Goal: Task Accomplishment & Management: Complete application form

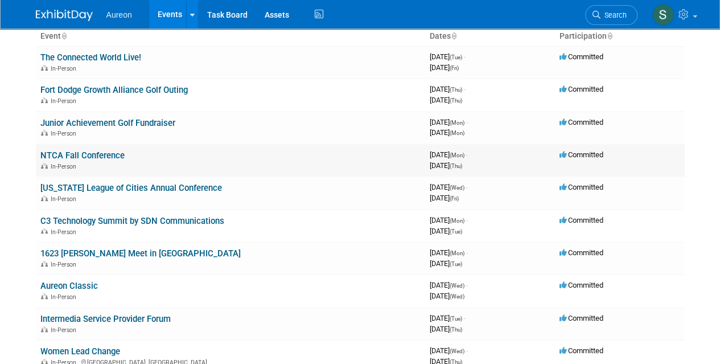
scroll to position [253, 0]
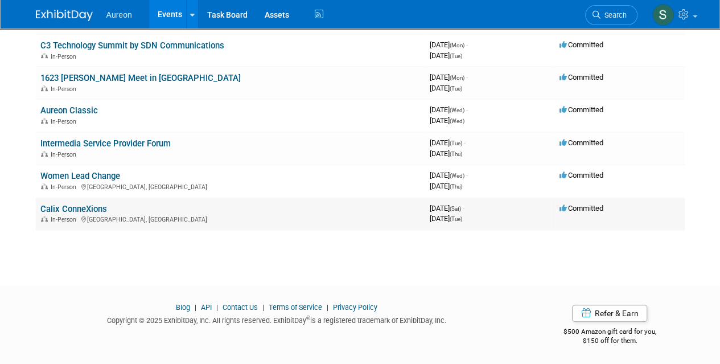
click at [303, 224] on td "Calix ConneXions In-Person Las Vegas, NV" at bounding box center [230, 213] width 389 height 32
click at [92, 201] on td "Calix ConneXions In-Person Las Vegas, NV" at bounding box center [230, 213] width 389 height 32
click at [92, 205] on link "Calix ConneXions" at bounding box center [73, 209] width 67 height 10
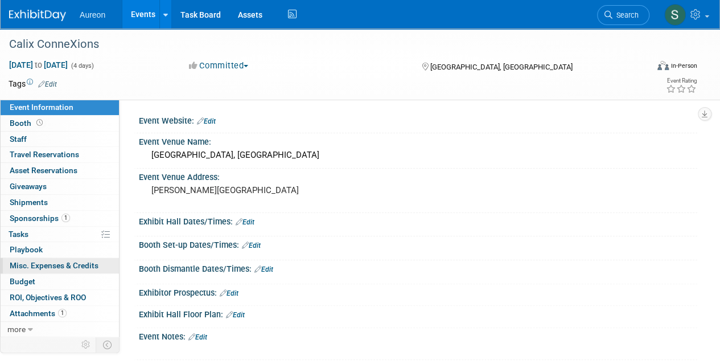
click at [64, 258] on link "0 Misc. Expenses & Credits 0" at bounding box center [60, 265] width 118 height 15
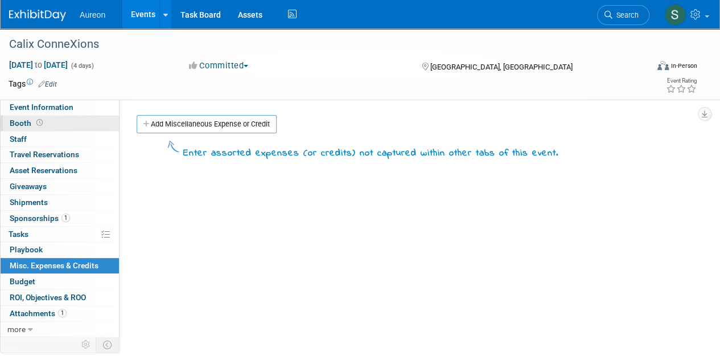
click at [66, 121] on link "Booth" at bounding box center [60, 123] width 118 height 15
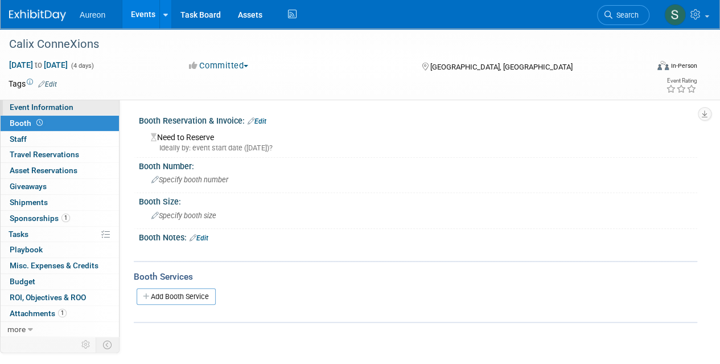
click at [67, 105] on span "Event Information" at bounding box center [42, 106] width 64 height 9
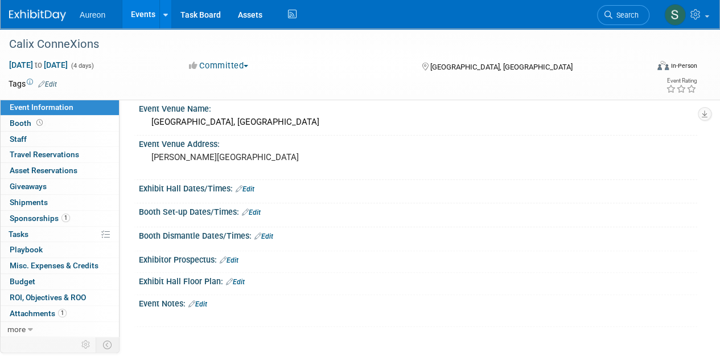
scroll to position [57, 0]
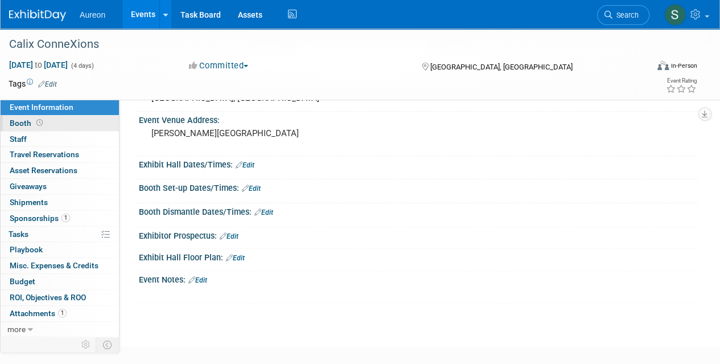
click at [35, 124] on span at bounding box center [39, 122] width 11 height 9
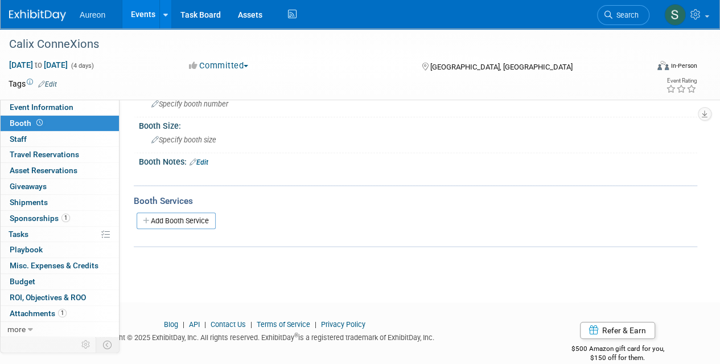
scroll to position [93, 0]
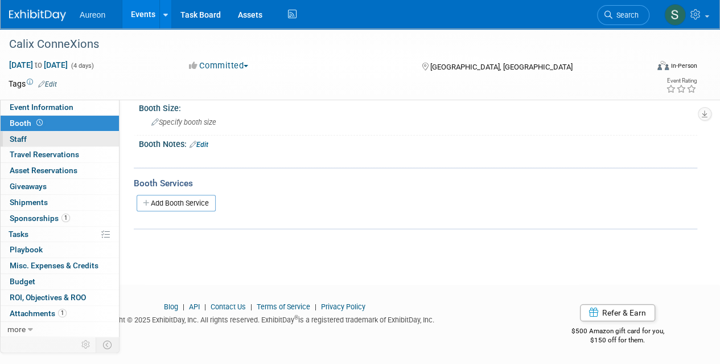
click at [47, 141] on link "0 Staff 0" at bounding box center [60, 138] width 118 height 15
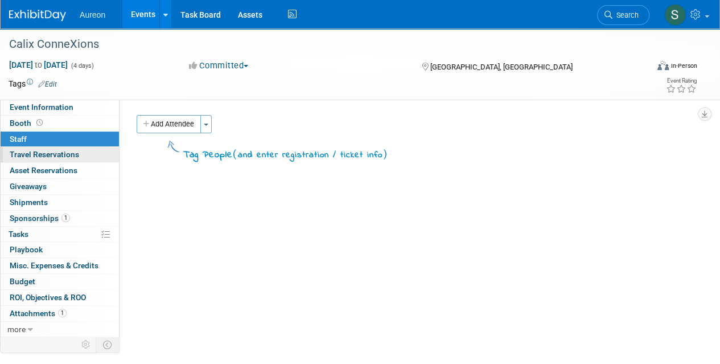
click at [49, 160] on link "0 Travel Reservations 0" at bounding box center [60, 154] width 118 height 15
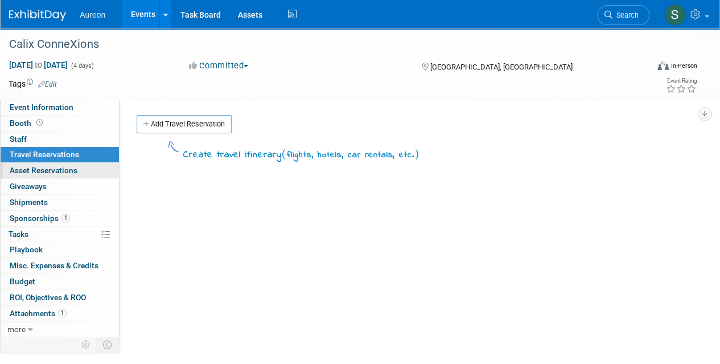
click at [53, 170] on span "Asset Reservations 0" at bounding box center [44, 170] width 68 height 9
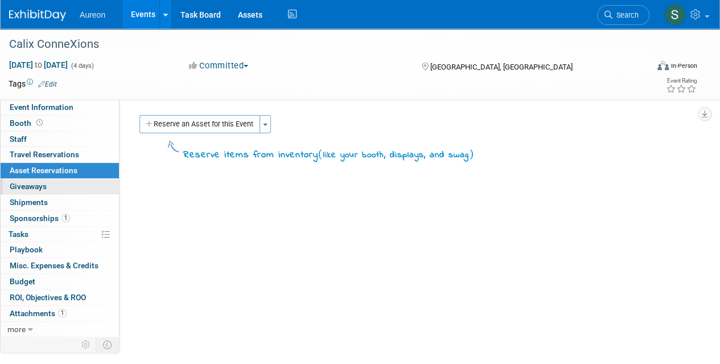
click at [28, 183] on span "Giveaways 0" at bounding box center [28, 186] width 37 height 9
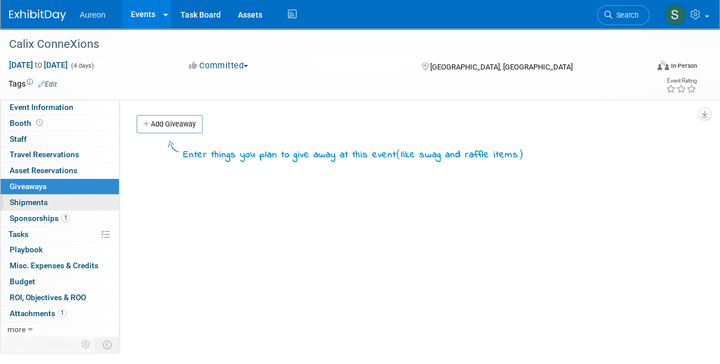
click at [27, 204] on span "Shipments 0" at bounding box center [29, 201] width 38 height 9
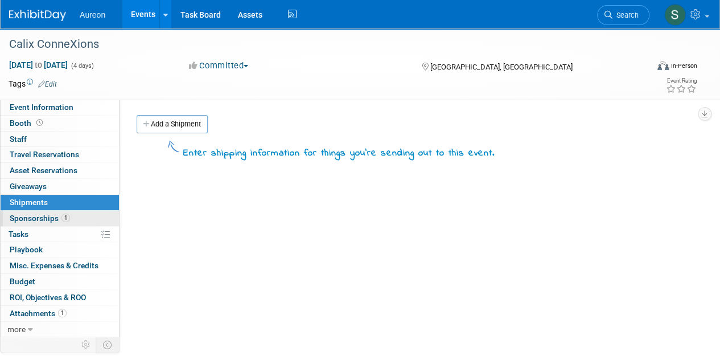
click at [30, 218] on span "Sponsorships 1" at bounding box center [40, 217] width 60 height 9
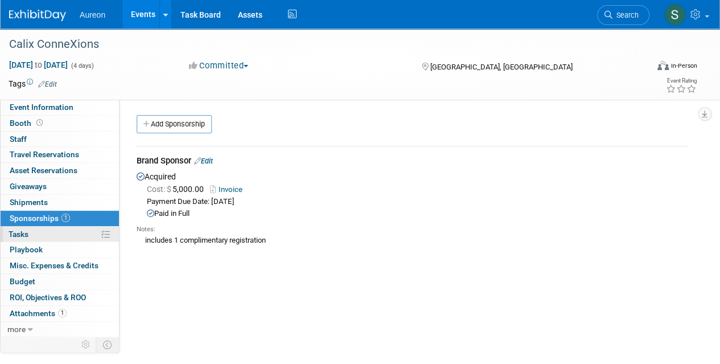
click at [30, 233] on link "0% Tasks 0%" at bounding box center [60, 234] width 118 height 15
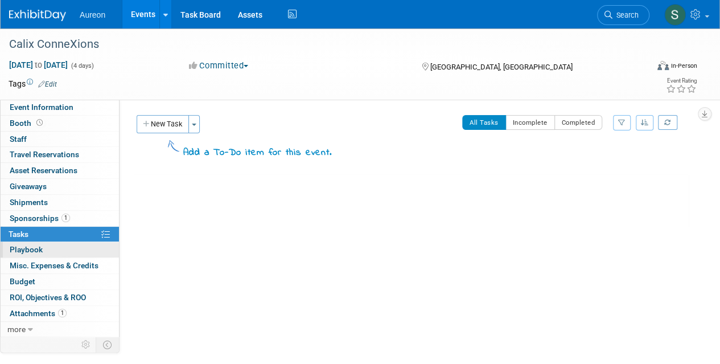
click at [30, 252] on span "Playbook 0" at bounding box center [26, 249] width 33 height 9
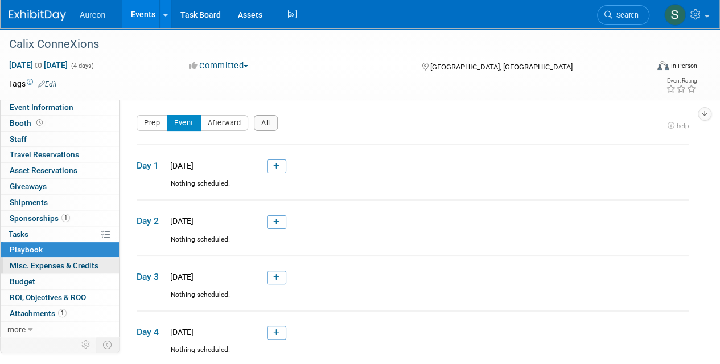
click at [56, 264] on span "Misc. Expenses & Credits 0" at bounding box center [54, 265] width 89 height 9
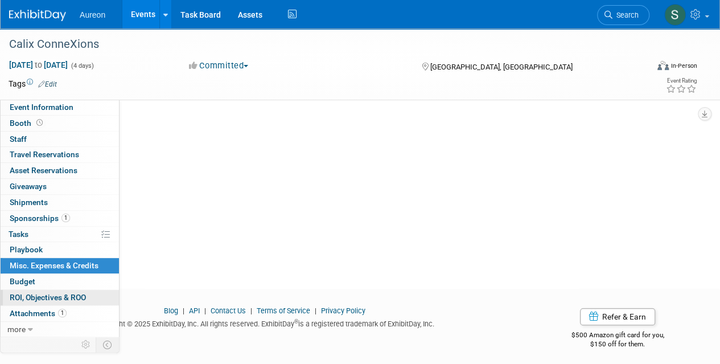
scroll to position [93, 0]
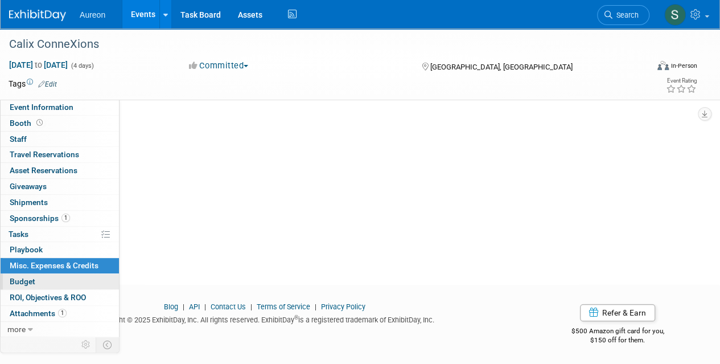
click at [20, 277] on span "Budget" at bounding box center [23, 281] width 26 height 9
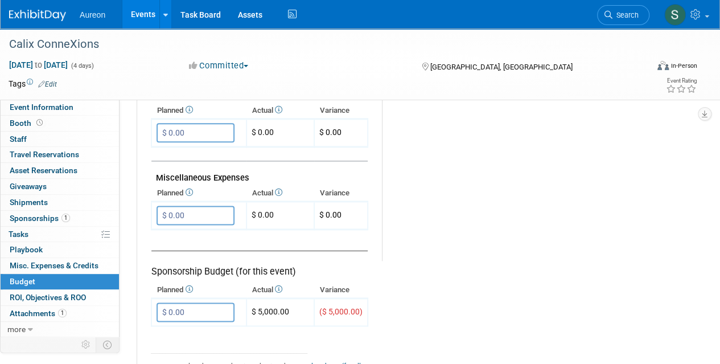
scroll to position [740, 0]
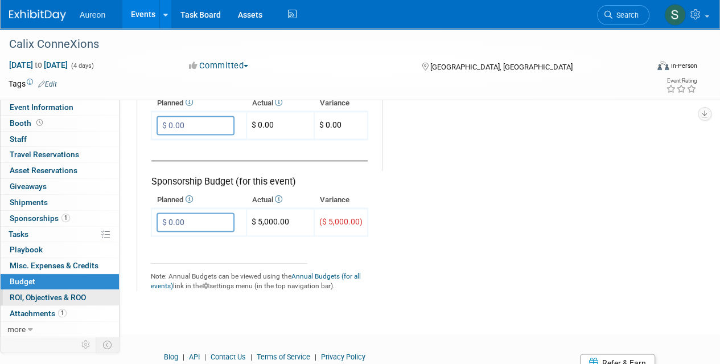
click at [18, 293] on span "ROI, Objectives & ROO 0" at bounding box center [48, 297] width 76 height 9
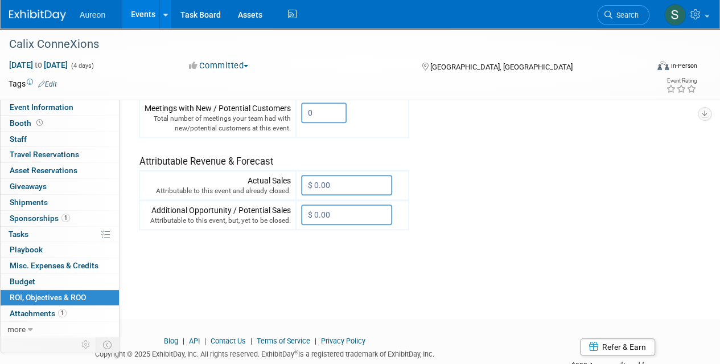
scroll to position [398, 0]
click at [34, 310] on span "Attachments 1" at bounding box center [38, 312] width 57 height 9
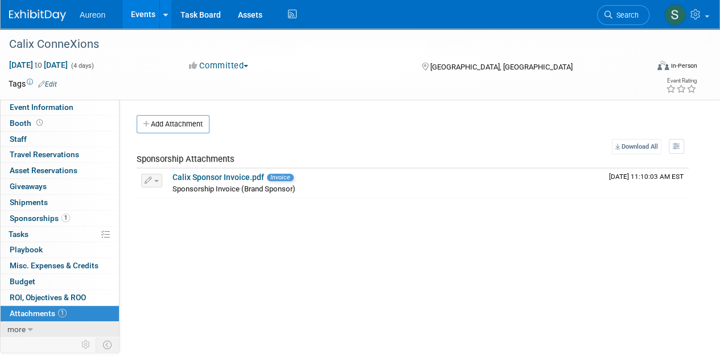
click at [18, 327] on span "more" at bounding box center [16, 328] width 18 height 9
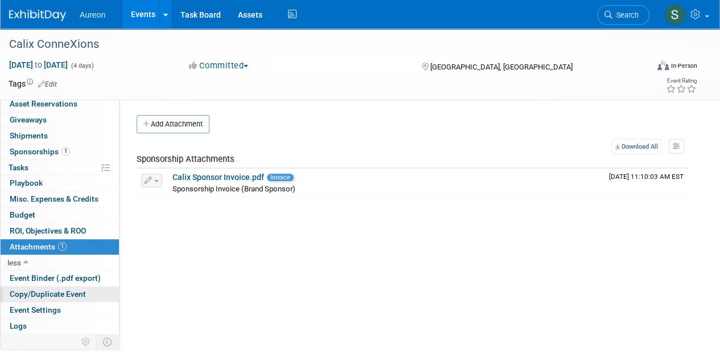
scroll to position [79, 0]
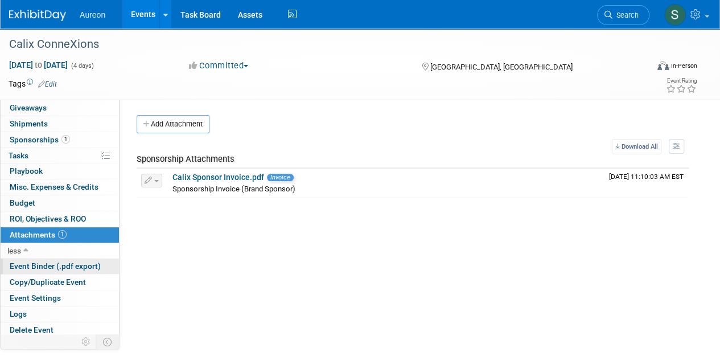
click at [40, 262] on span "Event Binder (.pdf export)" at bounding box center [55, 265] width 91 height 9
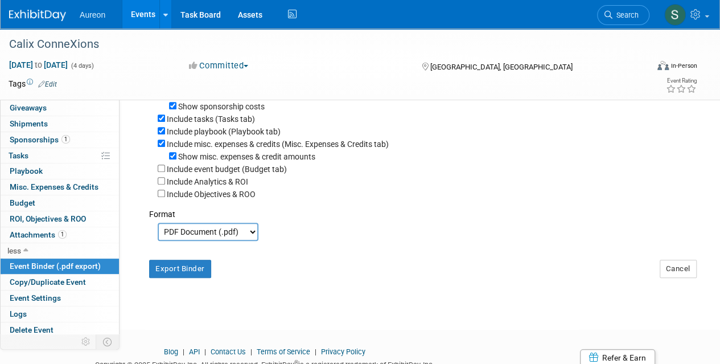
scroll to position [228, 0]
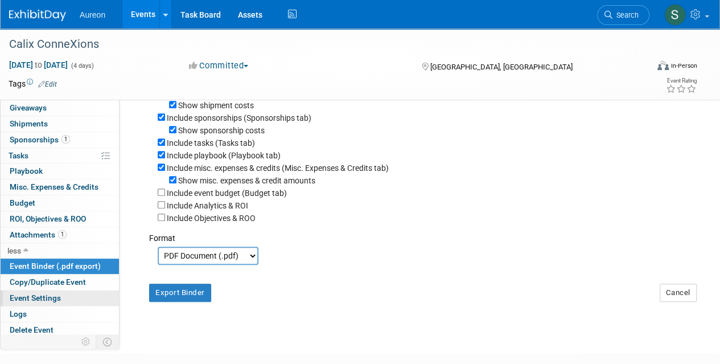
click at [43, 295] on span "Event Settings" at bounding box center [35, 297] width 51 height 9
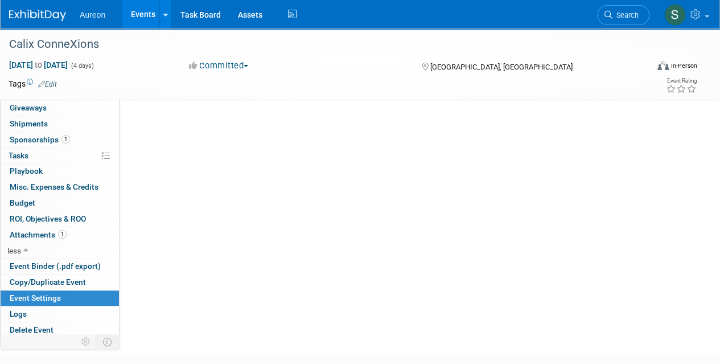
scroll to position [0, 0]
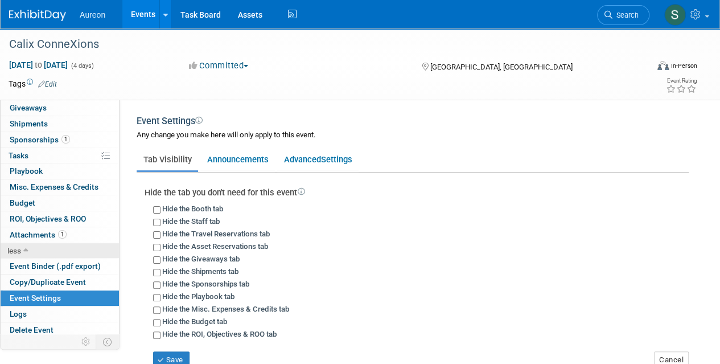
click at [31, 243] on link "less" at bounding box center [60, 250] width 118 height 15
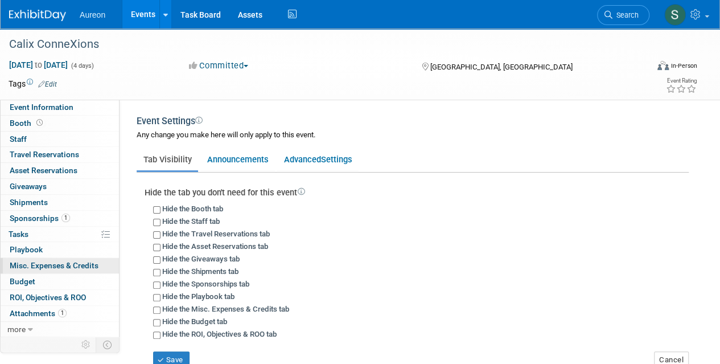
click at [59, 262] on span "Misc. Expenses & Credits 0" at bounding box center [54, 265] width 89 height 9
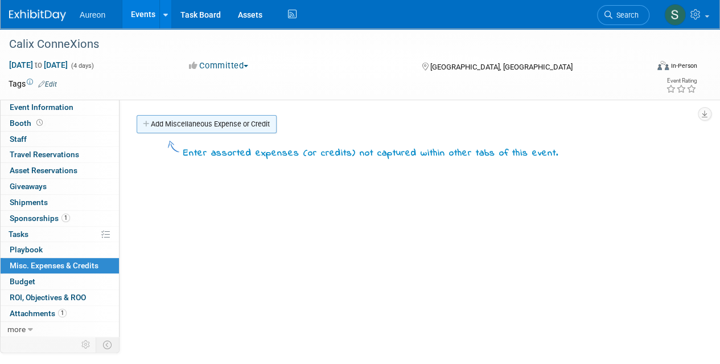
click at [272, 128] on link "Add Miscellaneous Expense or Credit" at bounding box center [207, 124] width 140 height 18
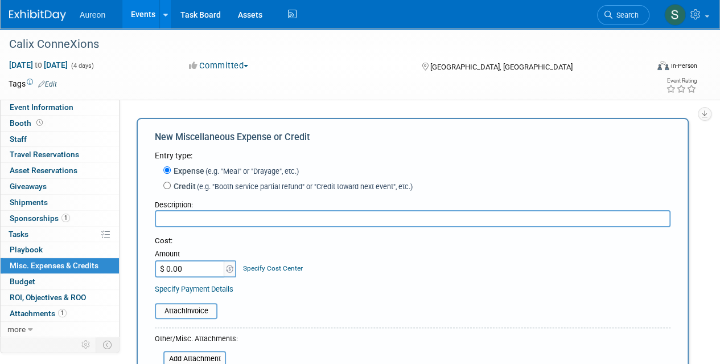
click at [29, 19] on img at bounding box center [37, 15] width 57 height 11
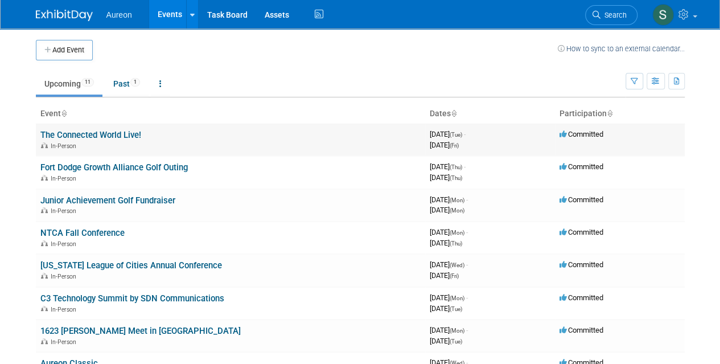
click at [101, 131] on link "The Connected World Live!" at bounding box center [90, 135] width 101 height 10
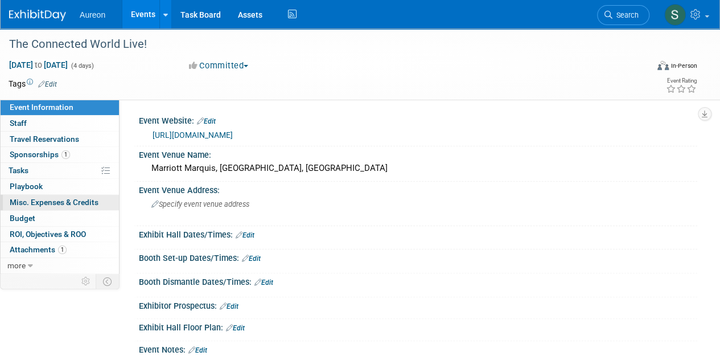
click at [47, 199] on span "Misc. Expenses & Credits 0" at bounding box center [54, 201] width 89 height 9
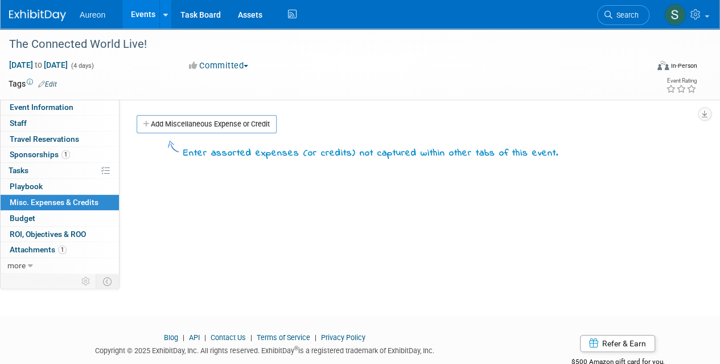
click at [48, 18] on img at bounding box center [37, 15] width 57 height 11
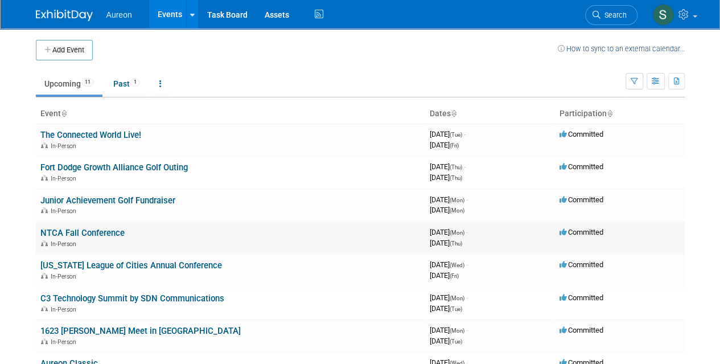
click at [84, 235] on link "NTCA Fall Conference" at bounding box center [82, 233] width 84 height 10
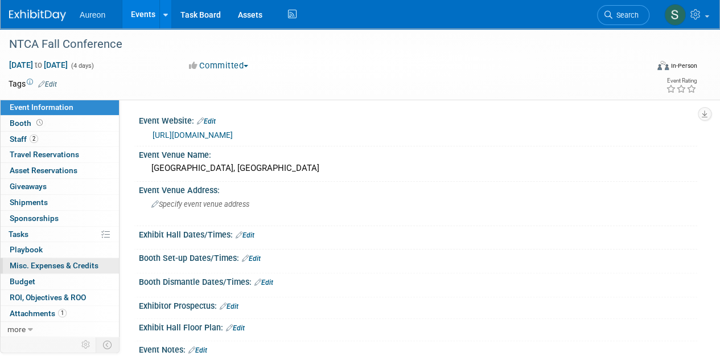
click at [68, 269] on link "0 Misc. Expenses & Credits 0" at bounding box center [60, 265] width 118 height 15
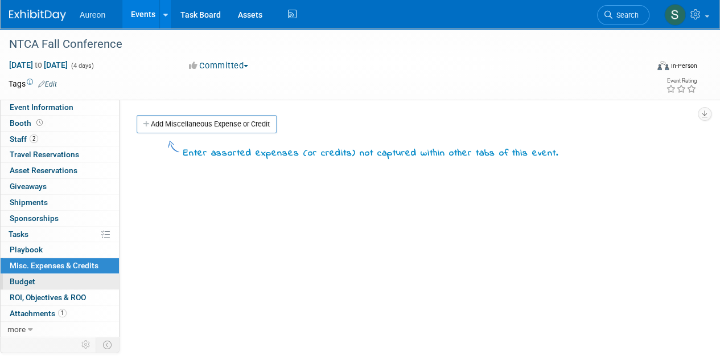
click at [43, 274] on link "Budget" at bounding box center [60, 281] width 118 height 15
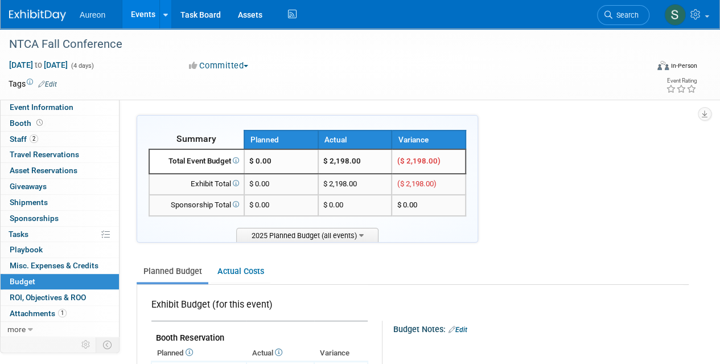
click at [59, 286] on link "Budget" at bounding box center [60, 281] width 118 height 15
click at [61, 295] on span "ROI, Objectives & ROO 0" at bounding box center [48, 297] width 76 height 9
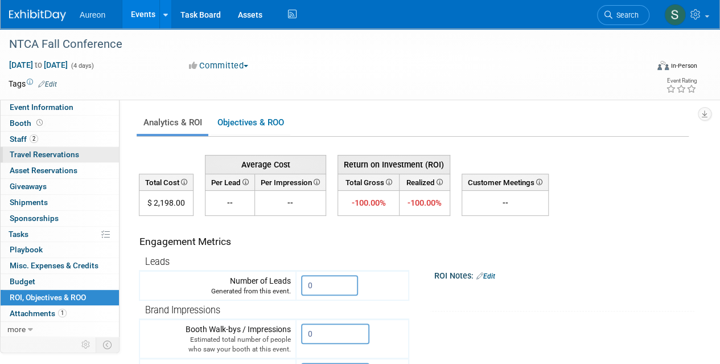
click at [64, 150] on span "Travel Reservations 0" at bounding box center [44, 154] width 69 height 9
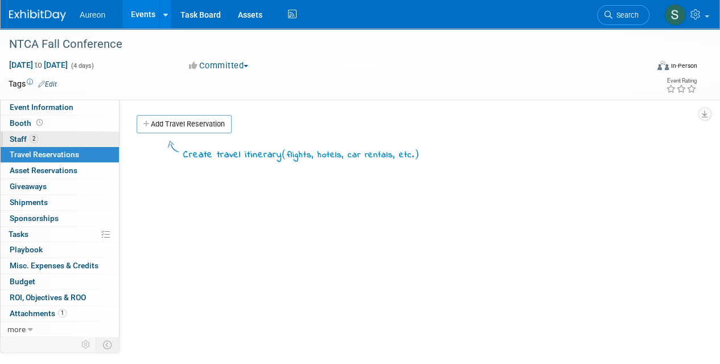
click at [64, 135] on link "2 Staff 2" at bounding box center [60, 138] width 118 height 15
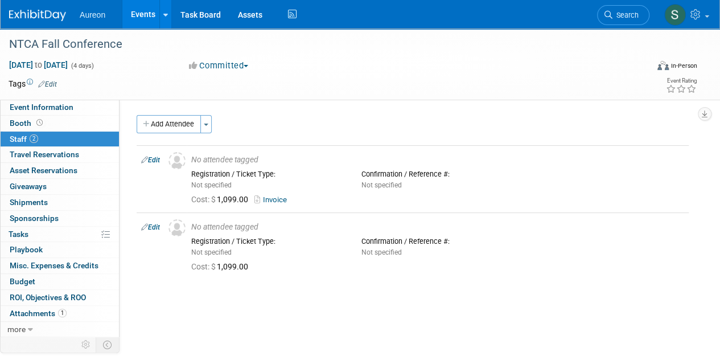
click at [42, 13] on img at bounding box center [37, 15] width 57 height 11
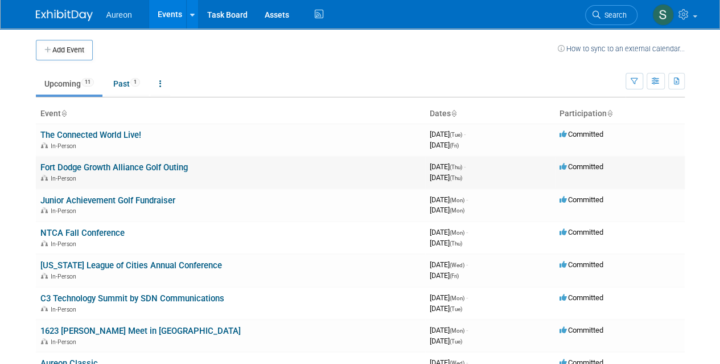
click at [117, 164] on link "Fort Dodge Growth Alliance Golf Outing" at bounding box center [113, 167] width 147 height 10
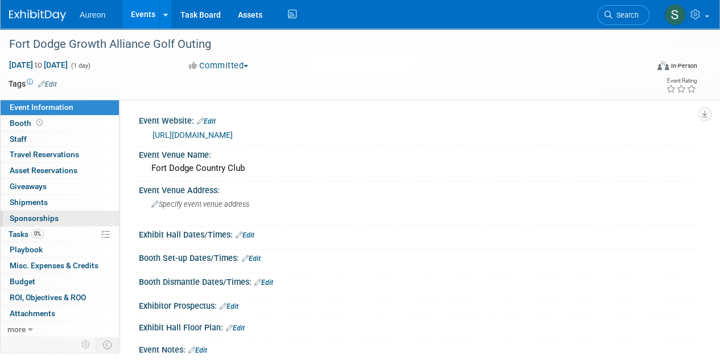
click at [54, 214] on span "Sponsorships 0" at bounding box center [34, 217] width 49 height 9
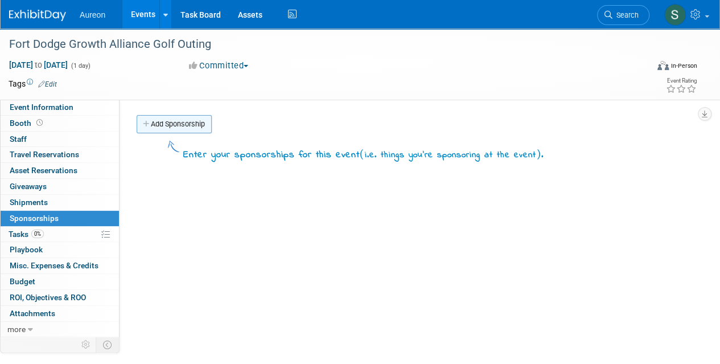
click at [174, 127] on link "Add Sponsorship" at bounding box center [174, 124] width 75 height 18
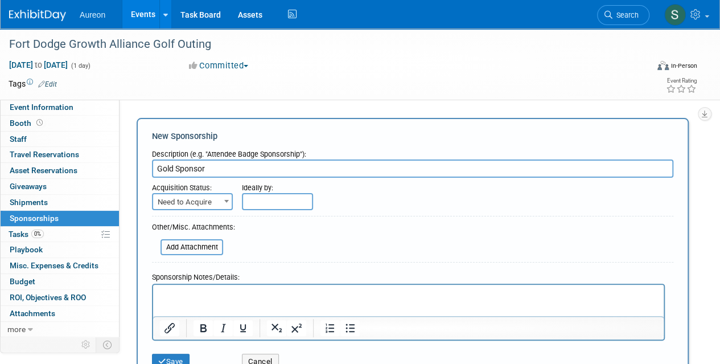
type input "Gold Sponsor"
click at [203, 201] on span "Need to Acquire" at bounding box center [192, 202] width 79 height 16
select select "2"
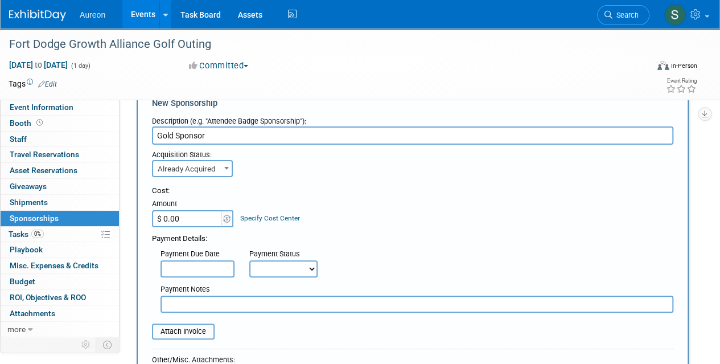
scroll to position [57, 0]
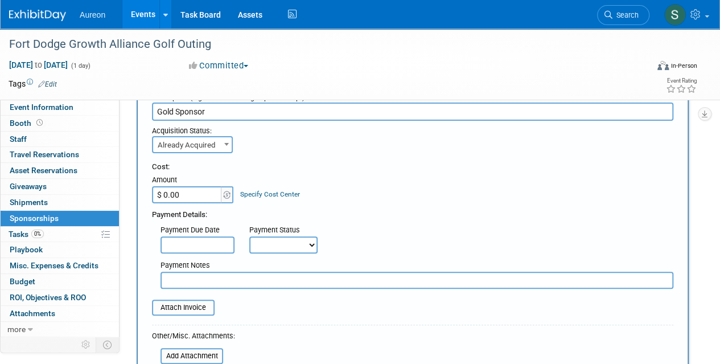
click at [194, 199] on input "$ 0.00" at bounding box center [187, 194] width 71 height 17
type input "$ 1,000.00"
click at [401, 220] on div "Cost: Amount $ 1,000.00 Specify Cost Center Cost Center -- Not Specified --" at bounding box center [412, 220] width 521 height 135
click at [213, 241] on input "text" at bounding box center [198, 244] width 74 height 17
click at [382, 207] on div "Payment Details:" at bounding box center [412, 211] width 521 height 17
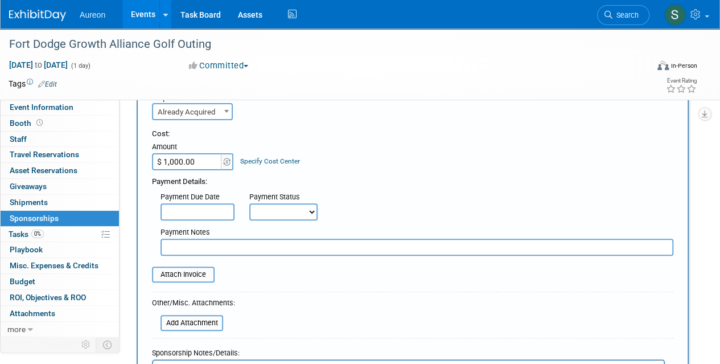
scroll to position [114, 0]
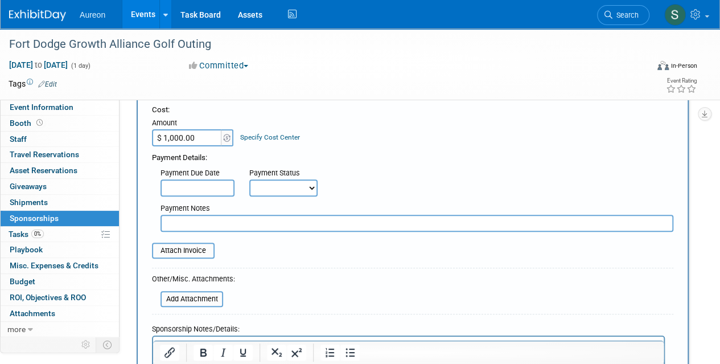
click at [287, 188] on select "Not Paid Yet Partially Paid Paid in Full" at bounding box center [283, 187] width 68 height 17
click at [319, 188] on div "Not Paid Yet Partially Paid Paid in Full" at bounding box center [287, 187] width 76 height 17
click at [313, 188] on select "Not Paid Yet Partially Paid Paid in Full" at bounding box center [283, 187] width 68 height 17
select select "1"
click at [249, 179] on select "Not Paid Yet Partially Paid Paid in Full" at bounding box center [283, 187] width 68 height 17
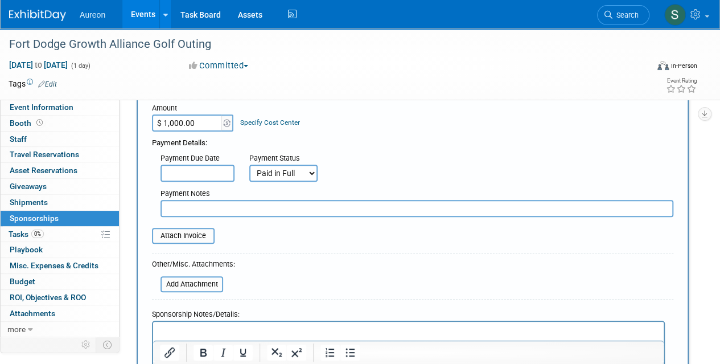
scroll to position [171, 0]
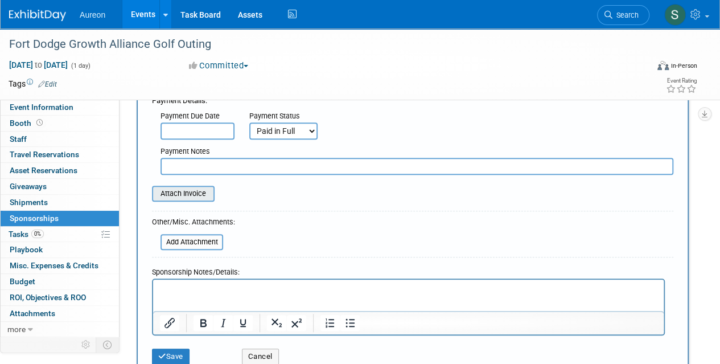
click at [194, 197] on input "file" at bounding box center [145, 194] width 135 height 14
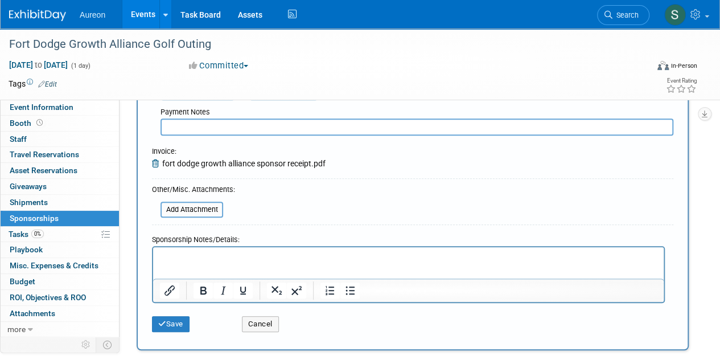
scroll to position [228, 0]
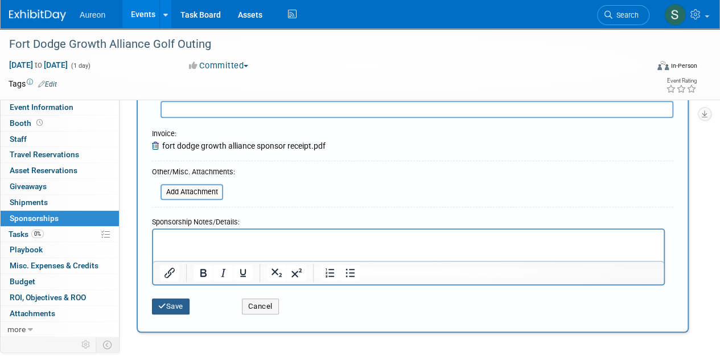
click at [166, 304] on button "Save" at bounding box center [171, 306] width 38 height 16
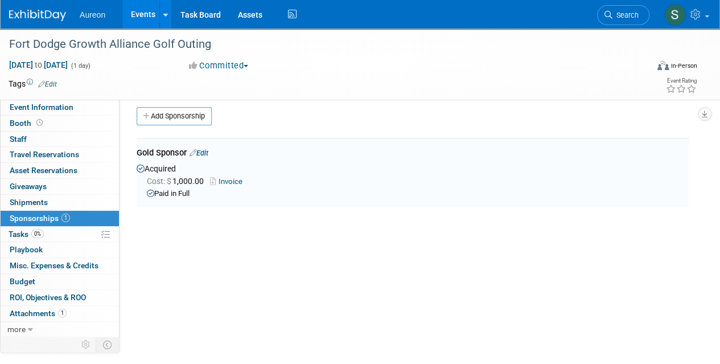
scroll to position [0, 0]
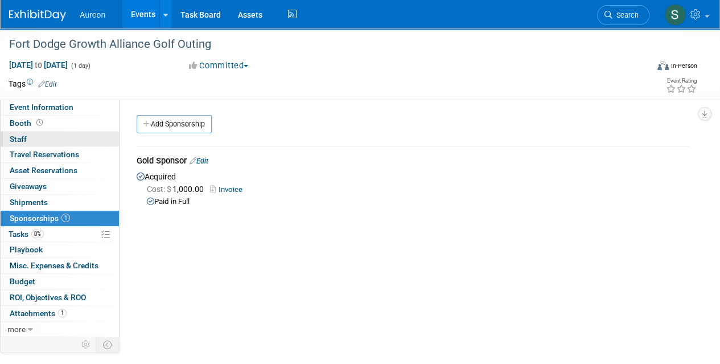
click at [56, 142] on link "0 Staff 0" at bounding box center [60, 138] width 118 height 15
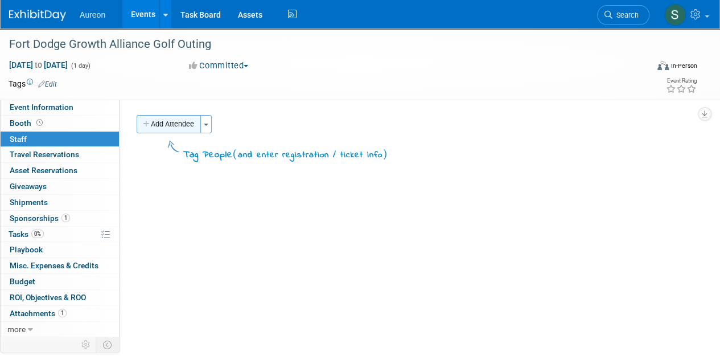
click at [173, 129] on button "Add Attendee" at bounding box center [169, 124] width 64 height 18
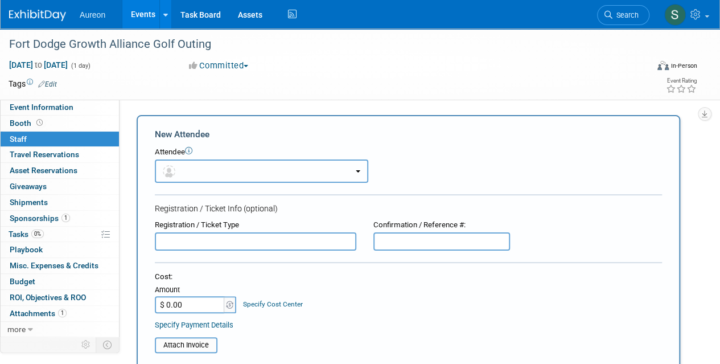
click at [195, 169] on button "button" at bounding box center [261, 170] width 213 height 23
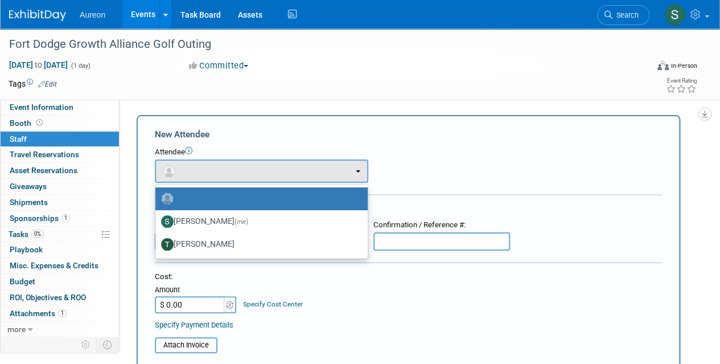
click at [198, 190] on label at bounding box center [258, 199] width 195 height 18
click at [157, 194] on input "radio" at bounding box center [153, 197] width 7 height 7
click at [515, 170] on div "Attendee <img src="https://www.exhibitday.com/Images/Unassigned-User-Icon.png" …" at bounding box center [408, 165] width 507 height 36
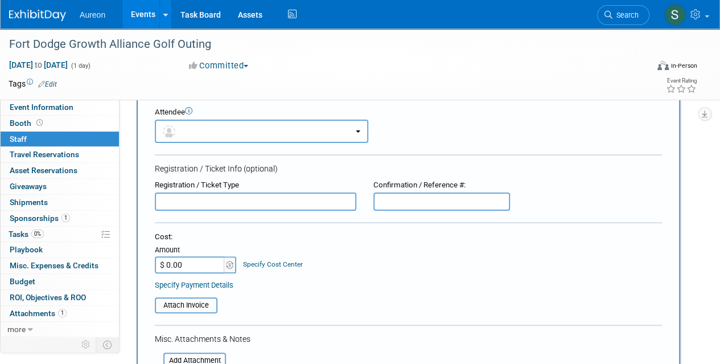
scroll to position [57, 0]
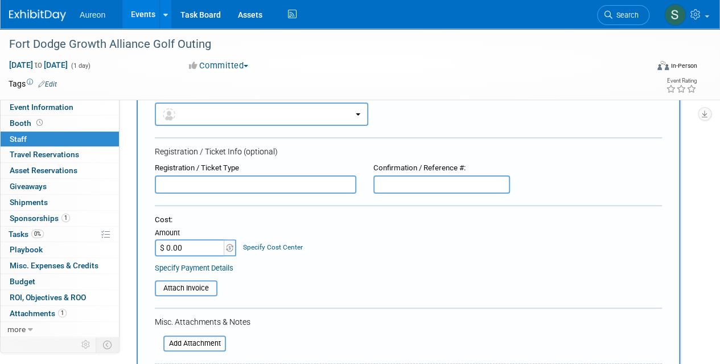
click at [204, 182] on input "text" at bounding box center [255, 184] width 201 height 18
type input "C"
click at [23, 126] on span "Booth" at bounding box center [27, 122] width 35 height 9
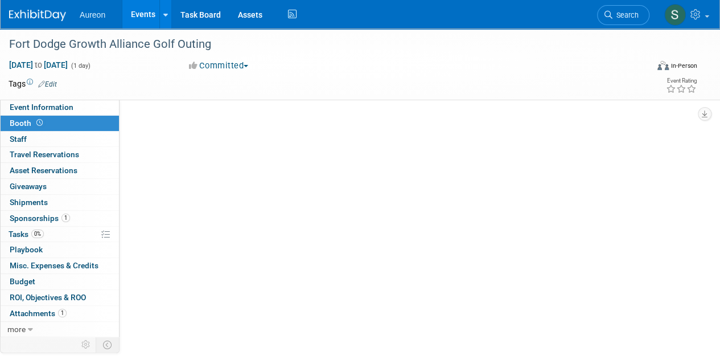
scroll to position [0, 0]
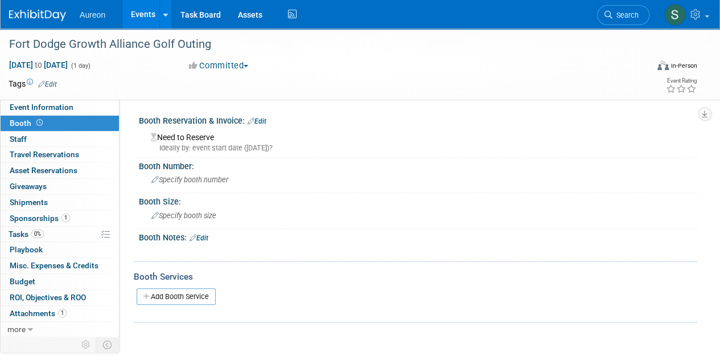
click at [257, 118] on link "Edit" at bounding box center [257, 121] width 19 height 8
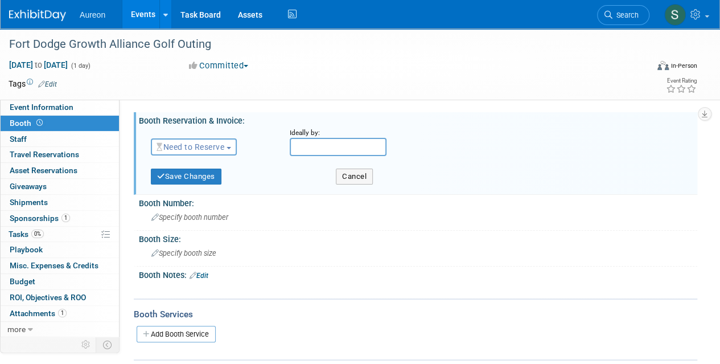
click at [219, 145] on span "Need to Reserve" at bounding box center [191, 146] width 68 height 9
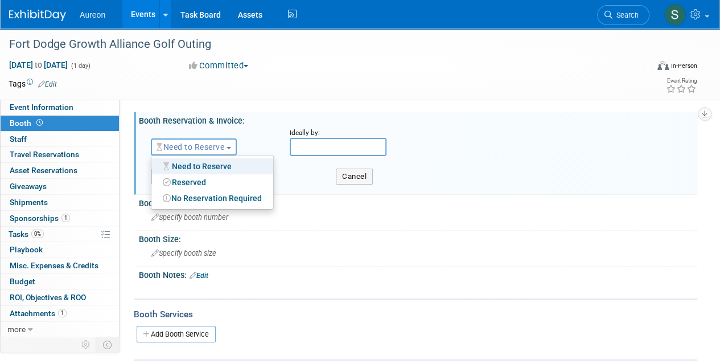
click at [219, 145] on span "Need to Reserve" at bounding box center [191, 146] width 68 height 9
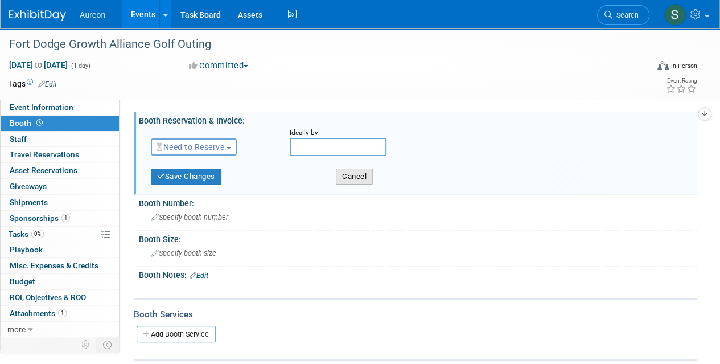
click at [343, 175] on button "Cancel" at bounding box center [354, 176] width 37 height 16
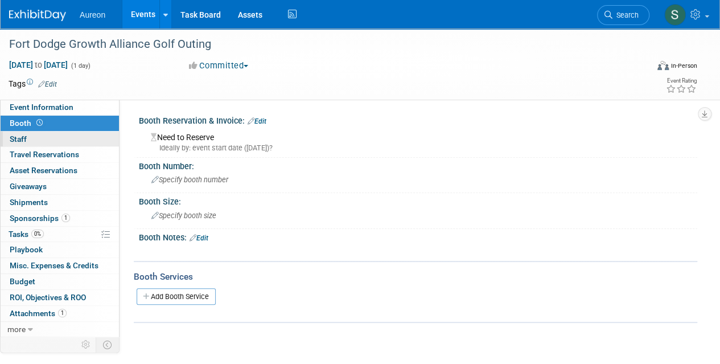
click at [40, 142] on link "0 Staff 0" at bounding box center [60, 138] width 118 height 15
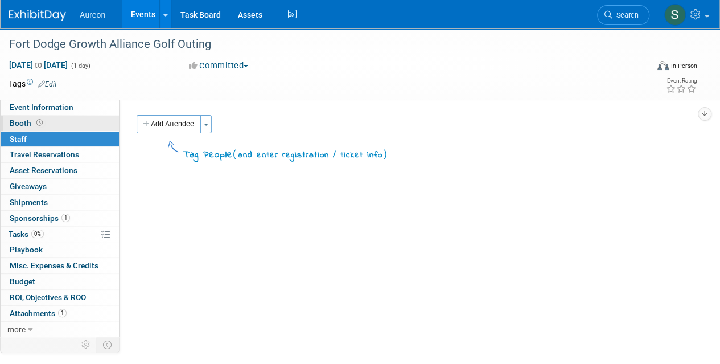
click at [43, 125] on span at bounding box center [39, 122] width 11 height 9
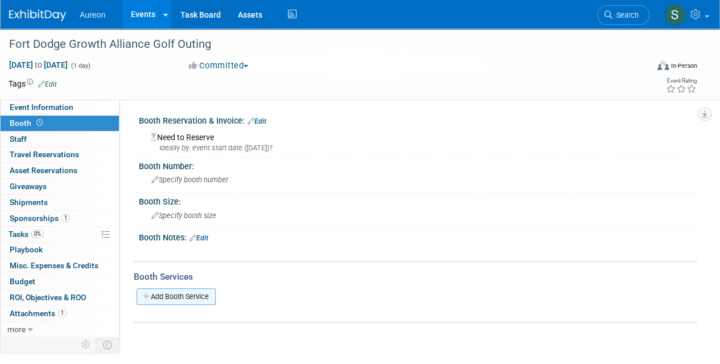
click at [176, 298] on link "Add Booth Service" at bounding box center [176, 296] width 79 height 17
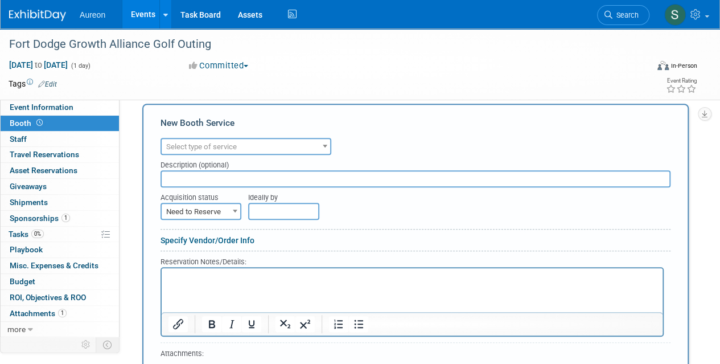
scroll to position [171, 0]
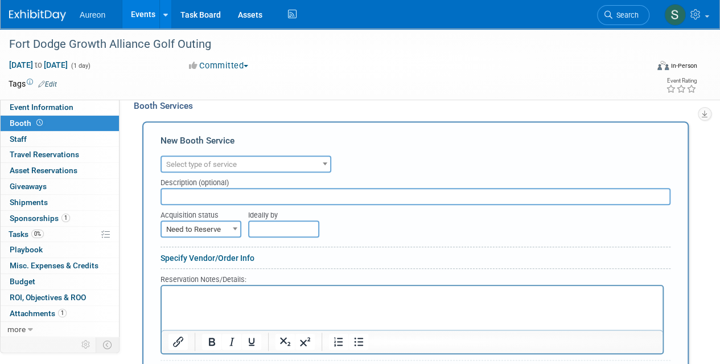
click at [327, 162] on b at bounding box center [325, 163] width 5 height 3
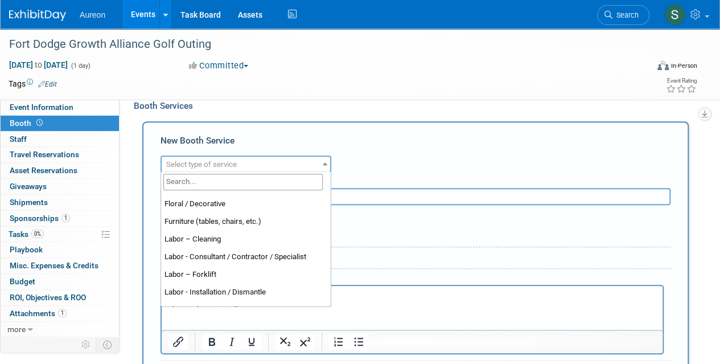
scroll to position [0, 0]
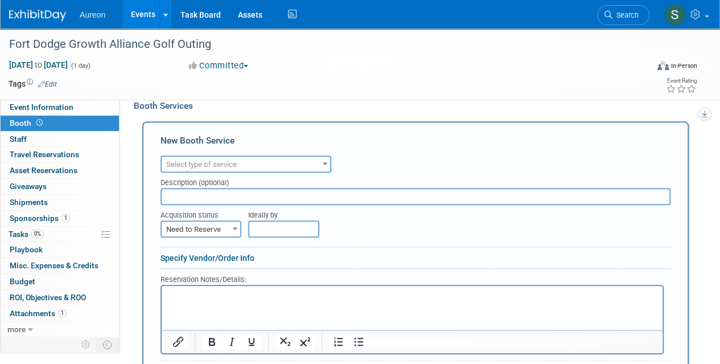
click at [594, 107] on div "Booth Services" at bounding box center [415, 106] width 563 height 13
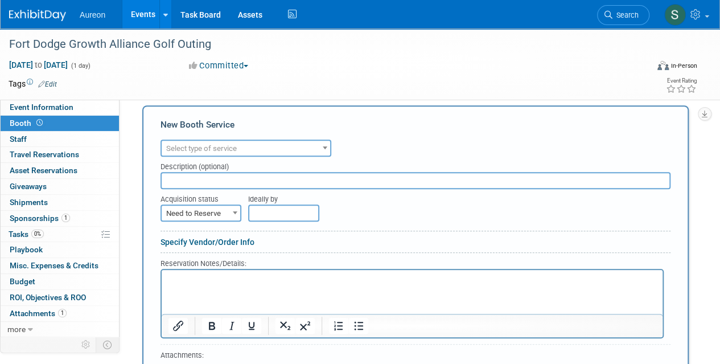
scroll to position [341, 0]
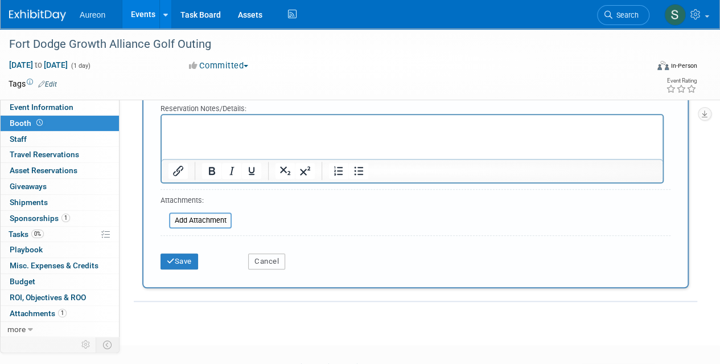
click at [280, 262] on button "Cancel" at bounding box center [266, 261] width 37 height 16
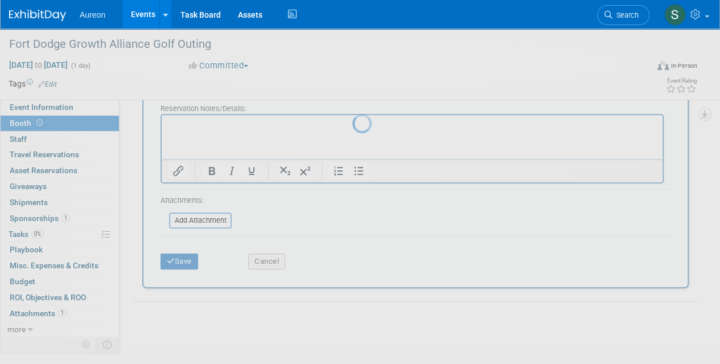
scroll to position [22, 0]
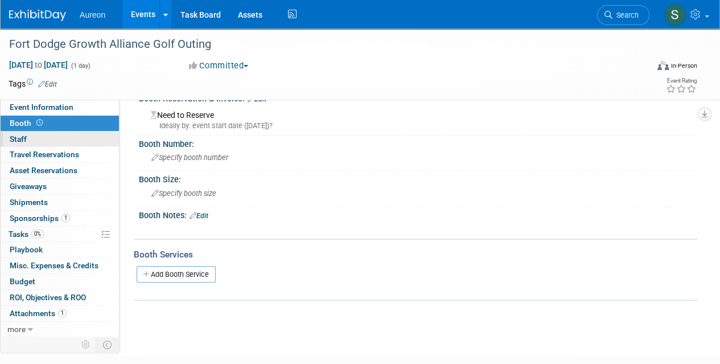
click at [46, 137] on link "0 Staff 0" at bounding box center [60, 138] width 118 height 15
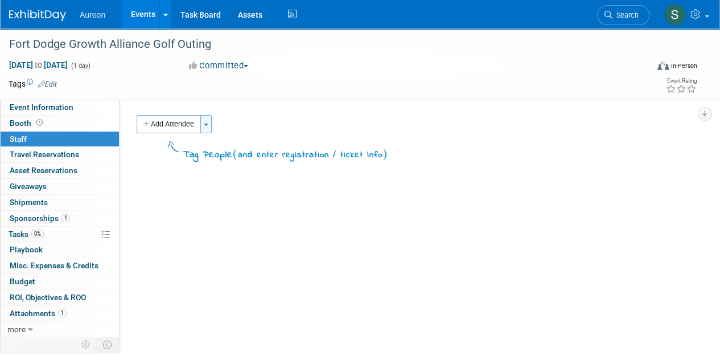
click at [206, 125] on span "button" at bounding box center [206, 125] width 5 height 2
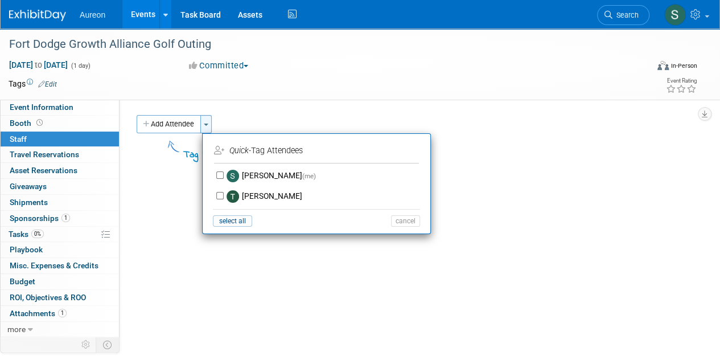
click at [206, 125] on span "button" at bounding box center [206, 125] width 5 height 2
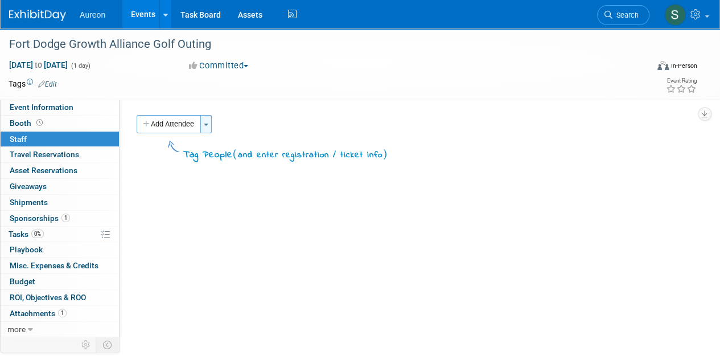
click at [206, 125] on span "button" at bounding box center [206, 125] width 5 height 2
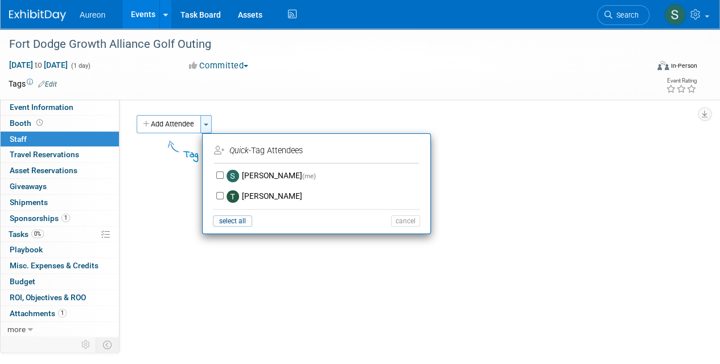
click at [205, 124] on span "button" at bounding box center [206, 125] width 5 height 2
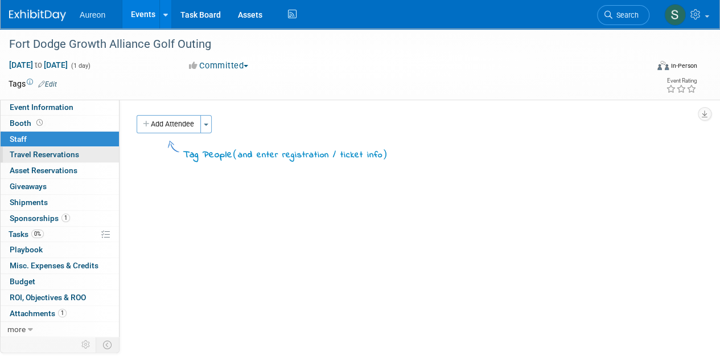
click at [49, 158] on span "Travel Reservations 0" at bounding box center [44, 154] width 69 height 9
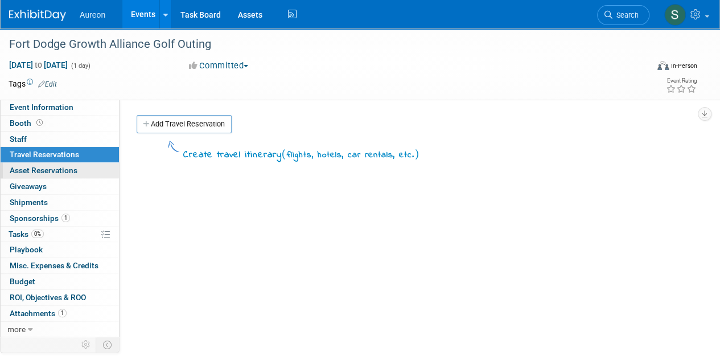
click at [54, 168] on span "Asset Reservations 0" at bounding box center [44, 170] width 68 height 9
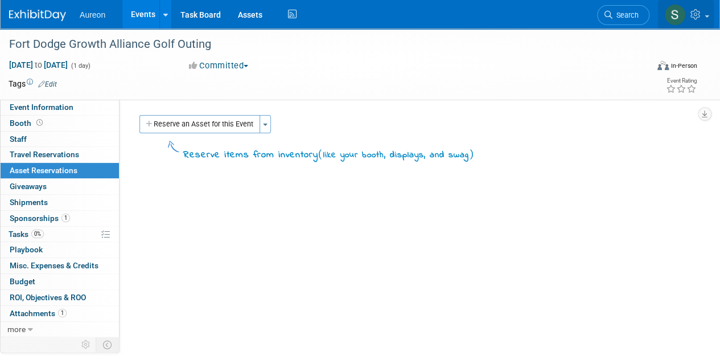
click at [699, 20] on link at bounding box center [686, 14] width 56 height 28
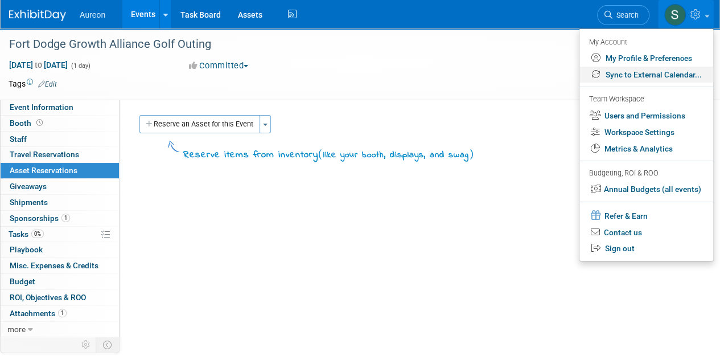
click at [629, 73] on link "Sync to External Calendar..." at bounding box center [646, 75] width 134 height 17
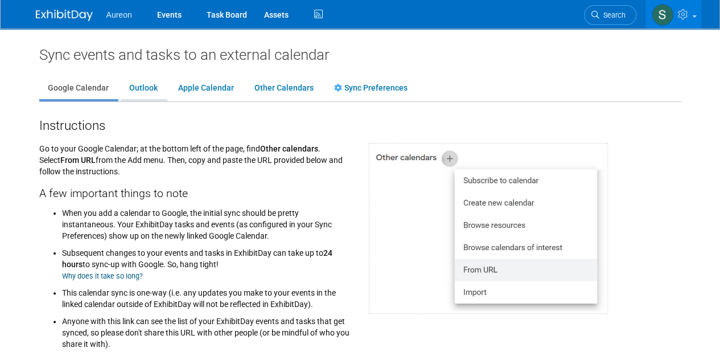
click at [140, 90] on link "Outlook" at bounding box center [144, 88] width 46 height 22
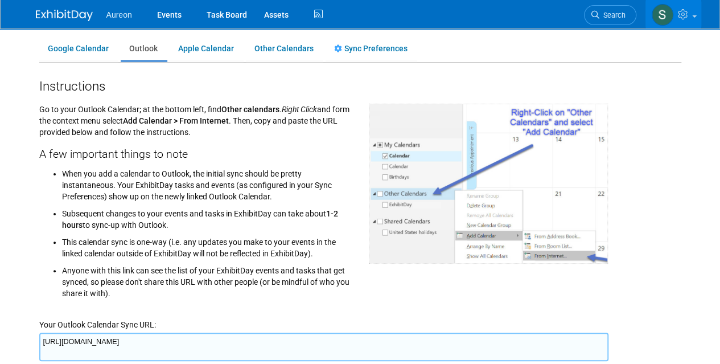
scroll to position [57, 0]
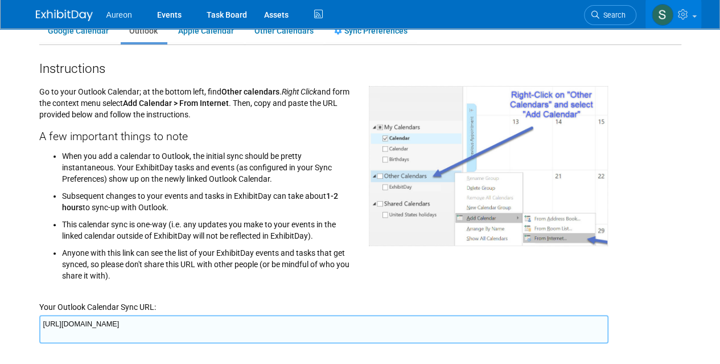
click at [294, 317] on textarea "https://www.exhibitday.com/Sync/iCal/?lt=o&uw=74999&k=338fff5d-f5b1-47e8-ab4d-2…" at bounding box center [323, 329] width 569 height 28
click at [168, 279] on li "Anyone with this link can see the list of your ExhibitDay events and tasks that…" at bounding box center [207, 261] width 290 height 40
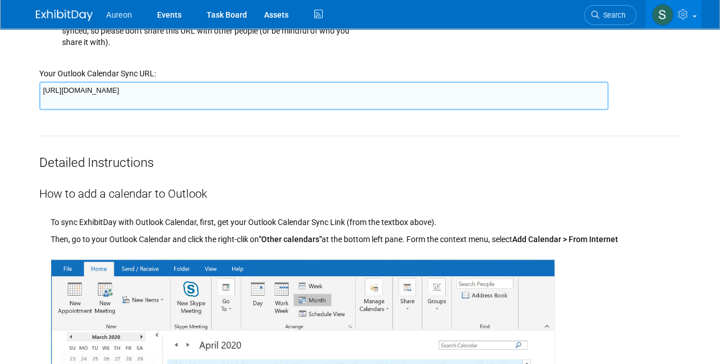
scroll to position [285, 0]
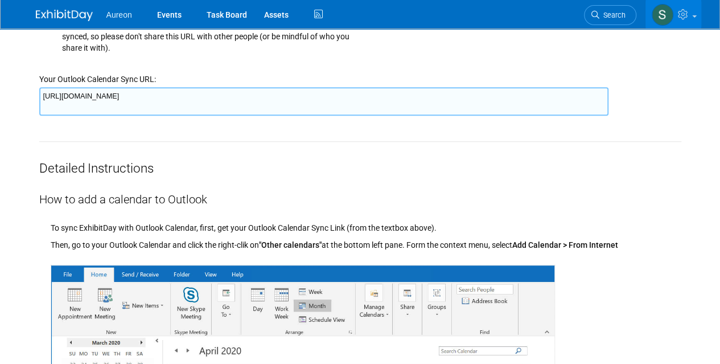
click at [295, 97] on textarea "https://www.exhibitday.com/Sync/iCal/?lt=o&uw=74999&k=338fff5d-f5b1-47e8-ab4d-2…" at bounding box center [323, 101] width 569 height 28
click at [463, 170] on div "Detailed Instructions" at bounding box center [360, 159] width 642 height 35
click at [69, 6] on link at bounding box center [71, 9] width 71 height 9
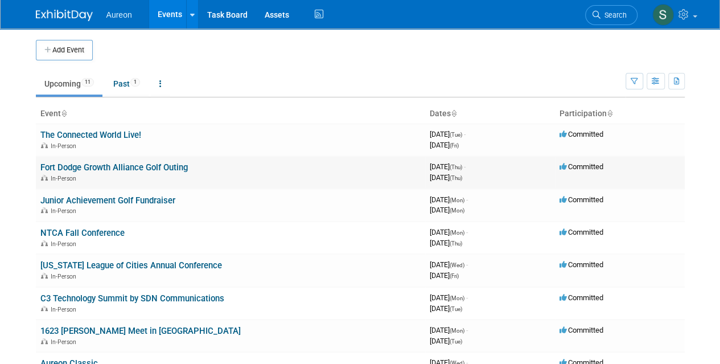
click at [186, 169] on link "Fort Dodge Growth Alliance Golf Outing" at bounding box center [113, 167] width 147 height 10
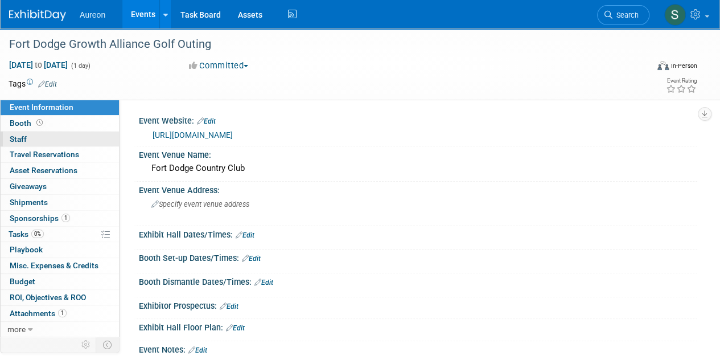
click at [38, 137] on link "0 Staff 0" at bounding box center [60, 138] width 118 height 15
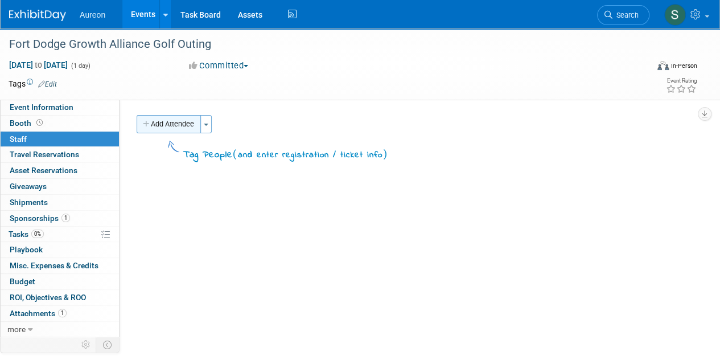
click at [158, 122] on button "Add Attendee" at bounding box center [169, 124] width 64 height 18
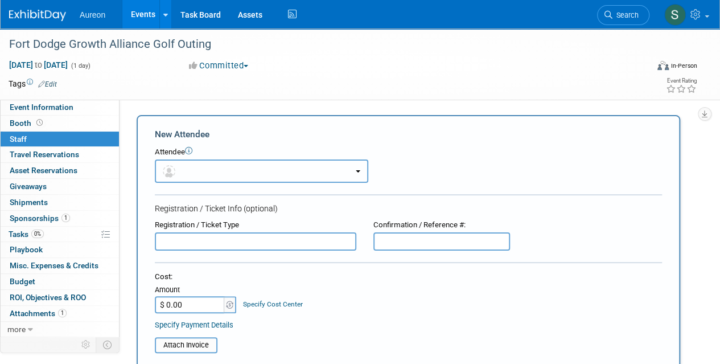
click at [229, 171] on button "button" at bounding box center [261, 170] width 213 height 23
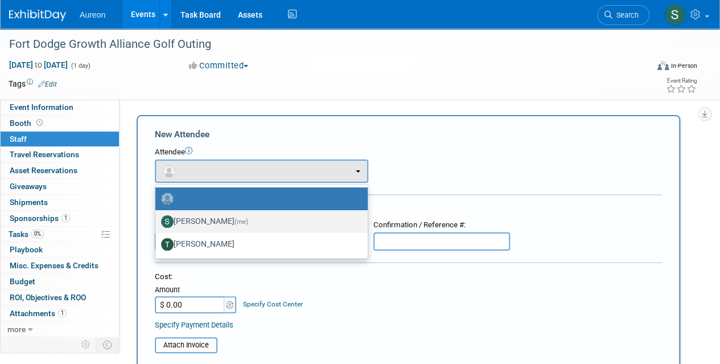
click at [211, 226] on label "Sophia Millang (me)" at bounding box center [258, 221] width 195 height 18
click at [157, 224] on input "Sophia Millang (me)" at bounding box center [153, 219] width 7 height 7
select select "ddcf52d0-e870-41f0-90bf-269b9fa637c3"
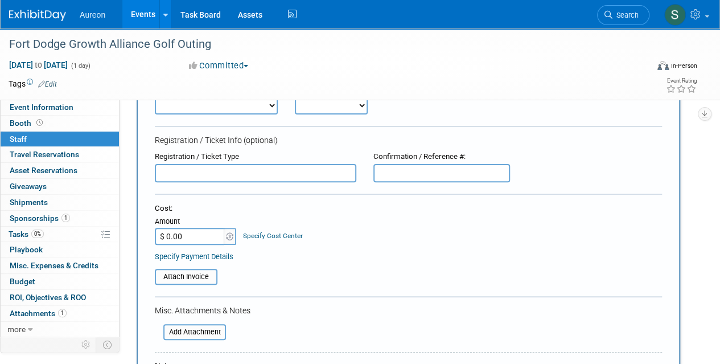
scroll to position [57, 0]
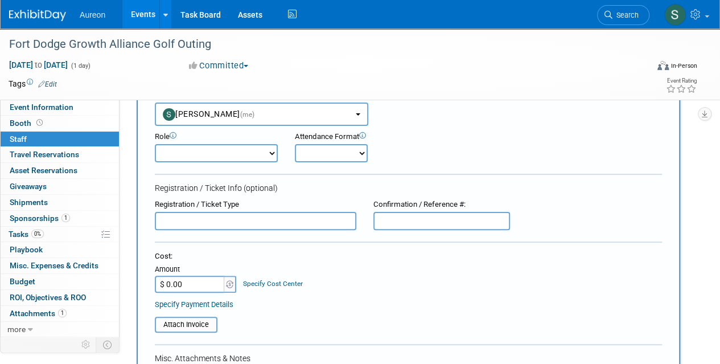
click at [254, 151] on select "Demonstrator Host Planner Presenter Sales Representative Set-up/Dismantle Crew …" at bounding box center [216, 153] width 123 height 18
click at [426, 174] on div at bounding box center [408, 175] width 507 height 3
click at [349, 150] on select "Onsite Remote" at bounding box center [331, 153] width 73 height 18
select select "1"
click at [295, 144] on select "Onsite Remote" at bounding box center [331, 153] width 73 height 18
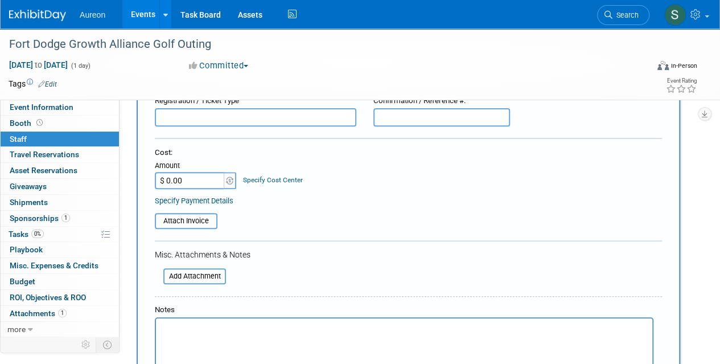
scroll to position [228, 0]
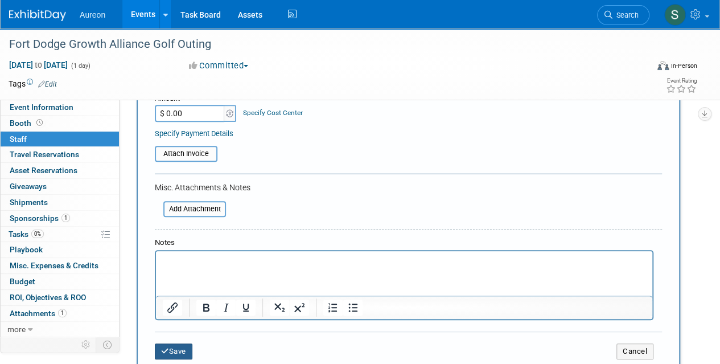
click at [165, 349] on icon "submit" at bounding box center [165, 350] width 8 height 7
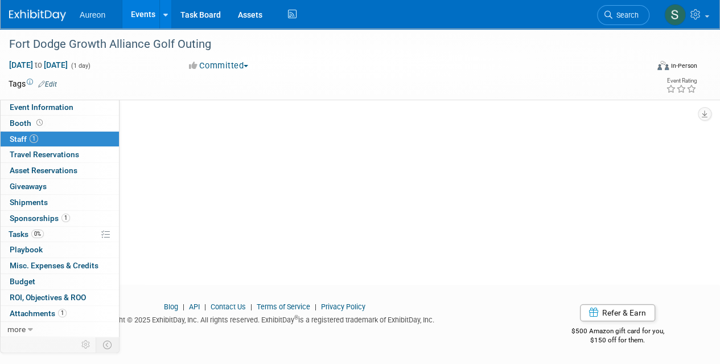
scroll to position [0, 0]
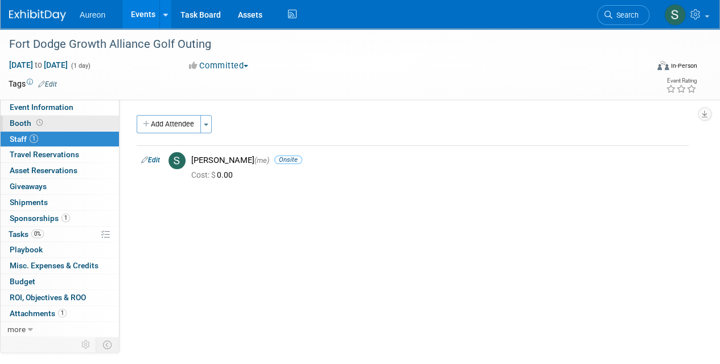
click at [25, 122] on span "Booth" at bounding box center [27, 122] width 35 height 9
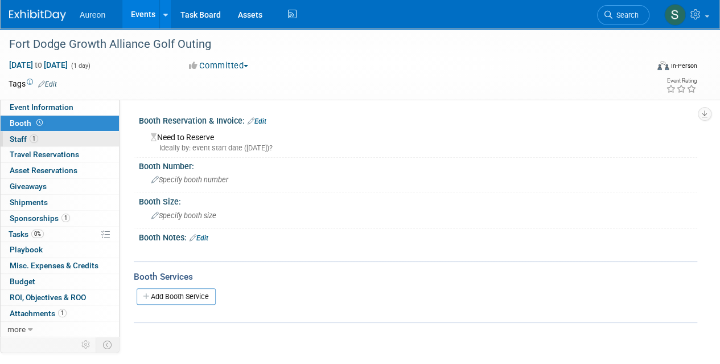
click at [22, 135] on span "Staff 1" at bounding box center [24, 138] width 28 height 9
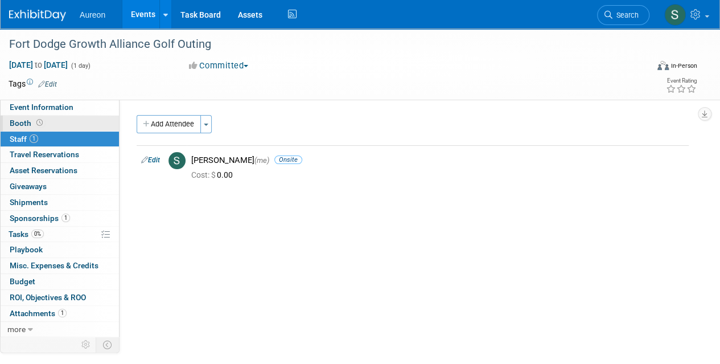
click at [19, 119] on span "Booth" at bounding box center [27, 122] width 35 height 9
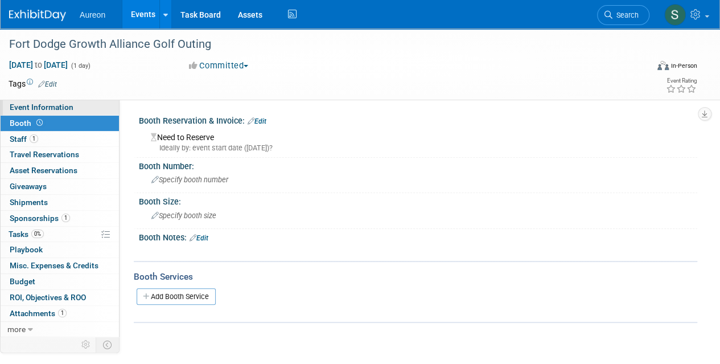
click at [23, 113] on link "Event Information" at bounding box center [60, 107] width 118 height 15
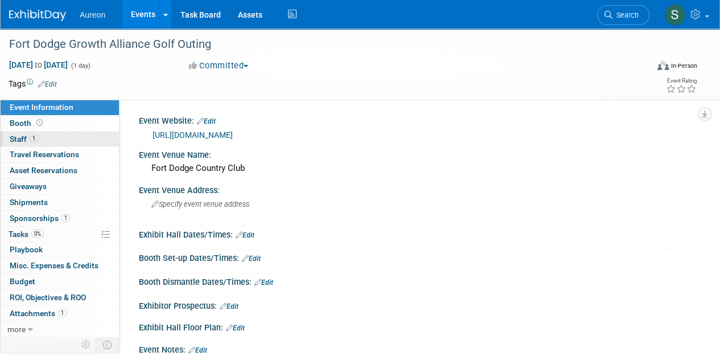
click at [24, 140] on span "Staff 1" at bounding box center [24, 138] width 28 height 9
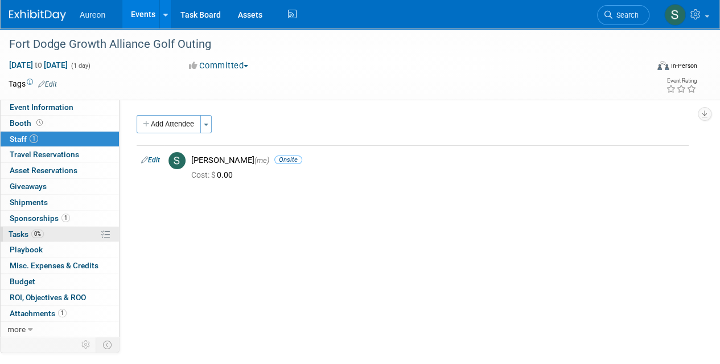
click at [107, 234] on icon at bounding box center [105, 234] width 9 height 9
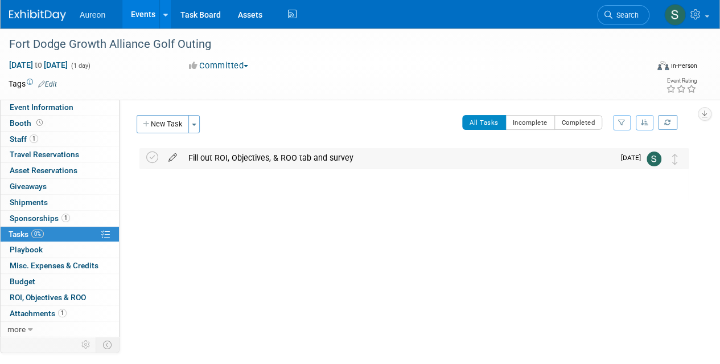
click at [170, 157] on icon at bounding box center [173, 155] width 20 height 14
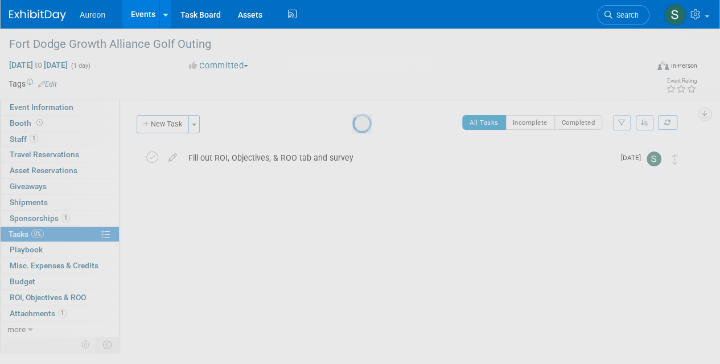
select select "8"
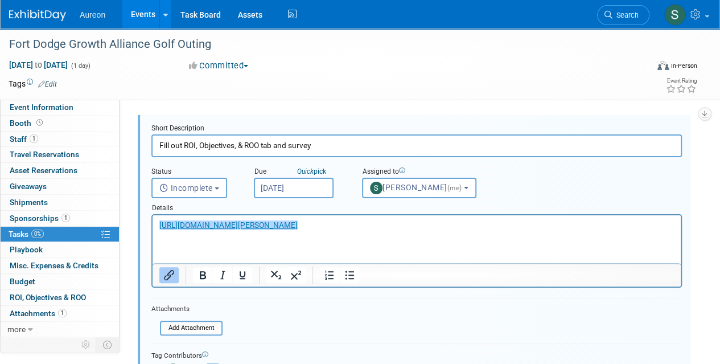
scroll to position [57, 0]
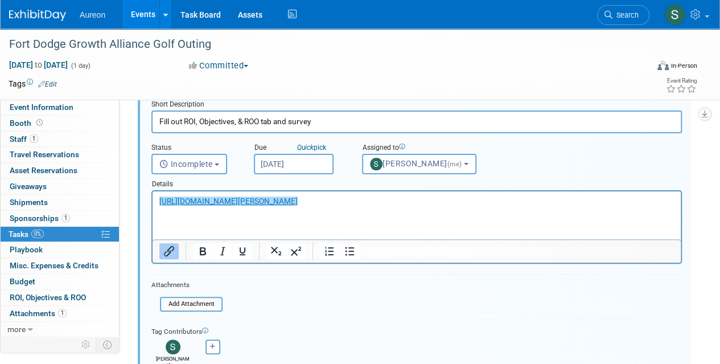
click at [319, 162] on input "Sep 5, 2025" at bounding box center [294, 164] width 80 height 20
click at [324, 149] on link "Quick pick" at bounding box center [312, 147] width 34 height 9
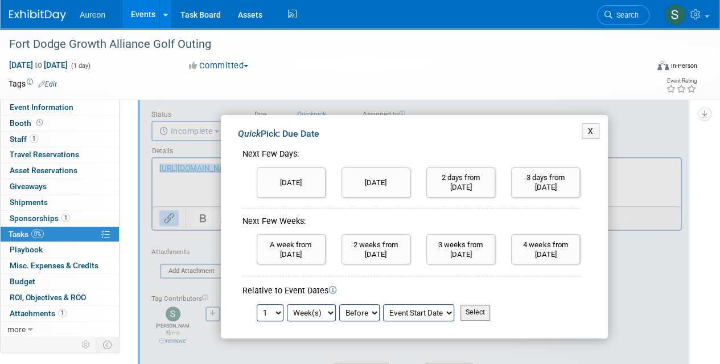
scroll to position [114, 0]
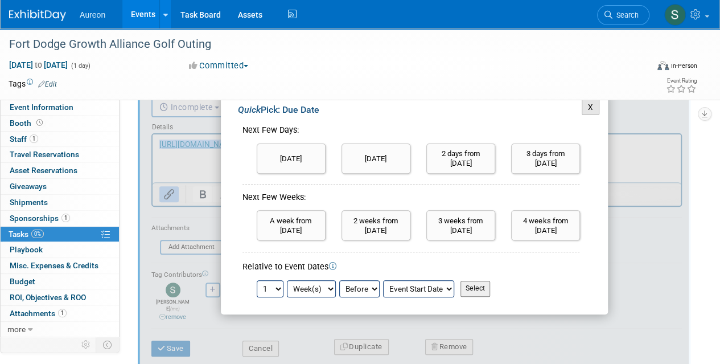
click at [596, 105] on button "X" at bounding box center [591, 107] width 18 height 16
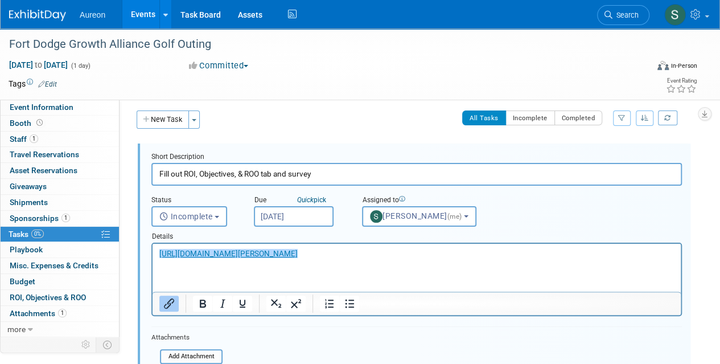
scroll to position [0, 0]
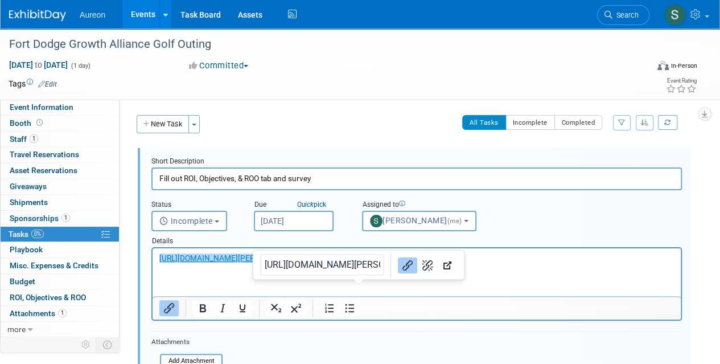
click at [458, 264] on p "﻿https://www.amazon.com/VELEZ-Leather-Backpack-Archaeology-Rucksack/dp/B07S8F5P…" at bounding box center [416, 258] width 515 height 11
click at [509, 151] on div "Short Description Fill out ROI, Objectives, & ROO tab and survey Status <i clas…" at bounding box center [414, 316] width 553 height 337
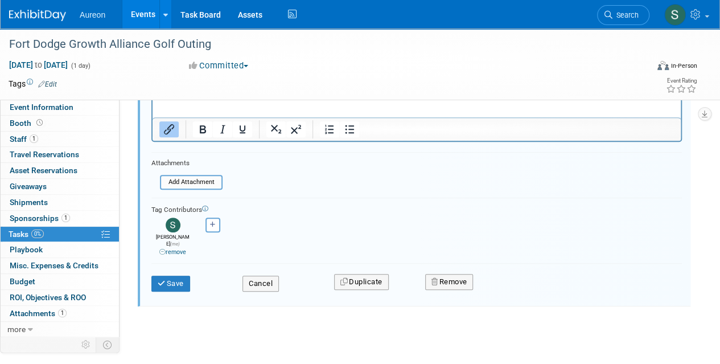
scroll to position [182, 0]
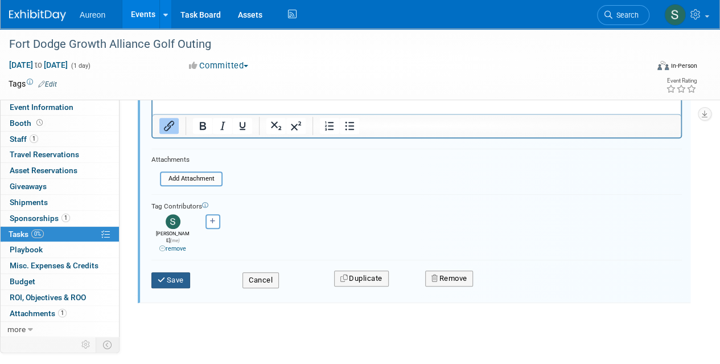
click at [178, 273] on button "Save" at bounding box center [170, 280] width 39 height 16
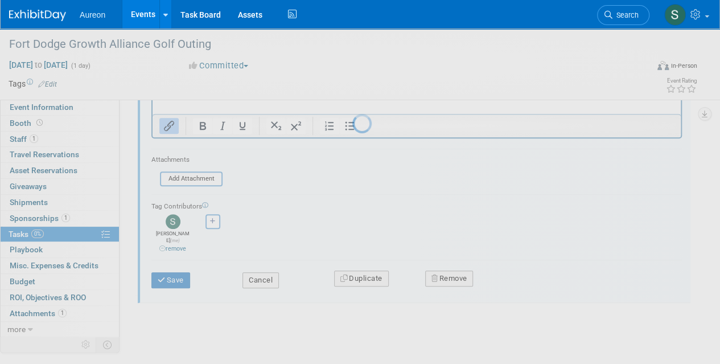
scroll to position [0, 0]
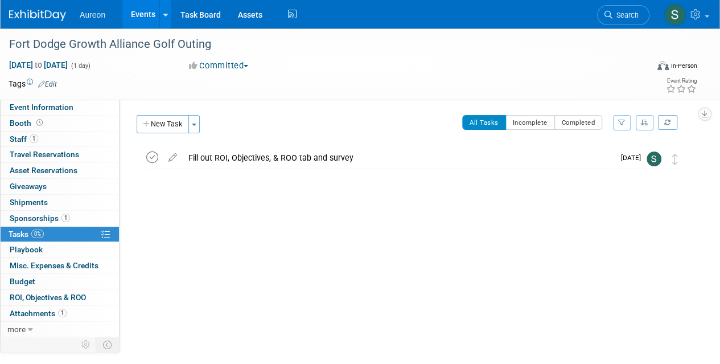
click at [152, 161] on icon at bounding box center [152, 157] width 12 height 12
click at [404, 271] on div "Event Website: Edit https://business.greaterfortdodge.com/a/Events/Confirm/4rk1…" at bounding box center [409, 217] width 578 height 235
click at [43, 139] on link "1 Staff 1" at bounding box center [60, 138] width 118 height 15
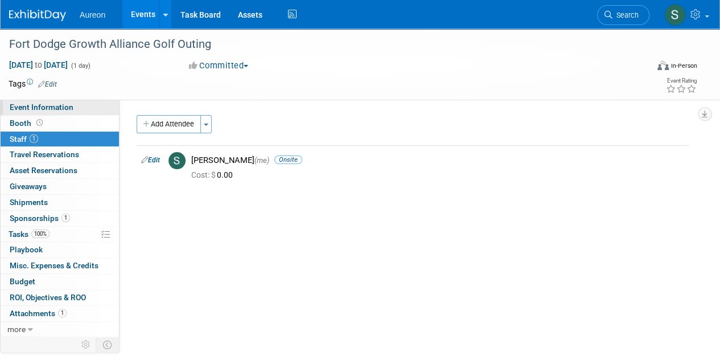
click at [36, 108] on span "Event Information" at bounding box center [42, 106] width 64 height 9
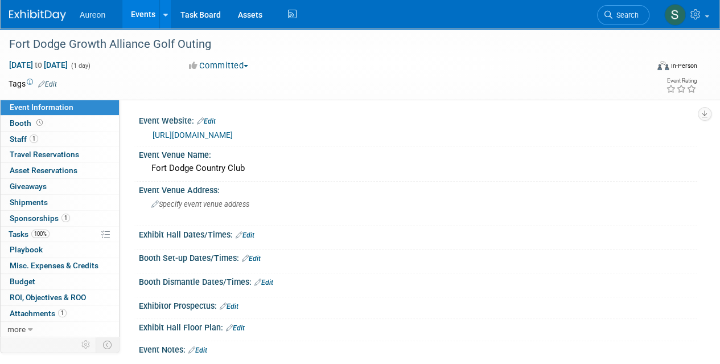
click at [253, 233] on link "Edit" at bounding box center [245, 235] width 19 height 8
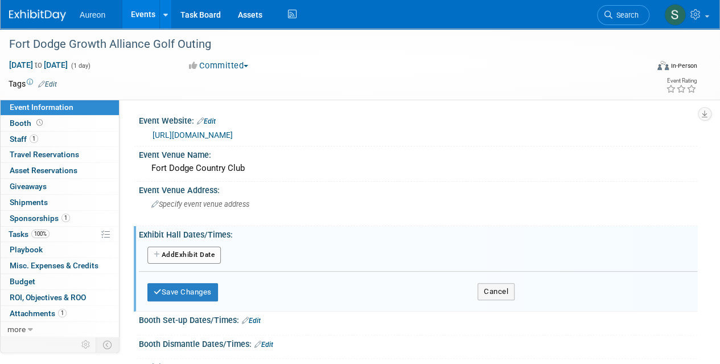
click at [248, 322] on link "Edit" at bounding box center [251, 320] width 19 height 8
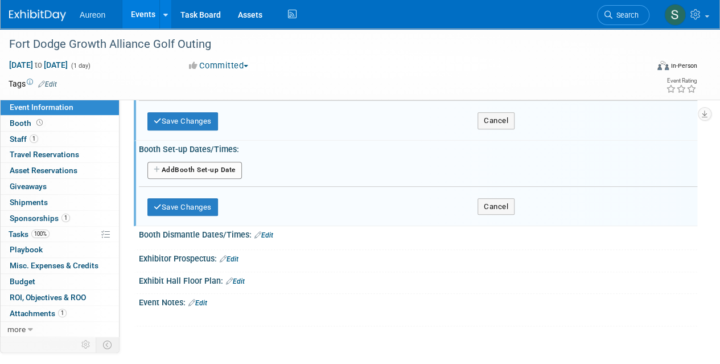
scroll to position [57, 0]
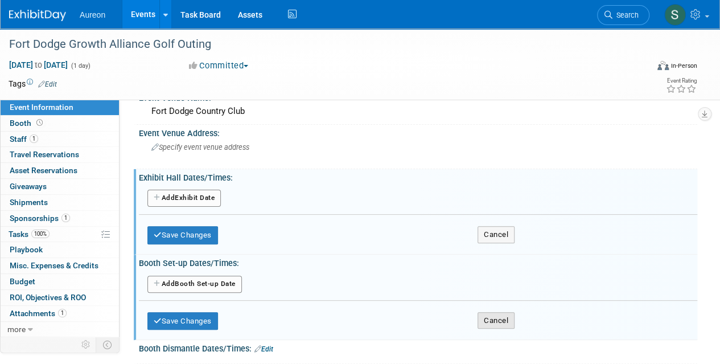
click at [493, 319] on button "Cancel" at bounding box center [496, 320] width 37 height 17
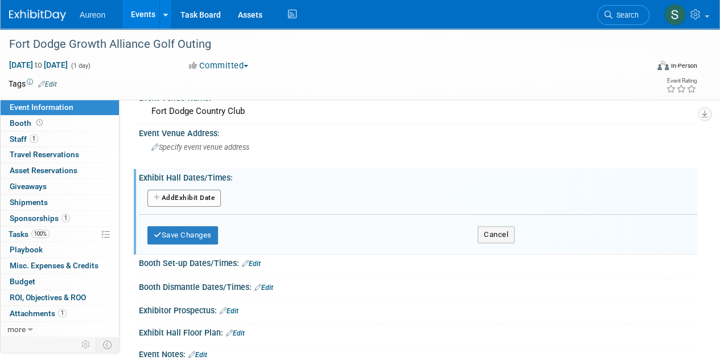
click at [166, 193] on button "Add Another Exhibit Date" at bounding box center [183, 198] width 73 height 17
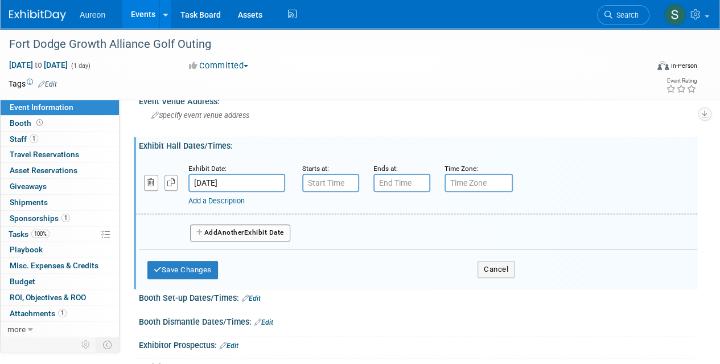
scroll to position [114, 0]
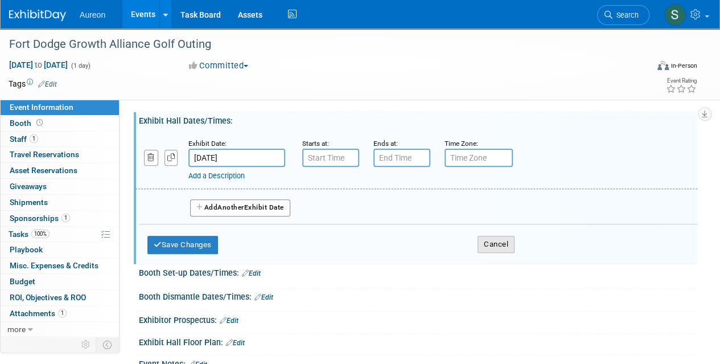
click at [500, 245] on button "Cancel" at bounding box center [496, 244] width 37 height 17
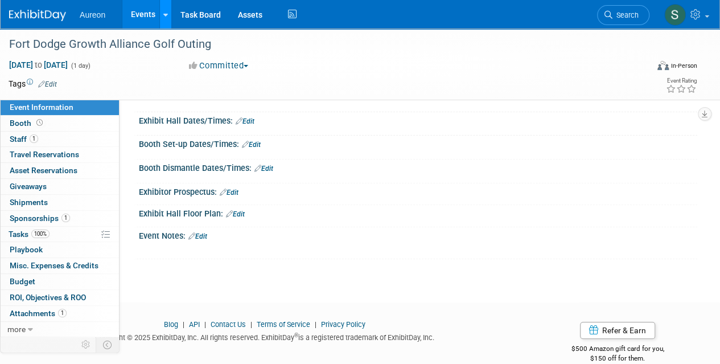
click at [164, 10] on div at bounding box center [165, 14] width 5 height 11
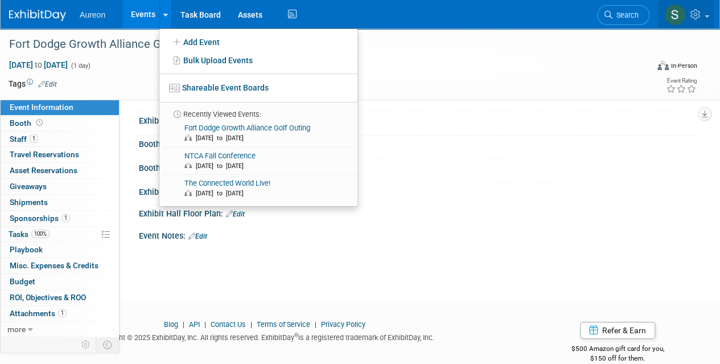
click at [692, 15] on icon at bounding box center [696, 14] width 13 height 10
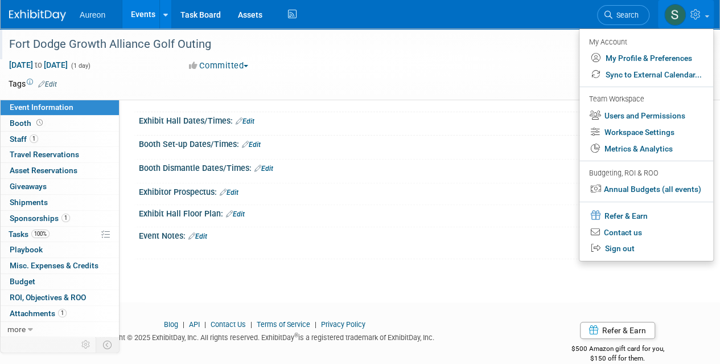
drag, startPoint x: 637, startPoint y: 76, endPoint x: 548, endPoint y: 49, distance: 93.3
click at [548, 49] on div "Fort Dodge Growth Alliance Golf Outing" at bounding box center [321, 44] width 633 height 20
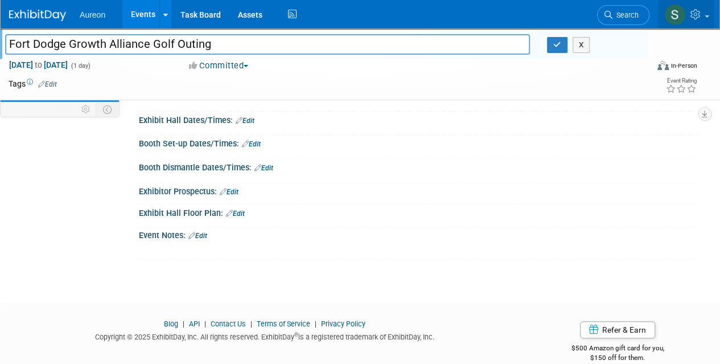
click at [686, 15] on link at bounding box center [686, 14] width 56 height 28
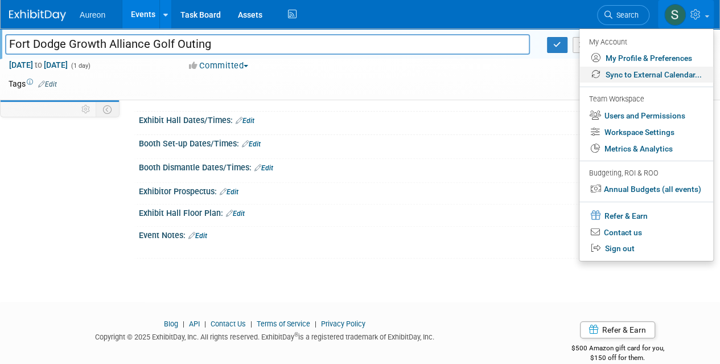
click at [641, 70] on link "Sync to External Calendar..." at bounding box center [646, 75] width 134 height 17
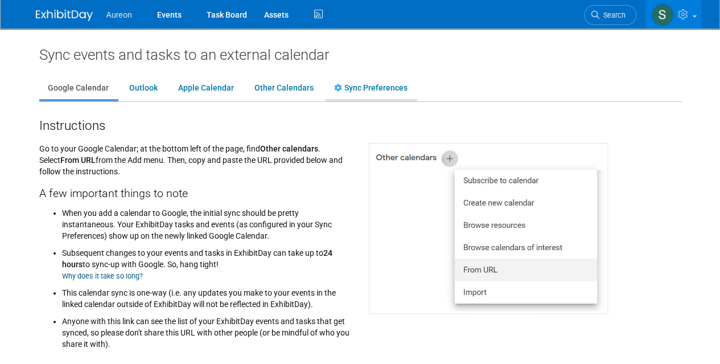
click at [363, 90] on link "Sync Preferences" at bounding box center [371, 88] width 90 height 22
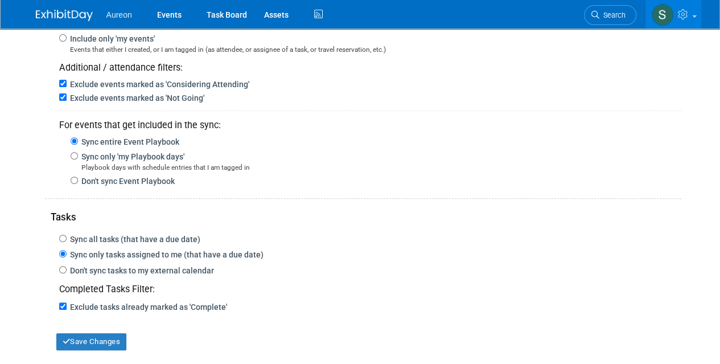
scroll to position [171, 0]
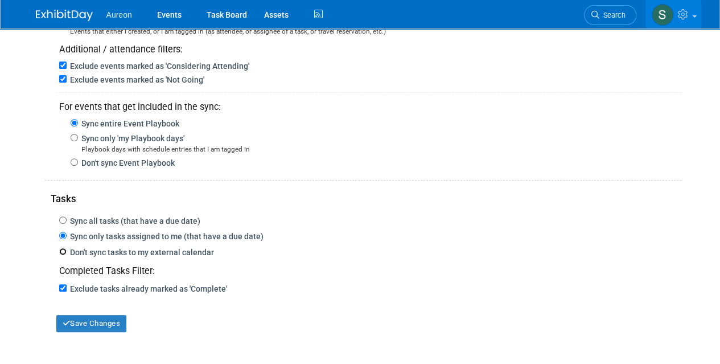
click at [62, 249] on input "Don't sync tasks to my external calendar" at bounding box center [62, 251] width 7 height 7
radio input "true"
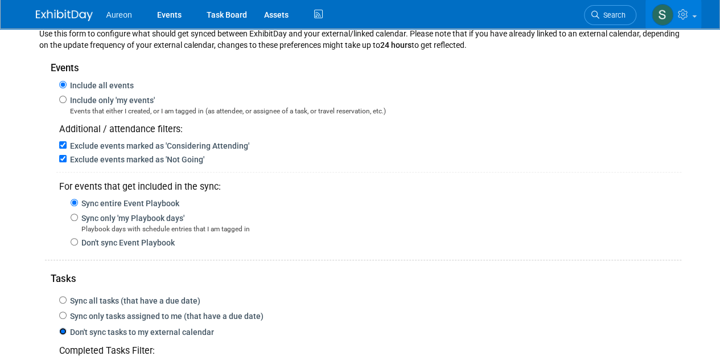
scroll to position [114, 0]
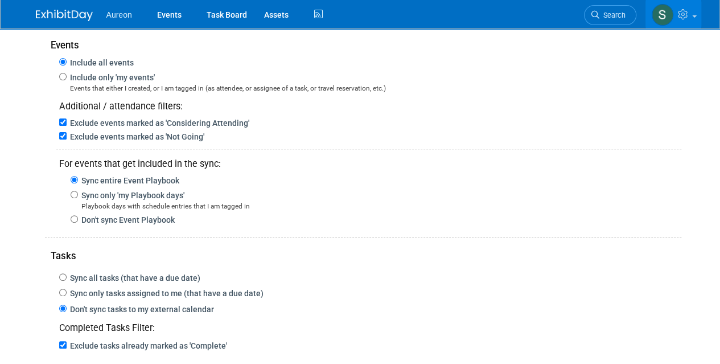
click at [67, 76] on label "Include only 'my events'" at bounding box center [111, 77] width 88 height 9
click at [67, 76] on input "Include only 'my events'" at bounding box center [62, 76] width 7 height 7
radio input "true"
click at [59, 136] on input "Exclude events marked as 'Not Going'" at bounding box center [62, 135] width 7 height 7
checkbox input "false"
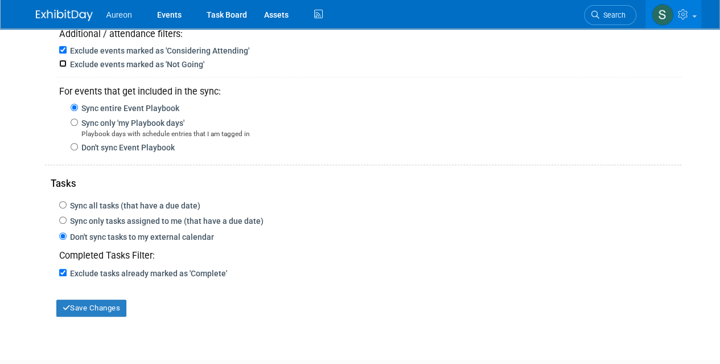
scroll to position [258, 0]
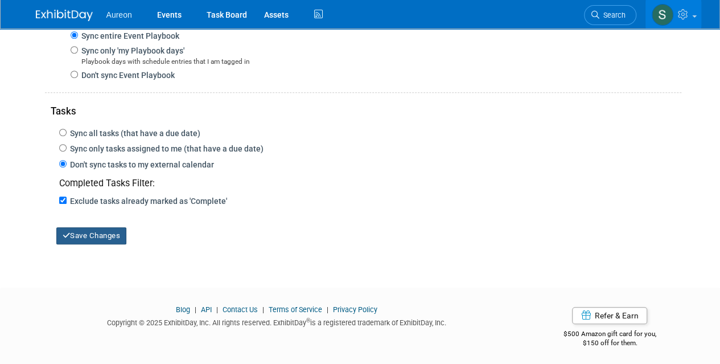
click at [109, 240] on button "Save Changes" at bounding box center [91, 235] width 71 height 17
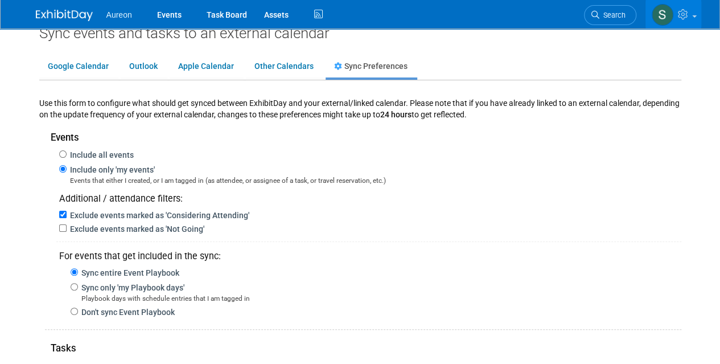
scroll to position [0, 0]
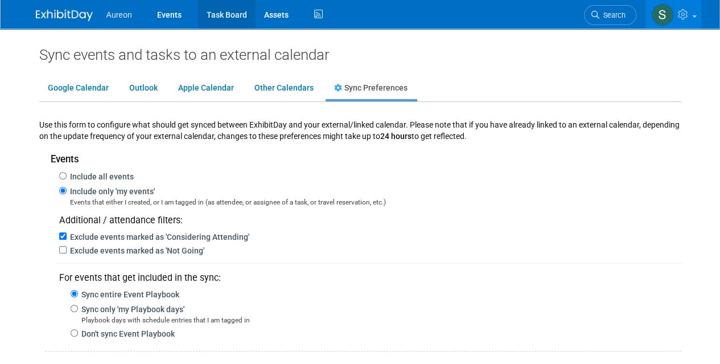
click at [231, 18] on link "Task Board" at bounding box center [226, 14] width 57 height 28
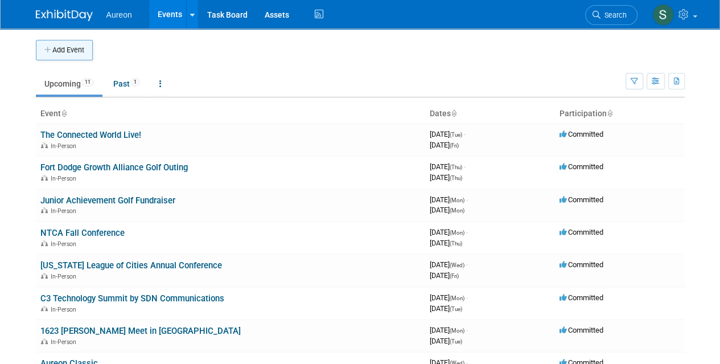
click at [66, 56] on button "Add Event" at bounding box center [64, 50] width 57 height 20
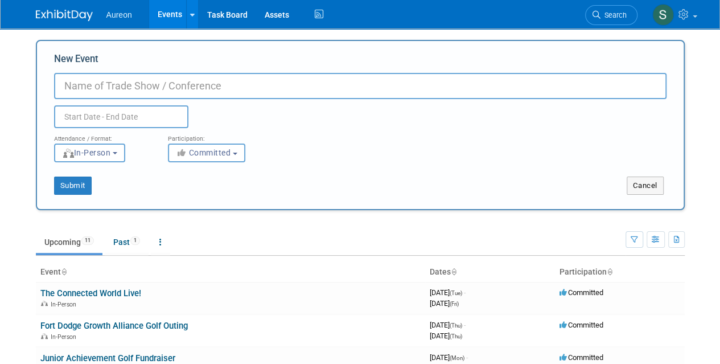
click at [120, 84] on input "New Event" at bounding box center [360, 86] width 612 height 26
type input "NANOG 95"
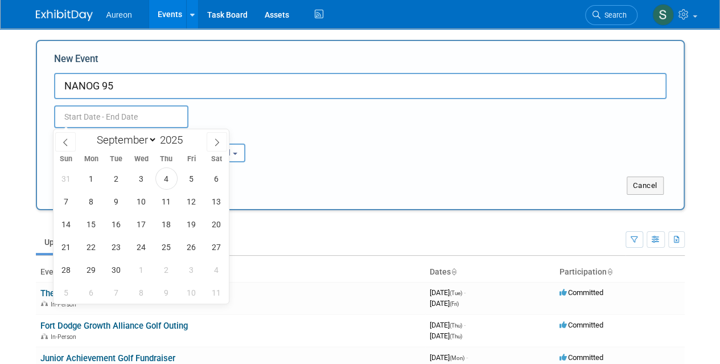
click at [104, 113] on input "text" at bounding box center [121, 116] width 134 height 23
click at [219, 145] on icon at bounding box center [217, 142] width 8 height 8
select select "9"
click at [90, 269] on span "27" at bounding box center [91, 269] width 22 height 22
click at [143, 275] on span "29" at bounding box center [141, 269] width 22 height 22
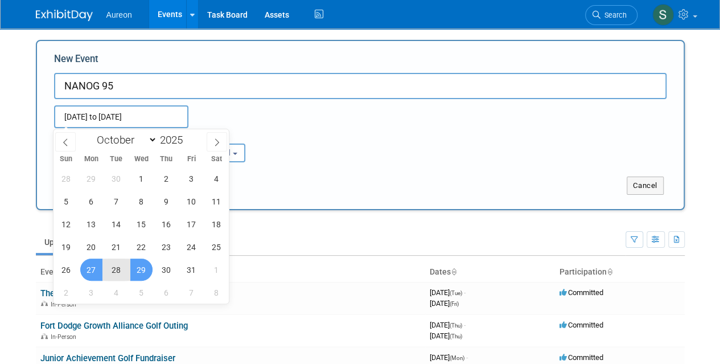
type input "[DATE] to [DATE]"
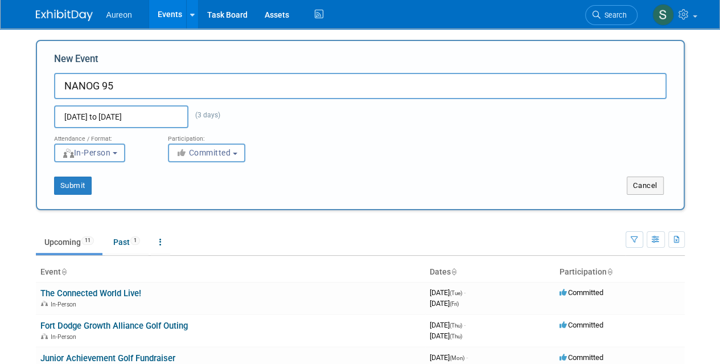
click at [111, 154] on span "In-Person" at bounding box center [86, 152] width 49 height 9
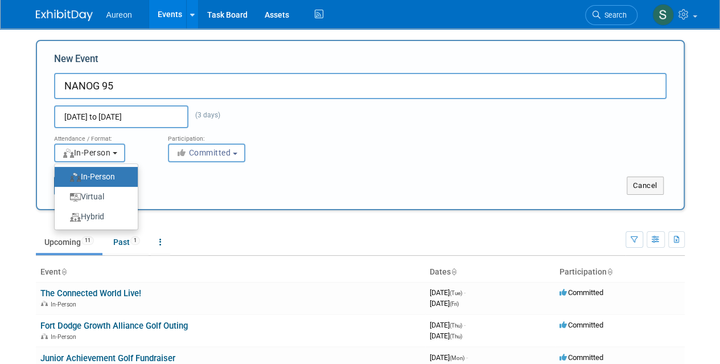
click at [111, 154] on span "In-Person" at bounding box center [86, 152] width 49 height 9
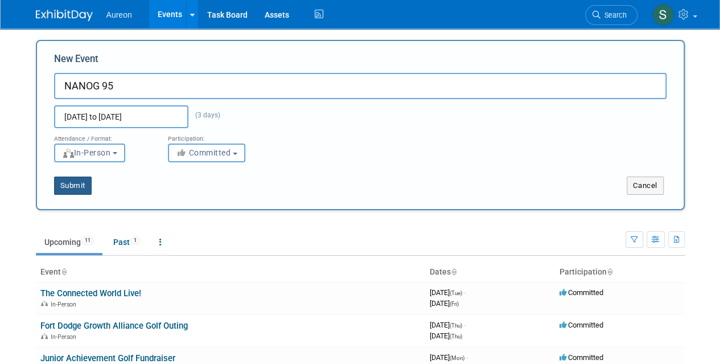
click at [67, 177] on button "Submit" at bounding box center [73, 185] width 38 height 18
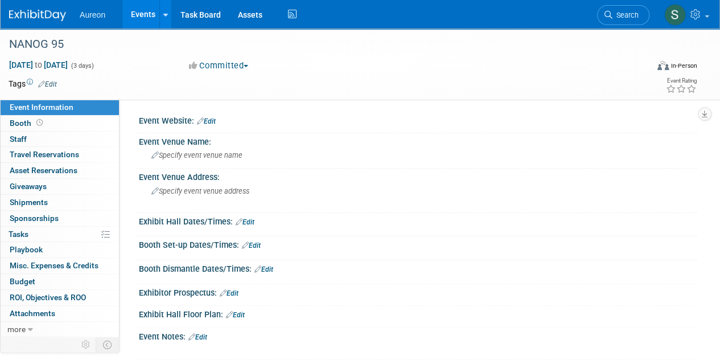
click at [209, 126] on div at bounding box center [417, 127] width 541 height 3
click at [208, 123] on link "Edit" at bounding box center [206, 121] width 19 height 8
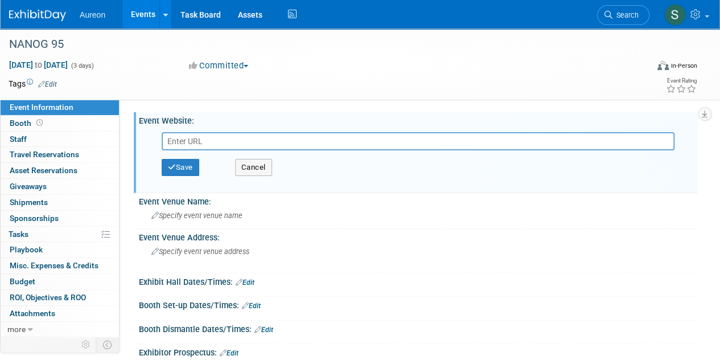
click at [191, 143] on input "text" at bounding box center [418, 141] width 513 height 18
paste input "10/27 - 10/29 NANOG 95 Arlington, TX https://nanog.org/ Priscilla Favors, Tara …"
type input "10/27 - 10/29 NANOG 95 Arlington, TX https://nanog.org/ Priscilla Favors, Tara …"
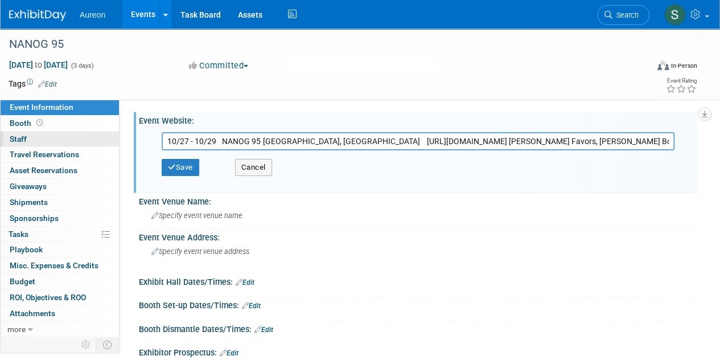
drag, startPoint x: 434, startPoint y: 142, endPoint x: 39, endPoint y: 132, distance: 395.7
click at [39, 132] on div "Event Information Event Info Booth Booth 0 Staff 0 Staff 0 Travel Reservations …" at bounding box center [360, 224] width 720 height 392
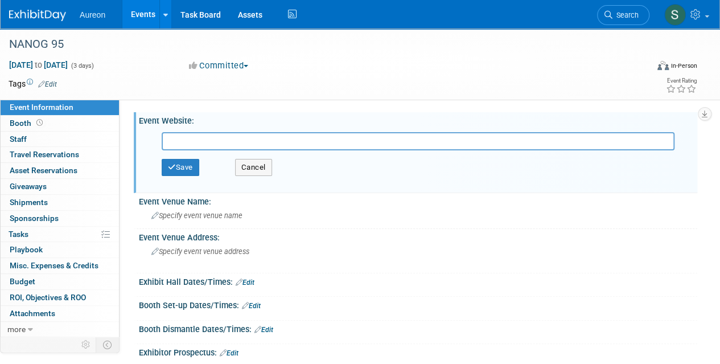
paste input "https://nanog.org/"
click at [200, 139] on input "https://nanog.org/" at bounding box center [418, 141] width 513 height 18
type input "https://nanog.org/"
click at [180, 169] on button "Save" at bounding box center [181, 167] width 38 height 17
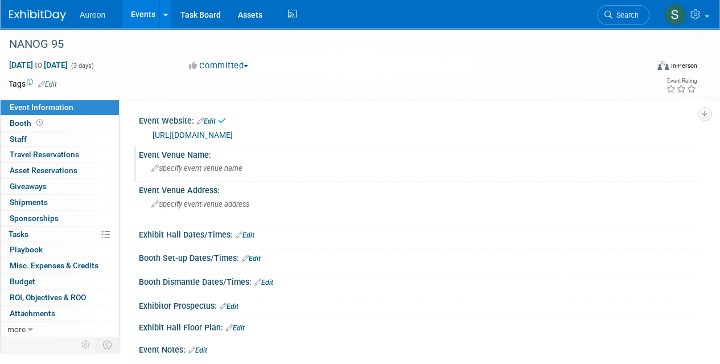
click at [199, 159] on div "Specify event venue name" at bounding box center [417, 168] width 541 height 18
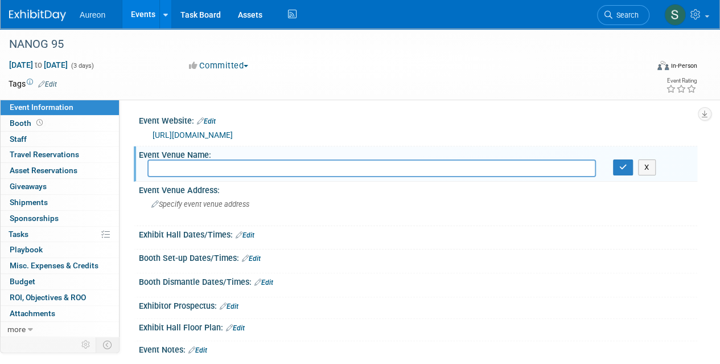
click at [246, 170] on input "text" at bounding box center [371, 168] width 448 height 18
type input "Loews Arlington Hotel"
click at [197, 203] on span "Specify event venue address" at bounding box center [200, 204] width 98 height 9
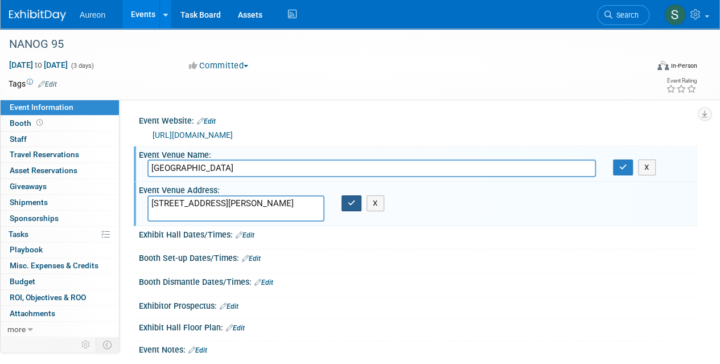
type textarea "888 Nolan Ryan Expressway Arlington, TX 76011"
click at [353, 201] on icon "button" at bounding box center [352, 202] width 8 height 7
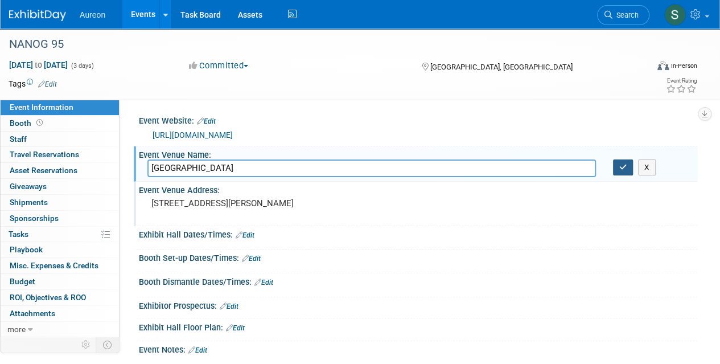
click at [622, 164] on icon "button" at bounding box center [623, 166] width 8 height 7
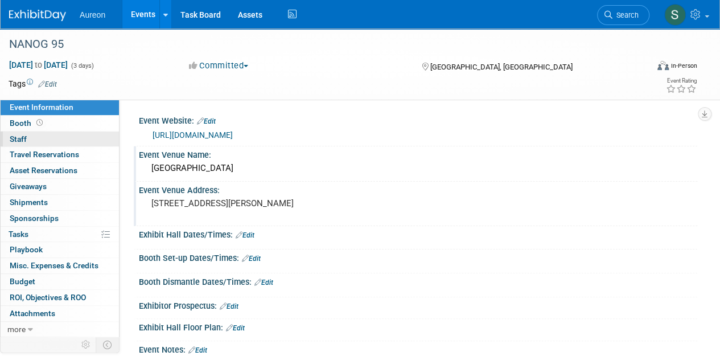
click at [46, 134] on link "0 Staff 0" at bounding box center [60, 138] width 118 height 15
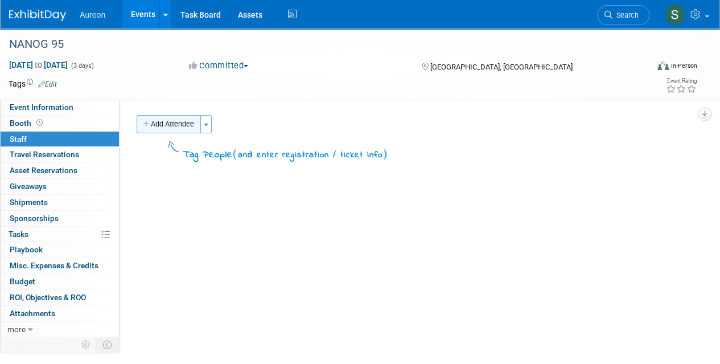
click at [178, 120] on button "Add Attendee" at bounding box center [169, 124] width 64 height 18
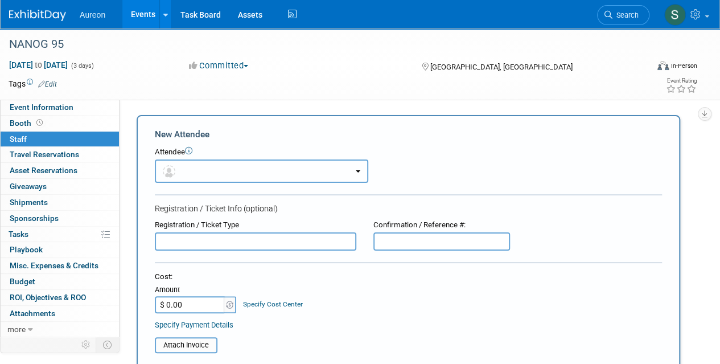
click at [208, 173] on button "button" at bounding box center [261, 170] width 213 height 23
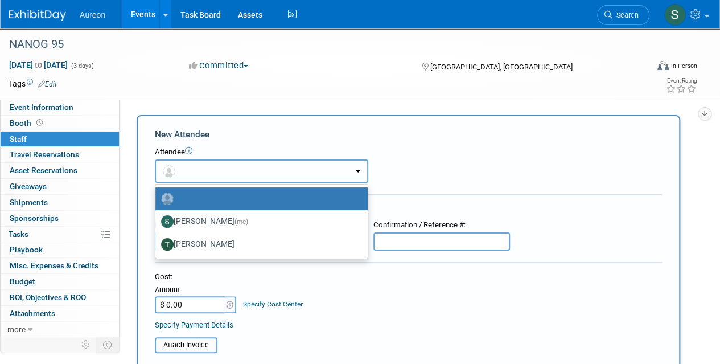
click at [208, 173] on button "button" at bounding box center [261, 170] width 213 height 23
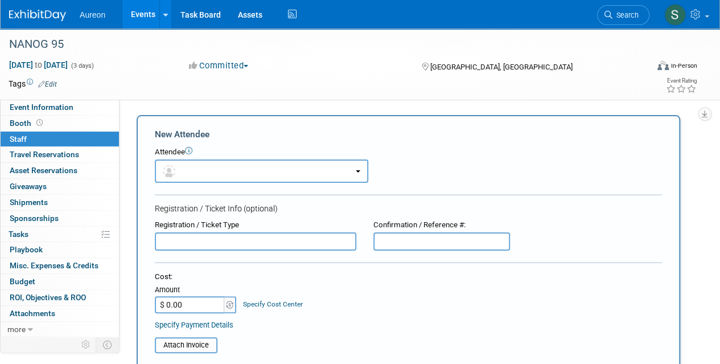
click at [192, 245] on input "text" at bounding box center [255, 241] width 201 height 18
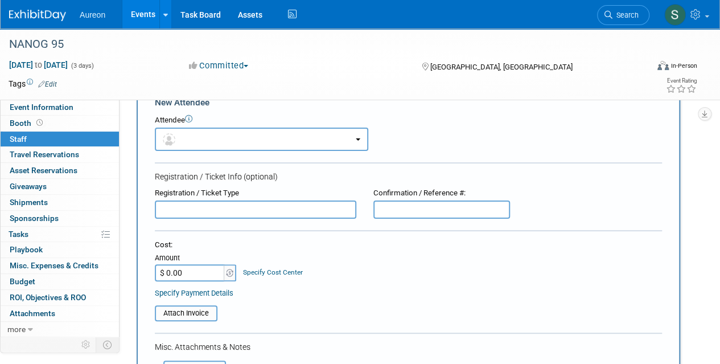
scroll to position [57, 0]
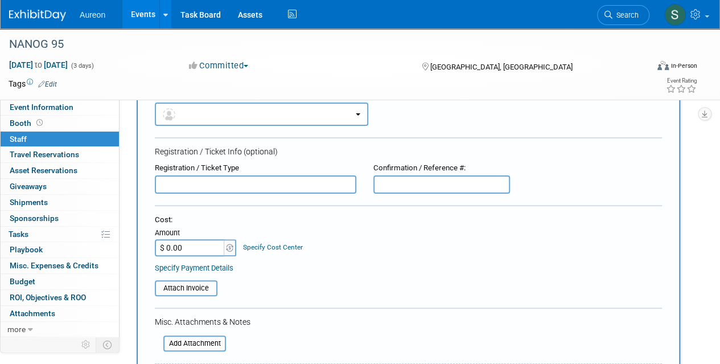
click at [174, 249] on input "$ 0.00" at bounding box center [190, 247] width 71 height 17
type input "$ 950.00"
click at [324, 261] on div "Cost: Amount $ 950.00 Specify Cost Center Cost Center -- Not Specified --" at bounding box center [408, 244] width 507 height 58
click at [186, 286] on input "file" at bounding box center [148, 288] width 135 height 14
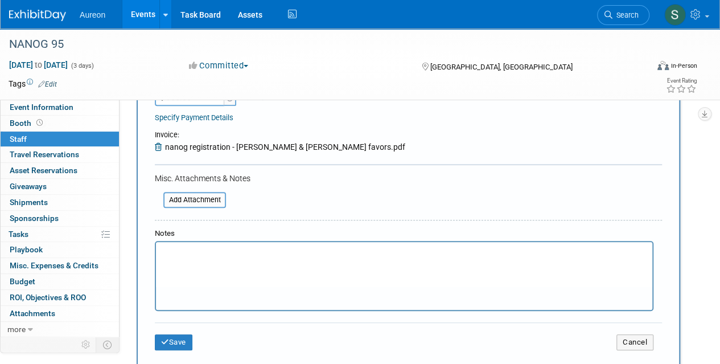
scroll to position [228, 0]
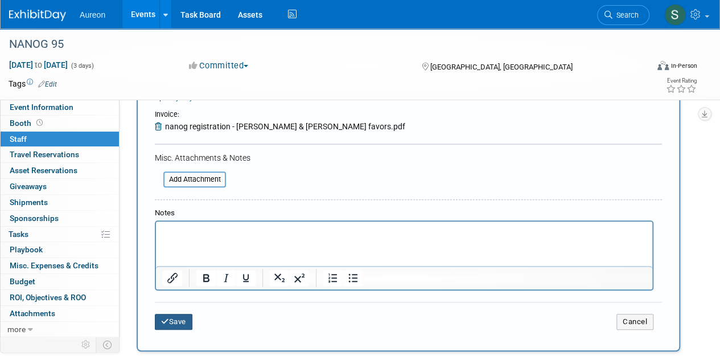
click at [175, 320] on button "Save" at bounding box center [174, 322] width 38 height 16
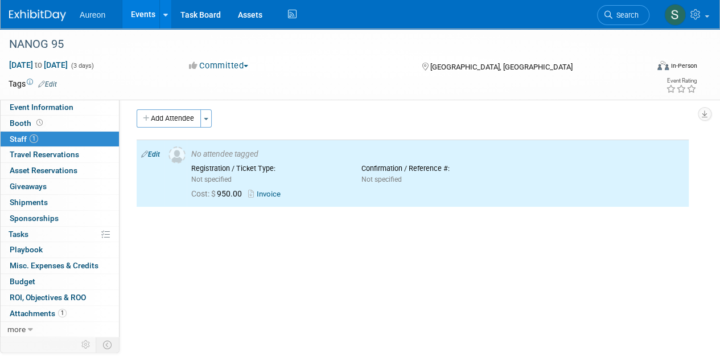
scroll to position [0, 0]
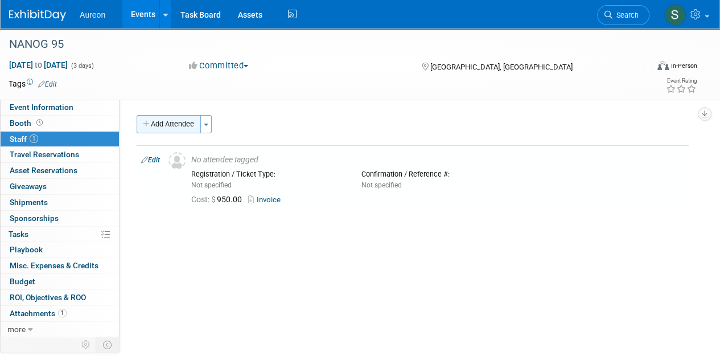
click at [163, 122] on button "Add Attendee" at bounding box center [169, 124] width 64 height 18
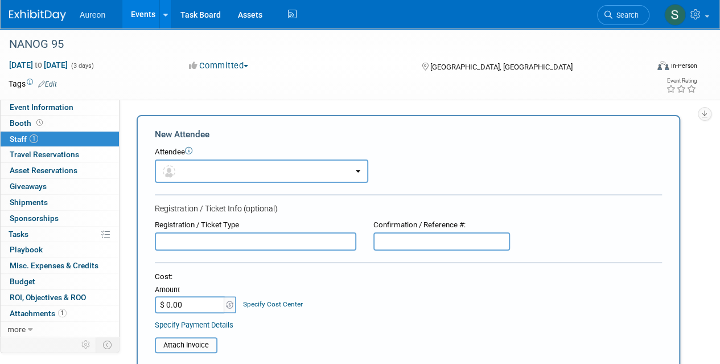
click at [179, 304] on input "$ 0.00" at bounding box center [190, 304] width 71 height 17
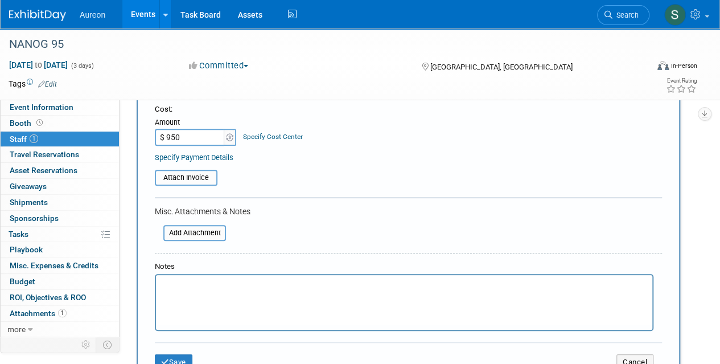
scroll to position [171, 0]
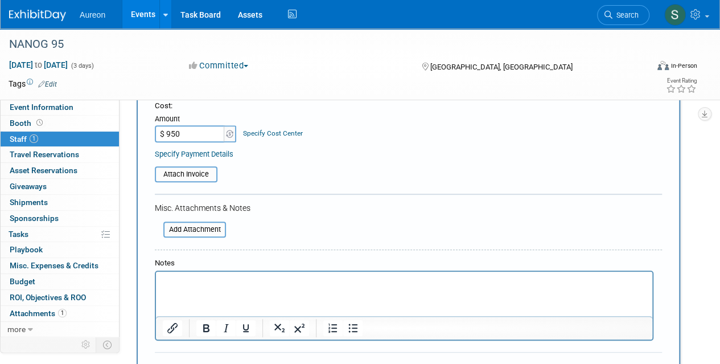
type input "$ 950.00"
click at [328, 167] on table "Attach Invoice" at bounding box center [408, 174] width 507 height 16
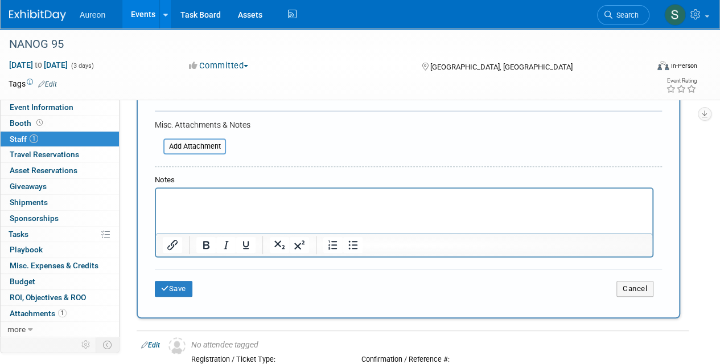
scroll to position [398, 0]
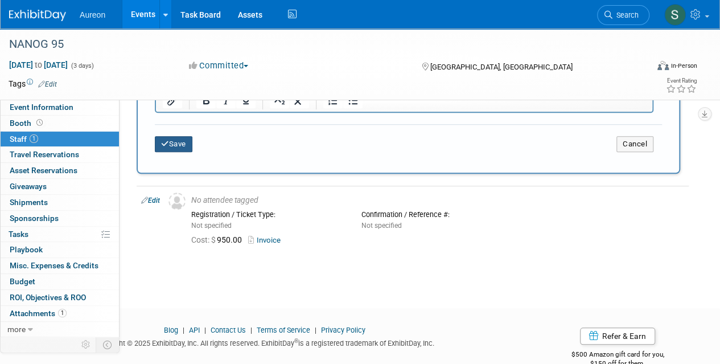
click at [168, 145] on button "Save" at bounding box center [174, 144] width 38 height 16
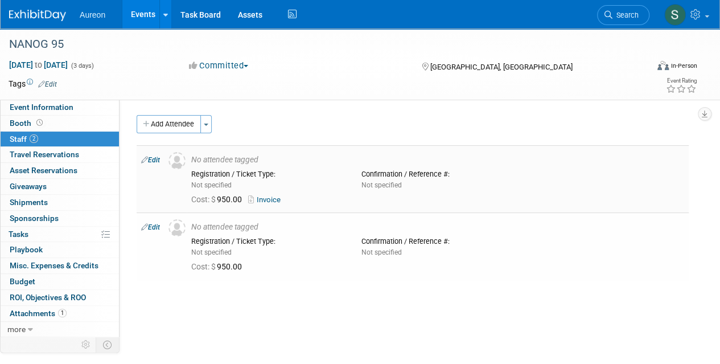
scroll to position [0, 0]
click at [256, 197] on icon at bounding box center [252, 199] width 9 height 7
click at [13, 154] on span "Travel Reservations 0" at bounding box center [44, 154] width 69 height 9
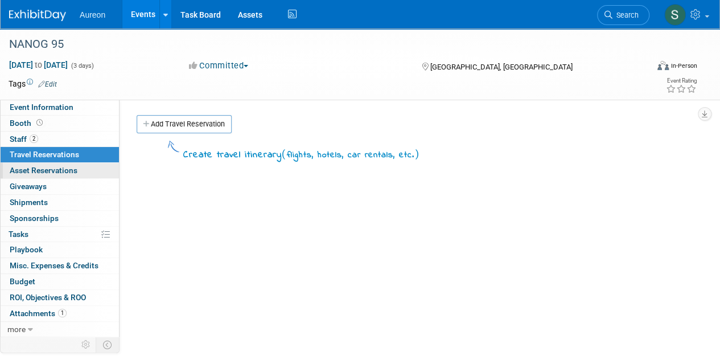
click at [17, 167] on span "Asset Reservations 0" at bounding box center [44, 170] width 68 height 9
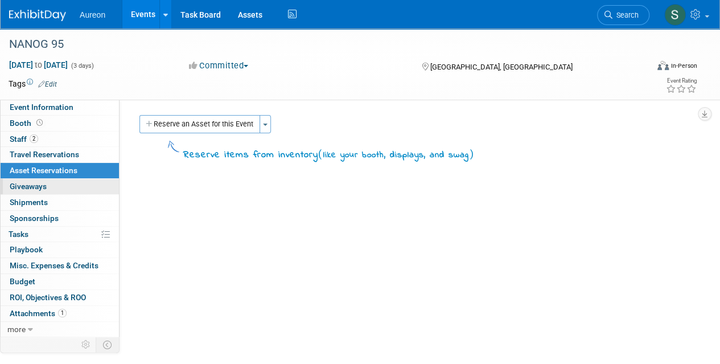
click at [14, 188] on span "Giveaways 0" at bounding box center [28, 186] width 37 height 9
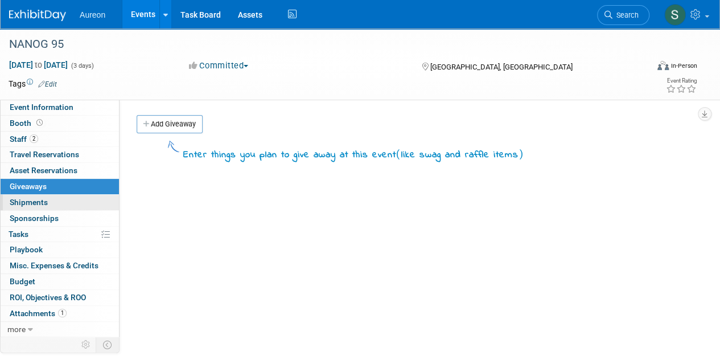
click at [13, 197] on span "Shipments 0" at bounding box center [29, 201] width 38 height 9
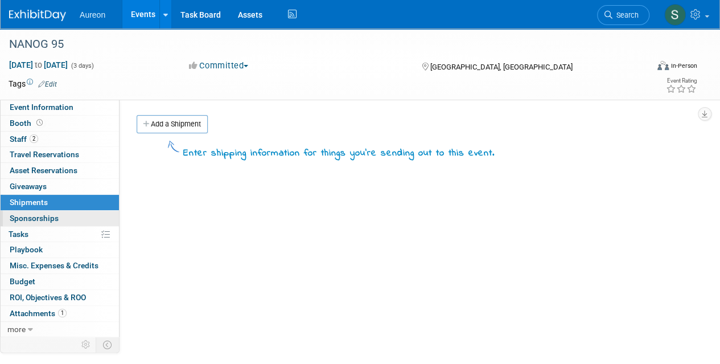
click at [22, 213] on span "Sponsorships 0" at bounding box center [34, 217] width 49 height 9
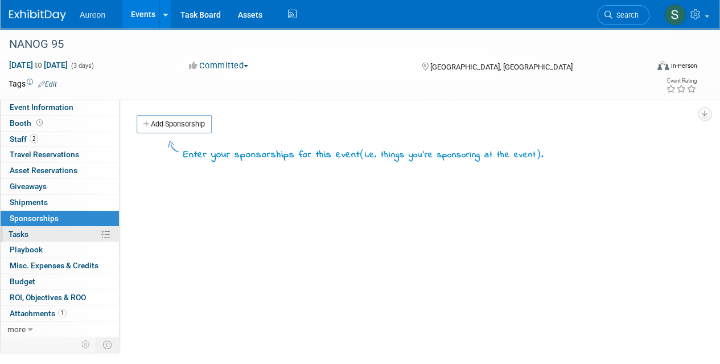
click at [26, 231] on span "Tasks 0%" at bounding box center [19, 233] width 20 height 9
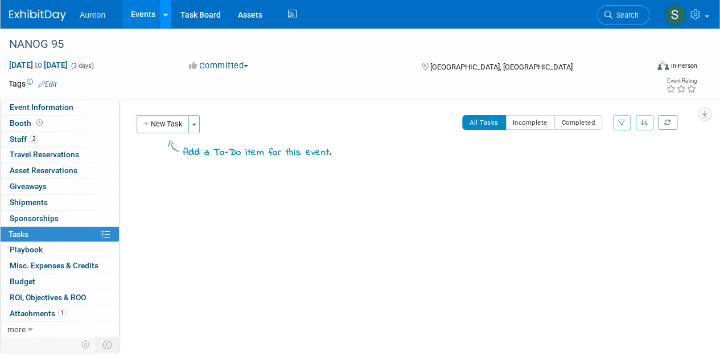
click at [168, 13] on link at bounding box center [165, 14] width 12 height 28
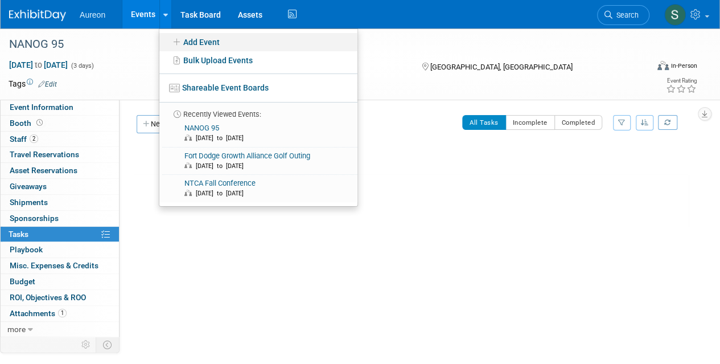
click at [228, 44] on link "Add Event" at bounding box center [258, 42] width 198 height 18
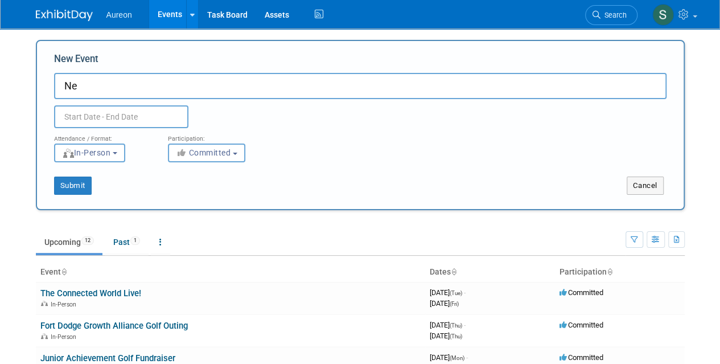
type input "N"
type input "I"
type input "INCOMPAS"
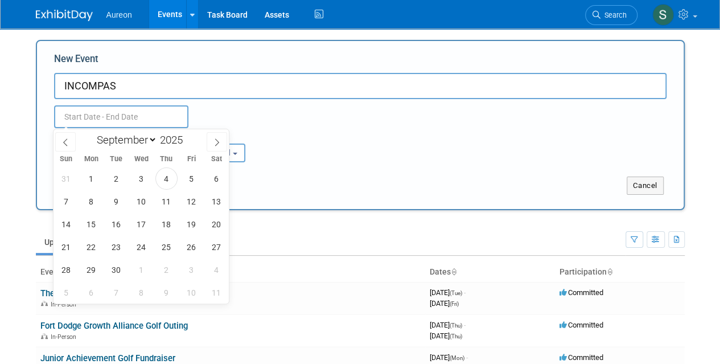
click at [116, 117] on input "text" at bounding box center [121, 116] width 134 height 23
click at [214, 144] on icon at bounding box center [217, 142] width 8 height 8
select select "10"
click at [64, 202] on span "2" at bounding box center [66, 201] width 22 height 22
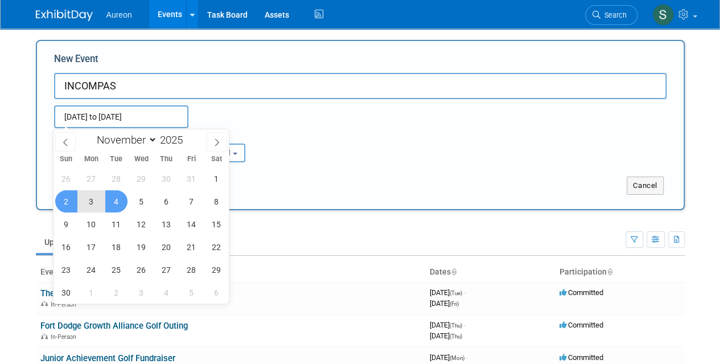
click at [115, 201] on span "4" at bounding box center [116, 201] width 22 height 22
type input "Nov 2, 2025 to Nov 4, 2025"
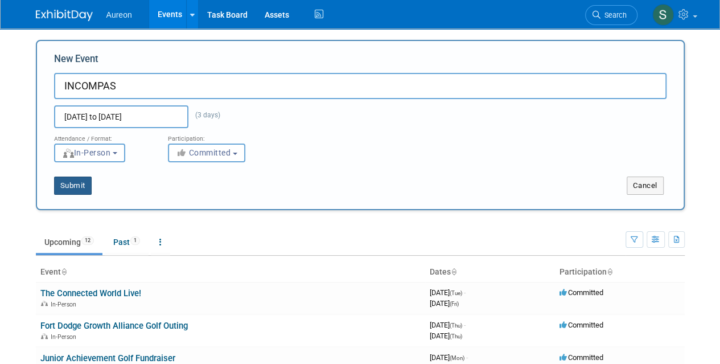
click at [85, 191] on button "Submit" at bounding box center [73, 185] width 38 height 18
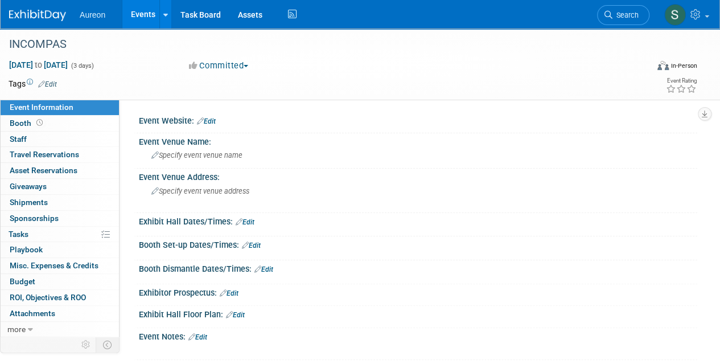
click at [214, 118] on link "Edit" at bounding box center [206, 121] width 19 height 8
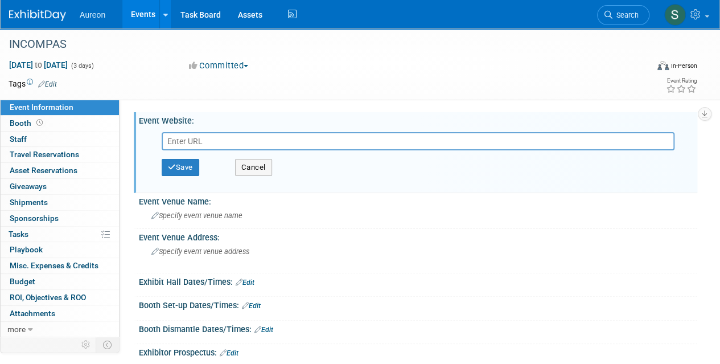
paste input "[URL][DOMAIN_NAME]"
type input "[URL][DOMAIN_NAME]"
click at [176, 170] on button "Save" at bounding box center [181, 167] width 38 height 17
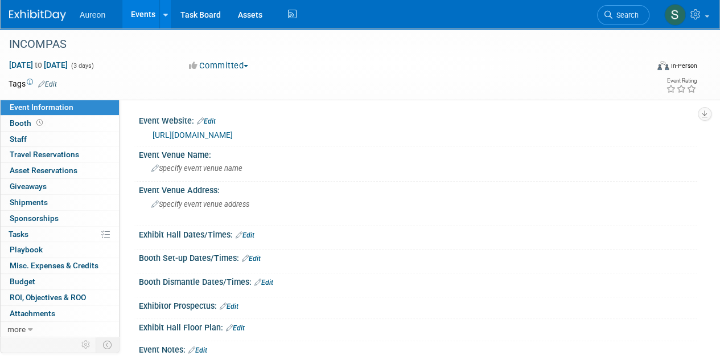
click at [56, 6] on link at bounding box center [44, 9] width 71 height 9
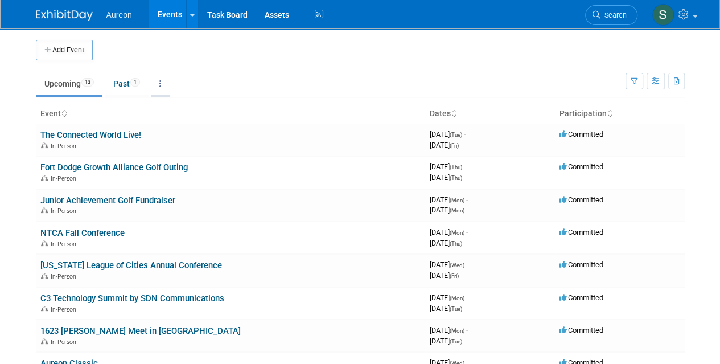
click at [168, 80] on link at bounding box center [160, 84] width 19 height 22
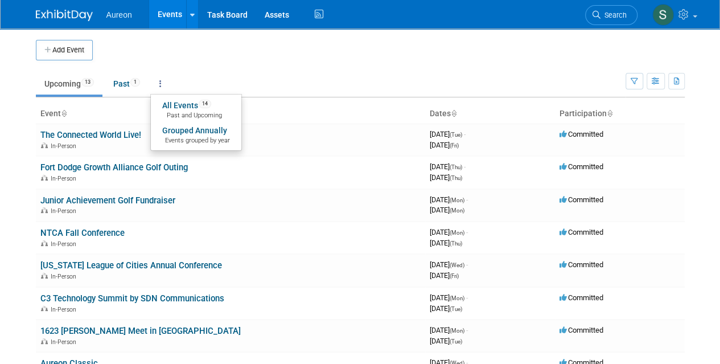
click at [168, 79] on link at bounding box center [160, 84] width 19 height 22
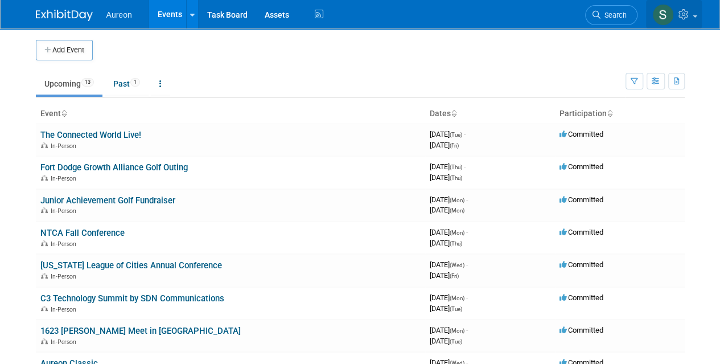
click at [689, 8] on link at bounding box center [674, 14] width 56 height 28
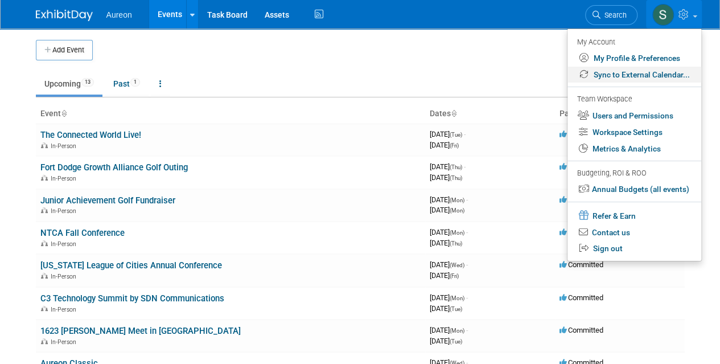
click at [643, 77] on link "Sync to External Calendar..." at bounding box center [634, 75] width 134 height 17
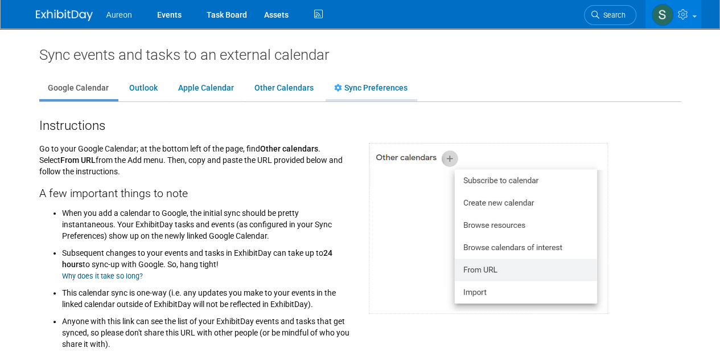
click at [375, 85] on link "Sync Preferences" at bounding box center [371, 88] width 90 height 22
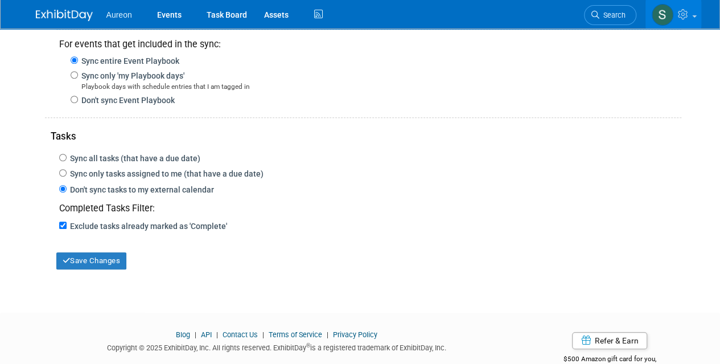
scroll to position [258, 0]
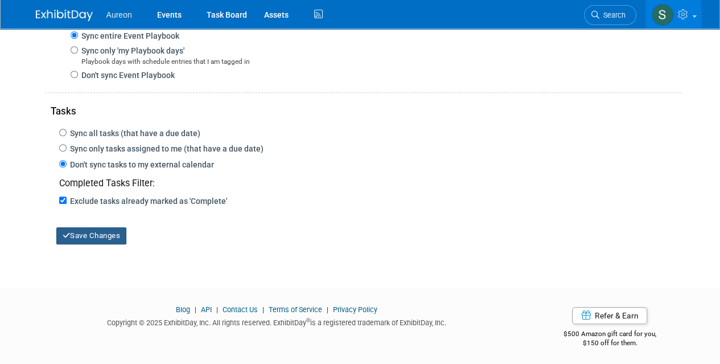
click at [105, 231] on button "Save Changes" at bounding box center [91, 235] width 71 height 17
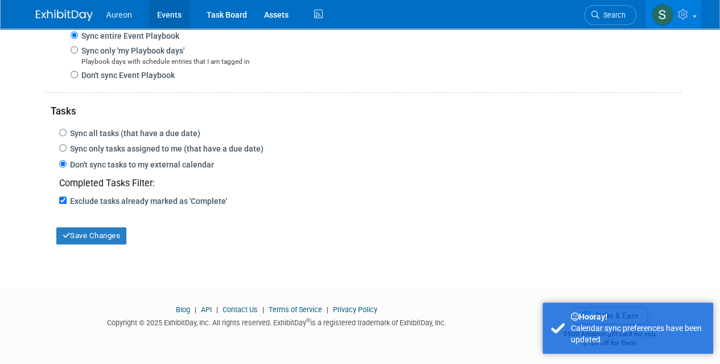
click at [183, 14] on link "Events" at bounding box center [170, 14] width 42 height 28
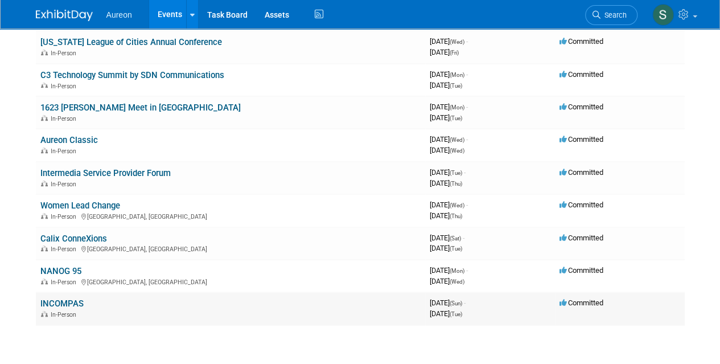
scroll to position [318, 0]
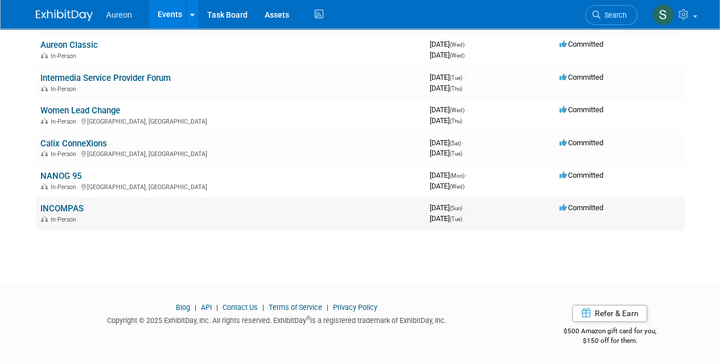
click at [150, 214] on div "In-Person" at bounding box center [230, 218] width 380 height 9
click at [133, 212] on td "INCOMPAS In-Person" at bounding box center [230, 213] width 389 height 32
click at [132, 212] on td "INCOMPAS In-Person" at bounding box center [230, 213] width 389 height 32
click at [69, 205] on link "INCOMPAS" at bounding box center [61, 208] width 43 height 10
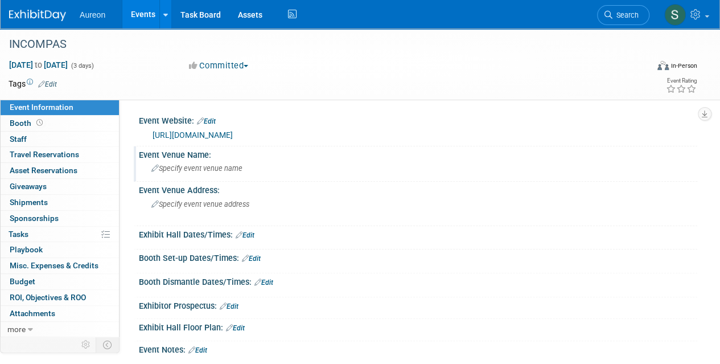
click at [213, 169] on span "Specify event venue name" at bounding box center [196, 168] width 91 height 9
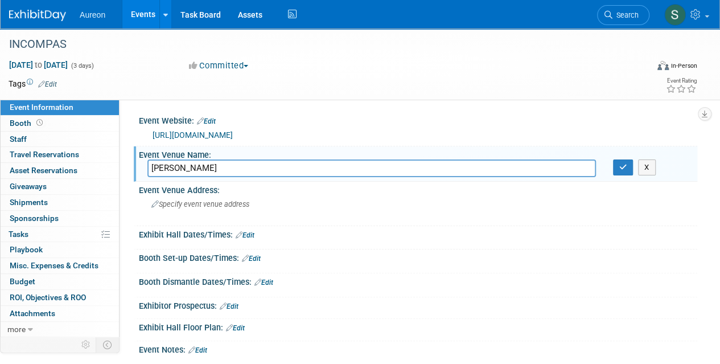
click at [229, 164] on input "[PERSON_NAME]" at bounding box center [371, 168] width 448 height 18
type input "[GEOGRAPHIC_DATA]"
click at [185, 208] on span "Specify event venue address" at bounding box center [200, 204] width 98 height 9
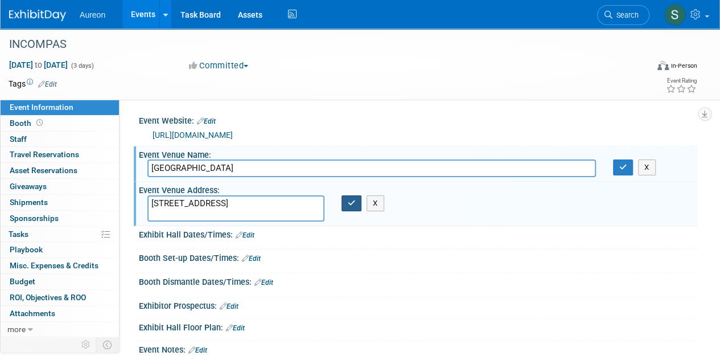
type textarea "505 Water Street Tampa, FL 33602"
click at [347, 206] on button "button" at bounding box center [351, 203] width 20 height 16
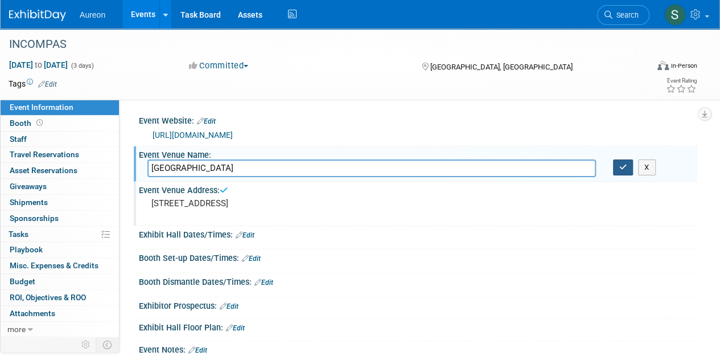
click at [628, 168] on button "button" at bounding box center [623, 167] width 20 height 16
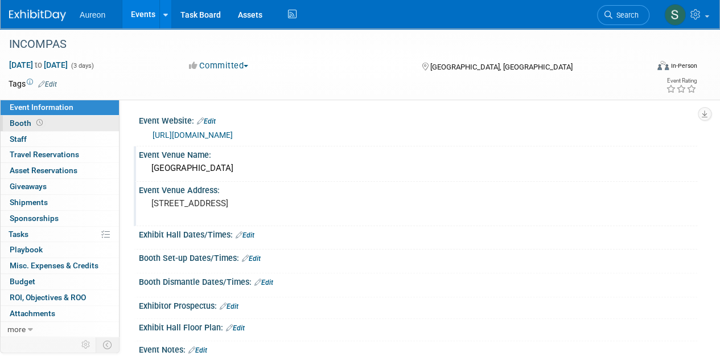
click at [38, 129] on link "Booth" at bounding box center [60, 123] width 118 height 15
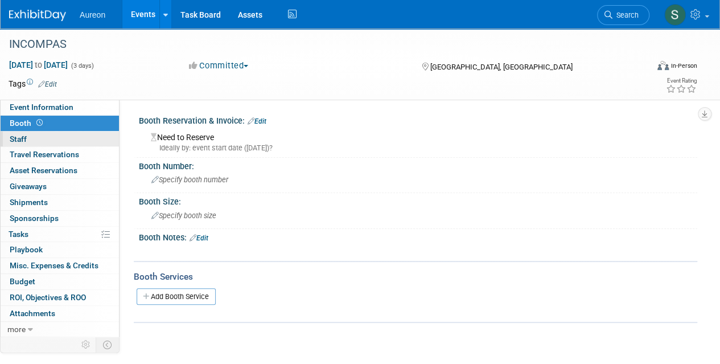
click at [41, 138] on link "0 Staff 0" at bounding box center [60, 138] width 118 height 15
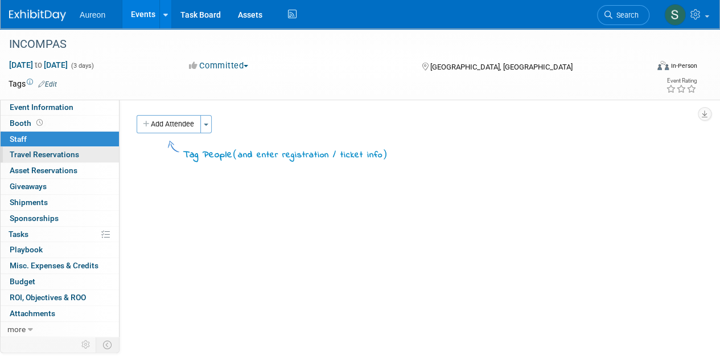
click at [57, 157] on span "Travel Reservations 0" at bounding box center [44, 154] width 69 height 9
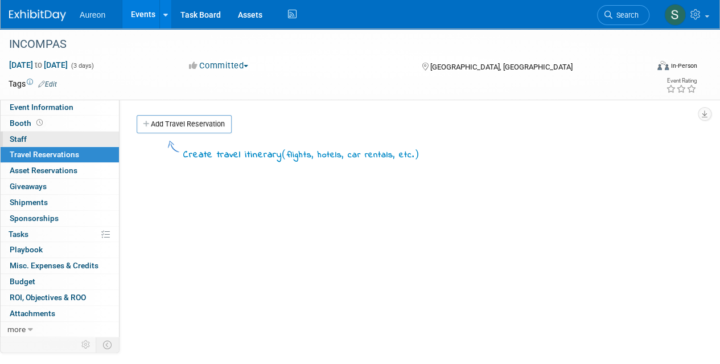
click at [39, 134] on link "0 Staff 0" at bounding box center [60, 138] width 118 height 15
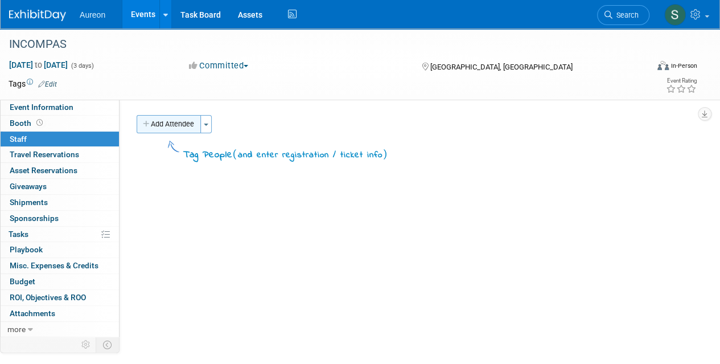
click at [164, 124] on button "Add Attendee" at bounding box center [169, 124] width 64 height 18
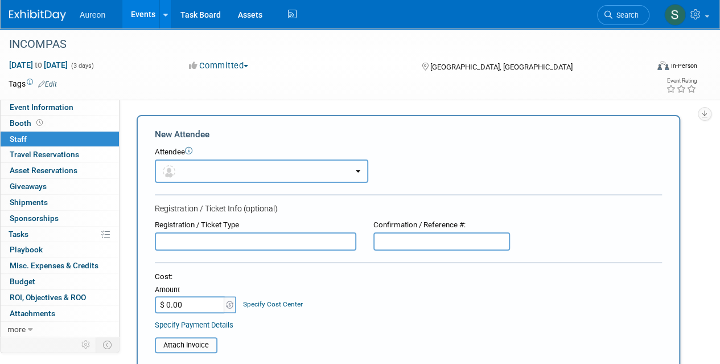
click at [204, 178] on button "button" at bounding box center [261, 170] width 213 height 23
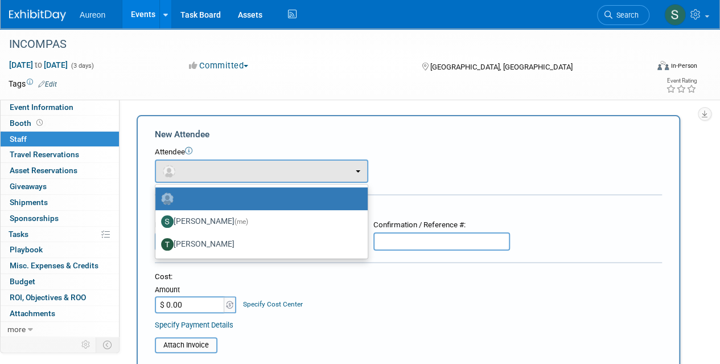
click at [419, 281] on div "Cost:" at bounding box center [408, 276] width 507 height 11
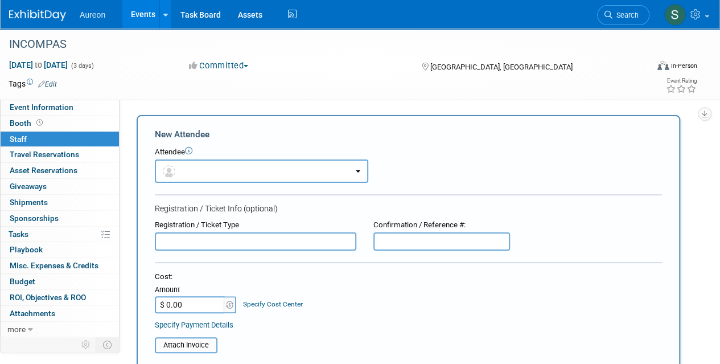
click at [205, 242] on input "text" at bounding box center [255, 241] width 201 height 18
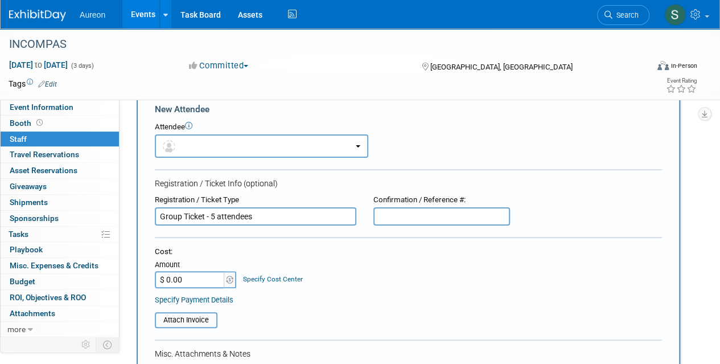
scroll to position [57, 0]
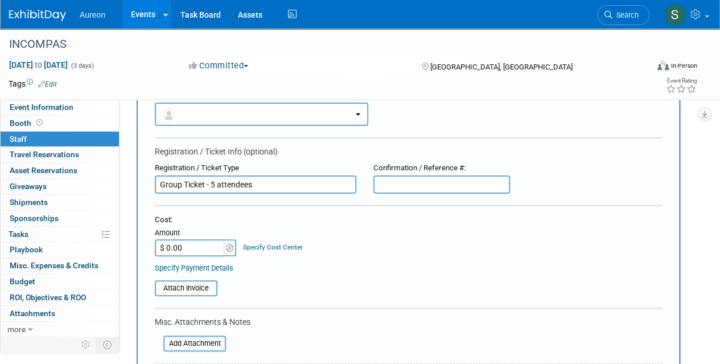
type input "Group Ticket - 5 attendees"
click at [191, 246] on input "$ 0.00" at bounding box center [190, 247] width 71 height 17
type input "$ 5,000.00"
drag, startPoint x: 290, startPoint y: 270, endPoint x: 265, endPoint y: 268, distance: 25.2
click at [290, 270] on div "Specify Payment Details" at bounding box center [408, 268] width 507 height 12
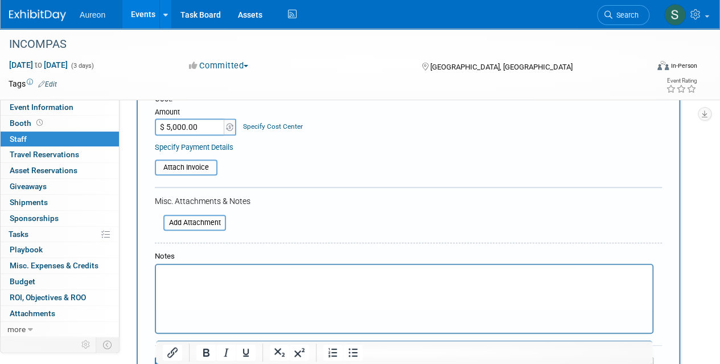
scroll to position [114, 0]
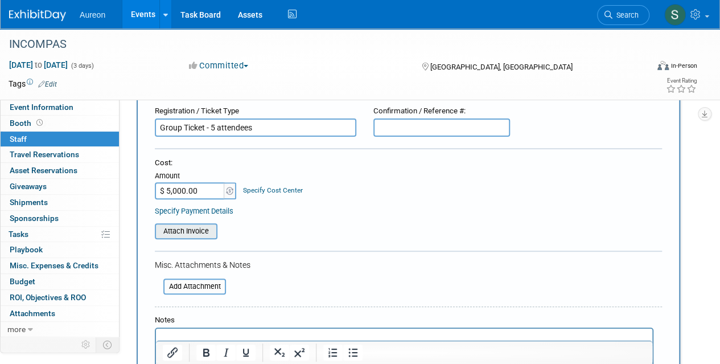
click at [205, 233] on input "file" at bounding box center [148, 231] width 135 height 14
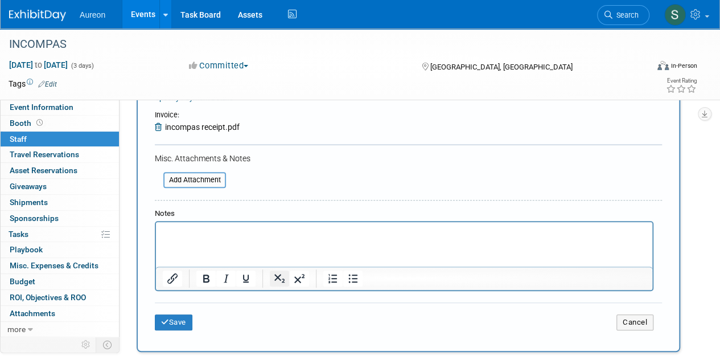
scroll to position [291, 0]
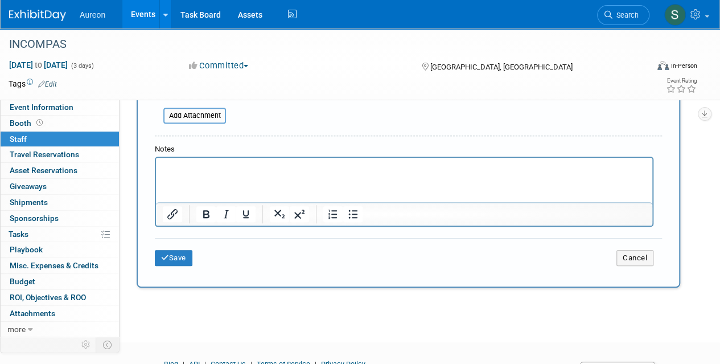
click at [241, 157] on div at bounding box center [404, 192] width 499 height 70
click at [241, 174] on html at bounding box center [404, 166] width 496 height 16
click at [199, 168] on p "Rich Text Area. Press ALT-0 for help." at bounding box center [404, 167] width 483 height 11
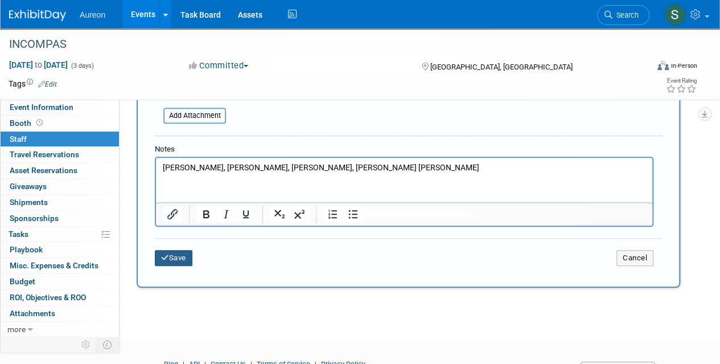
click at [172, 251] on button "Save" at bounding box center [174, 258] width 38 height 16
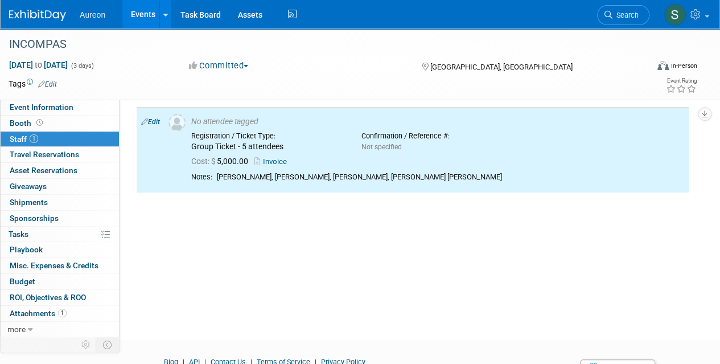
scroll to position [0, 0]
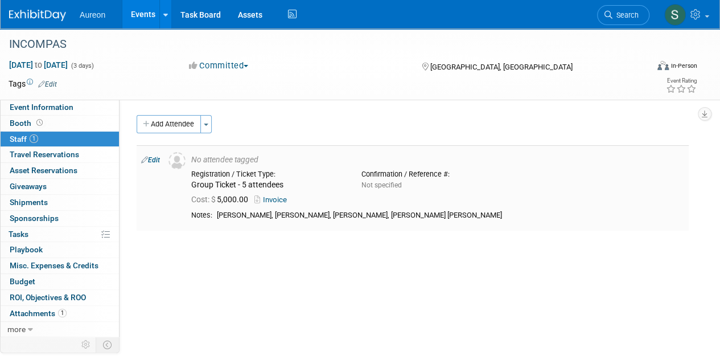
click at [147, 157] on icon at bounding box center [144, 160] width 7 height 12
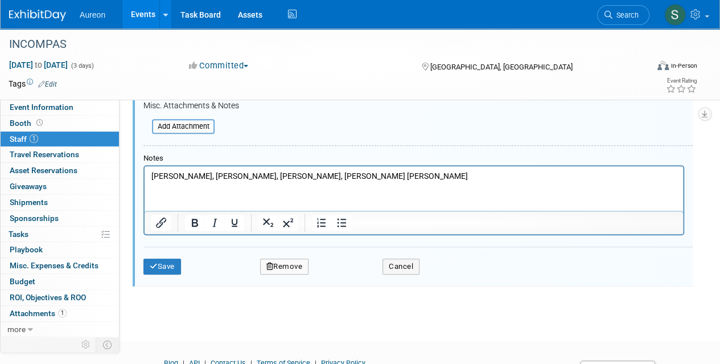
scroll to position [197, 0]
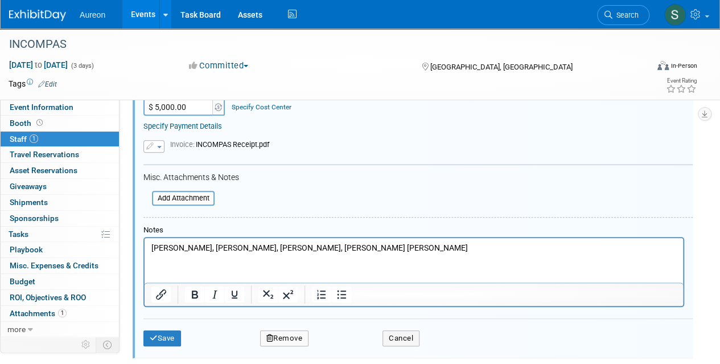
click at [154, 247] on p "Tara Boston, Priscilla Favors, Adam Wachutka, Kennedy Wuebker, Jerry Hulscher" at bounding box center [413, 247] width 525 height 11
click at [175, 327] on div "Save Remove Cancel" at bounding box center [417, 336] width 549 height 36
click at [166, 338] on button "Save" at bounding box center [162, 338] width 38 height 16
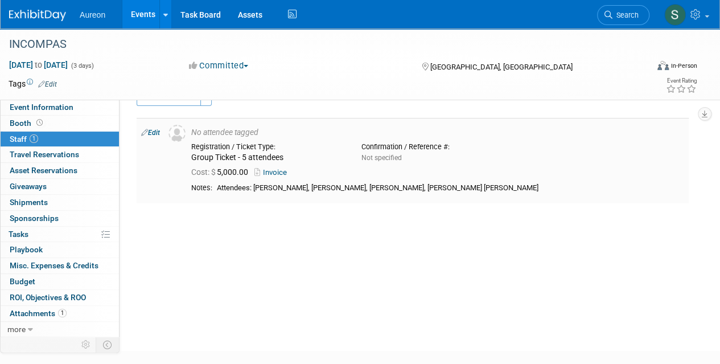
scroll to position [0, 0]
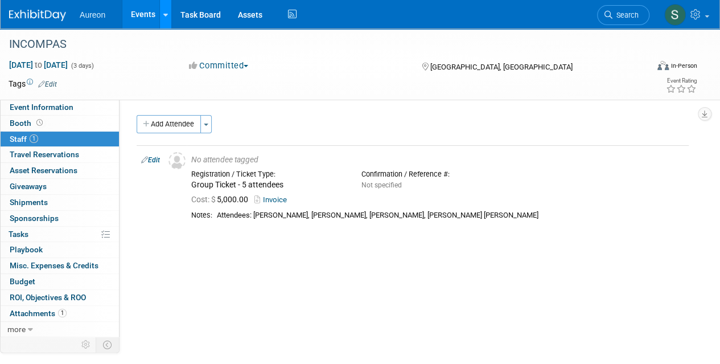
click at [164, 9] on div at bounding box center [165, 14] width 5 height 11
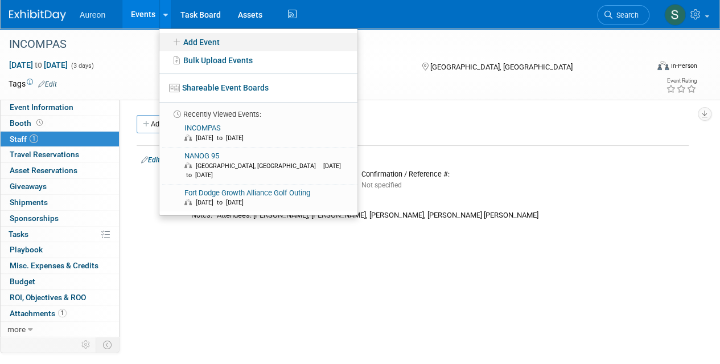
click at [179, 36] on link "Add Event" at bounding box center [258, 42] width 198 height 18
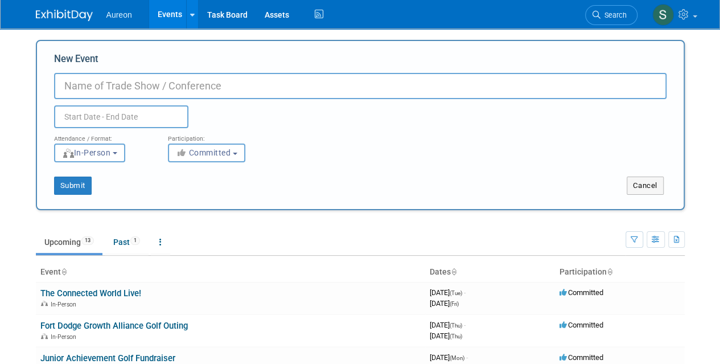
click at [195, 81] on input "New Event" at bounding box center [360, 86] width 612 height 26
type input "TAI Prometheus Awards"
click at [129, 116] on input "text" at bounding box center [121, 116] width 134 height 23
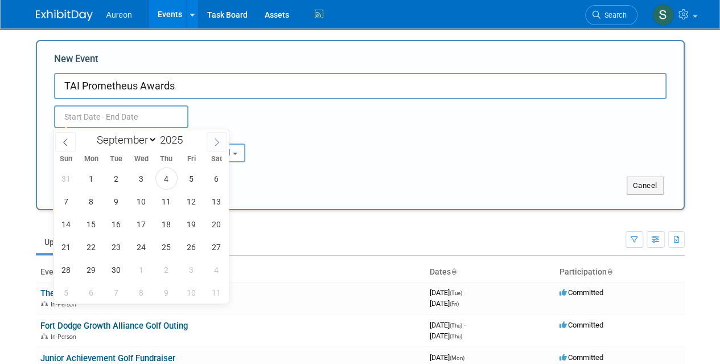
click at [219, 147] on span at bounding box center [217, 141] width 20 height 19
click at [217, 147] on span at bounding box center [217, 141] width 20 height 19
select select "10"
click at [174, 203] on span "6" at bounding box center [166, 201] width 22 height 22
click at [171, 199] on span "6" at bounding box center [166, 201] width 22 height 22
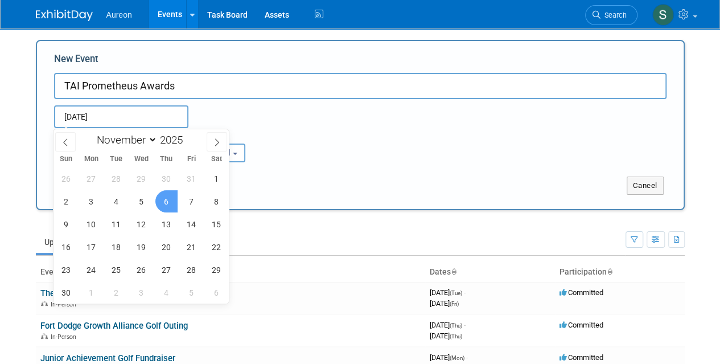
type input "[DATE] to [DATE]"
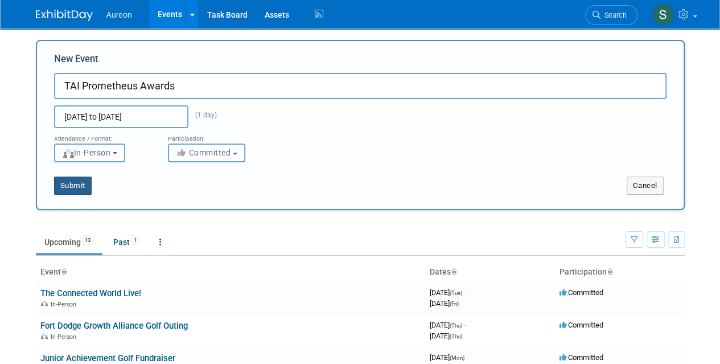
click at [69, 191] on button "Submit" at bounding box center [73, 185] width 38 height 18
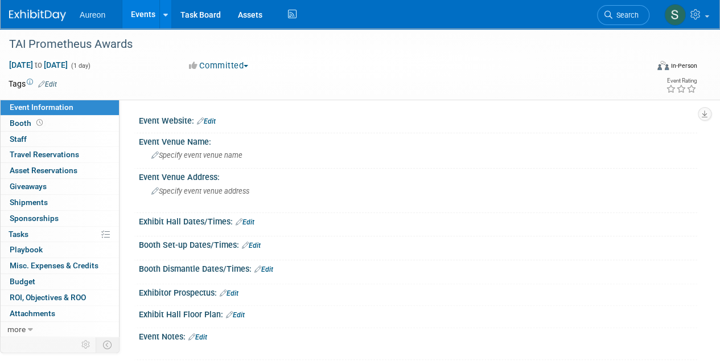
click at [215, 112] on div "Event Website: Edit" at bounding box center [418, 119] width 558 height 15
click at [214, 122] on link "Edit" at bounding box center [206, 121] width 19 height 8
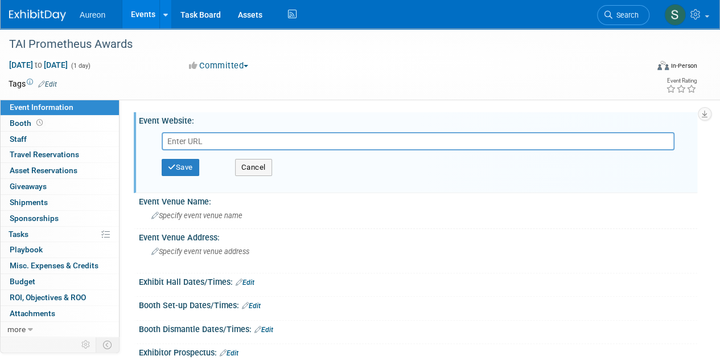
click at [200, 139] on input "text" at bounding box center [418, 141] width 513 height 18
paste input "[URL][DOMAIN_NAME]"
type input "[URL][DOMAIN_NAME]"
drag, startPoint x: 461, startPoint y: 199, endPoint x: 456, endPoint y: 192, distance: 8.2
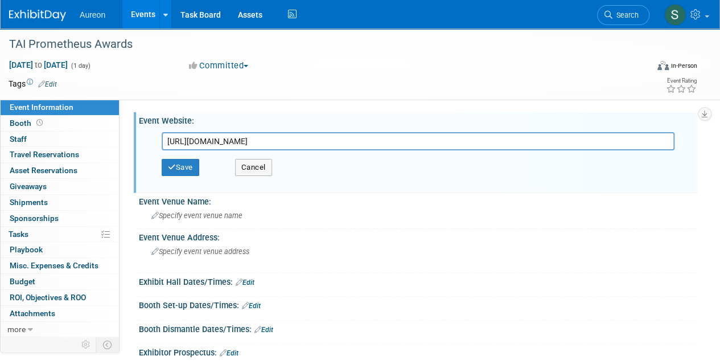
click at [460, 197] on div "Event Venue Name:" at bounding box center [418, 200] width 558 height 14
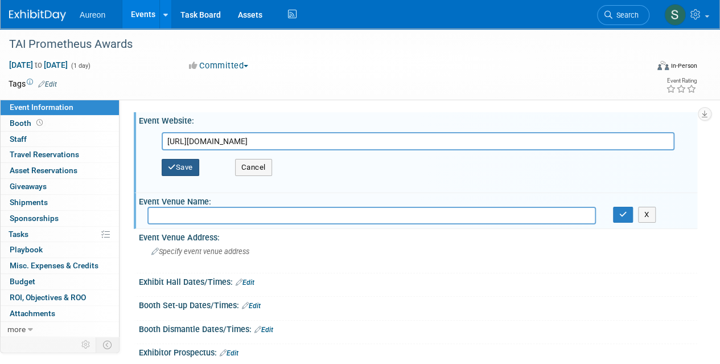
click at [188, 168] on button "Save" at bounding box center [181, 167] width 38 height 17
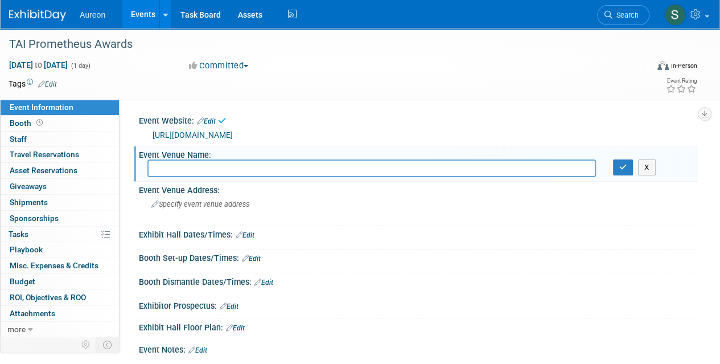
click at [196, 177] on input "text" at bounding box center [371, 168] width 448 height 18
click at [222, 161] on div "Event Venue Name:" at bounding box center [418, 153] width 558 height 14
click at [191, 177] on input "text" at bounding box center [371, 168] width 448 height 18
type input "Community Choice Credit Union Convention Center"
click at [623, 175] on button "button" at bounding box center [623, 167] width 20 height 16
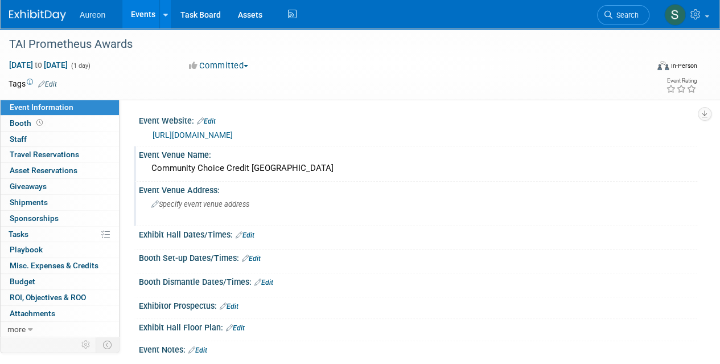
scroll to position [57, 0]
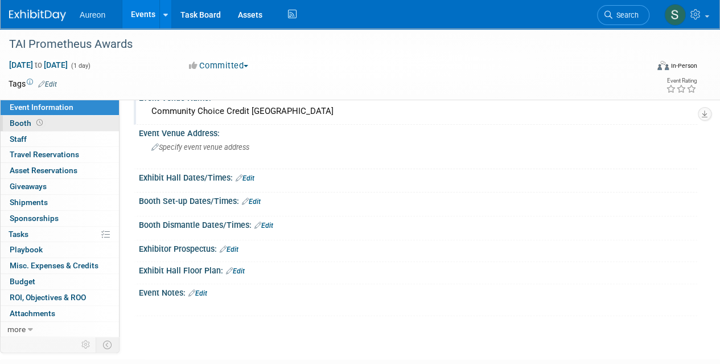
click at [11, 125] on span "Booth" at bounding box center [27, 122] width 35 height 9
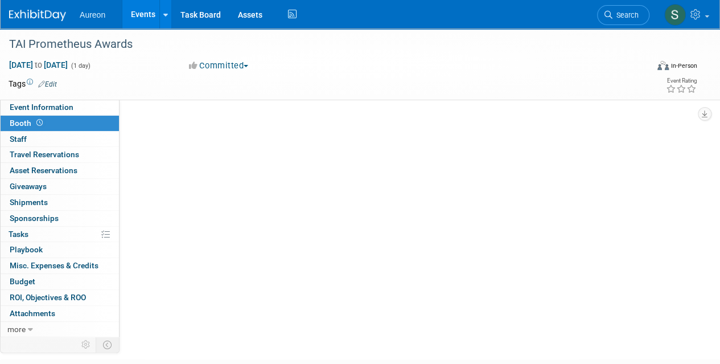
scroll to position [0, 0]
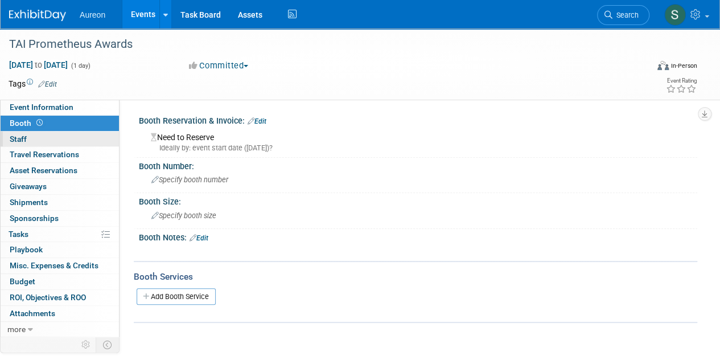
click at [22, 138] on span "Staff 0" at bounding box center [18, 138] width 17 height 9
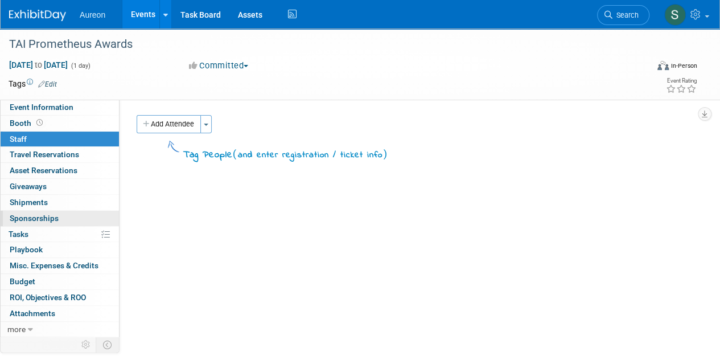
click at [43, 222] on link "0 Sponsorships 0" at bounding box center [60, 218] width 118 height 15
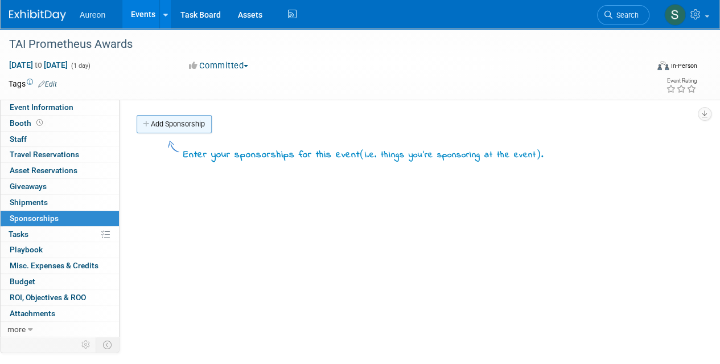
click at [163, 119] on link "Add Sponsorship" at bounding box center [174, 124] width 75 height 18
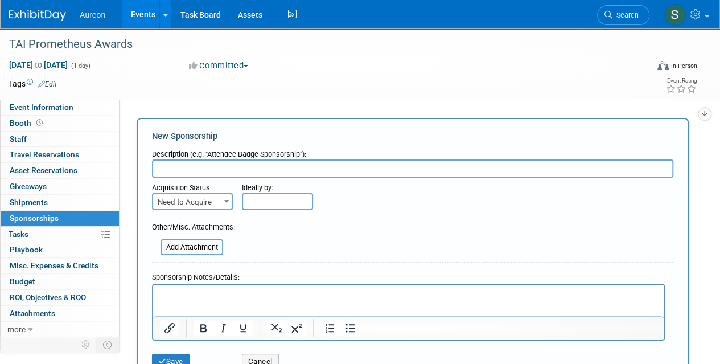
click at [193, 163] on input "text" at bounding box center [412, 168] width 521 height 18
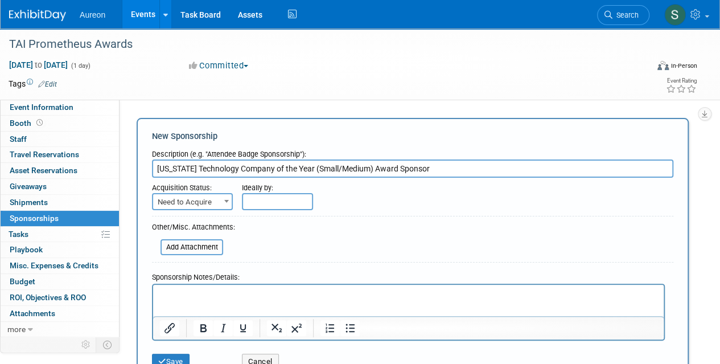
type input "Iowa Technology Company of the Year (Small/Medium) Award Sponsor"
click at [211, 209] on span "Need to Acquire" at bounding box center [192, 202] width 79 height 16
select select "2"
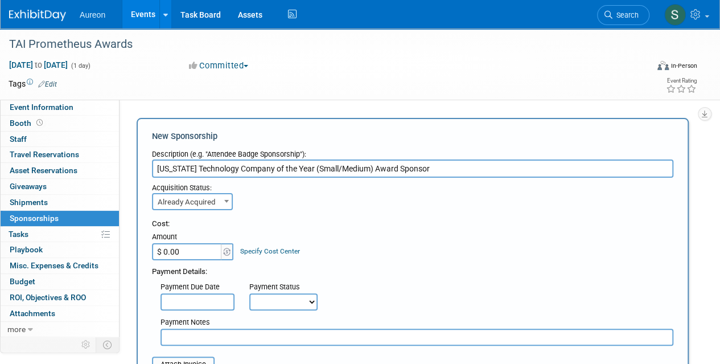
click at [187, 254] on input "$ 0.00" at bounding box center [187, 251] width 71 height 17
type input "$ 10,000.00"
click at [208, 275] on div "Payment Details:" at bounding box center [412, 268] width 521 height 17
click at [279, 304] on select "Not Paid Yet Partially Paid Paid in Full" at bounding box center [283, 301] width 68 height 17
click at [389, 285] on div "Payment Due Date Payment Status Not Paid Yet Partially Paid Paid in Full Next P…" at bounding box center [412, 293] width 538 height 33
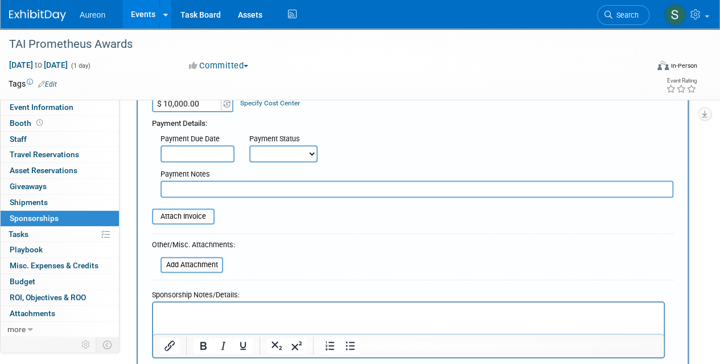
scroll to position [171, 0]
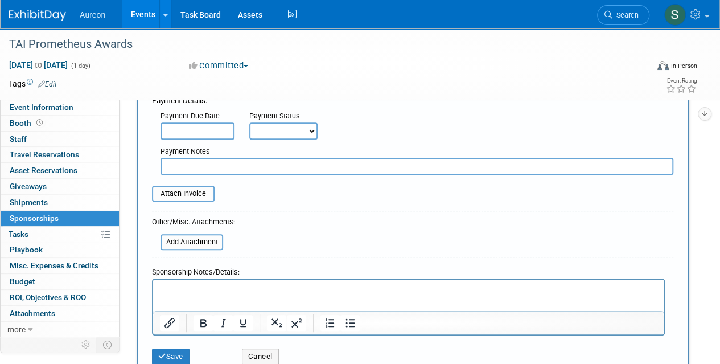
click at [296, 137] on select "Not Paid Yet Partially Paid Paid in Full" at bounding box center [283, 130] width 68 height 17
select select "3"
click at [249, 122] on select "Not Paid Yet Partially Paid Paid in Full" at bounding box center [283, 130] width 68 height 17
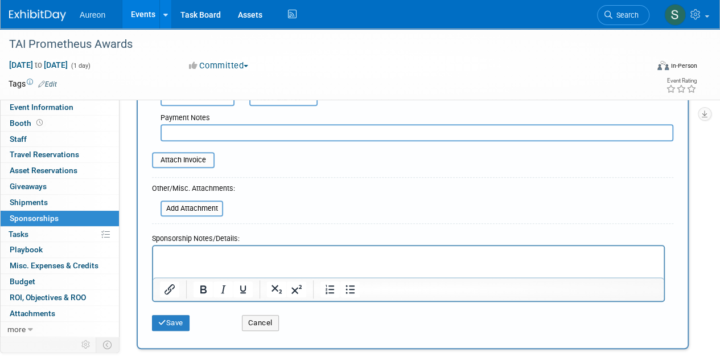
scroll to position [228, 0]
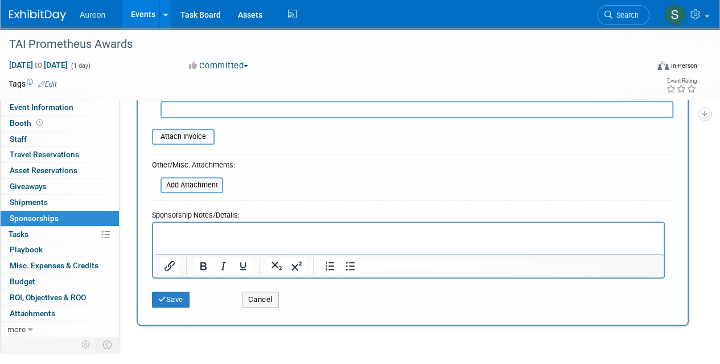
click at [183, 232] on p "Rich Text Area. Press ALT-0 for help." at bounding box center [408, 232] width 497 height 11
click at [171, 293] on button "Save" at bounding box center [171, 299] width 38 height 16
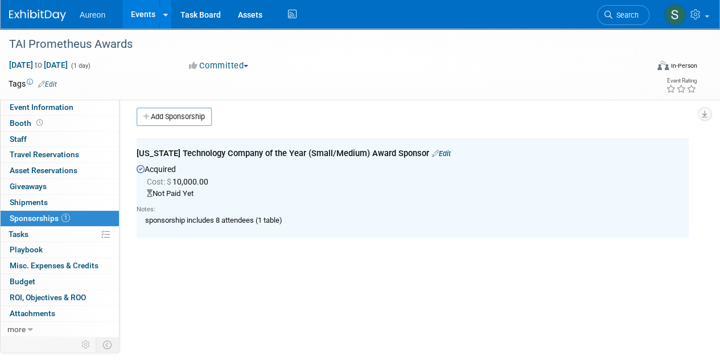
scroll to position [0, 0]
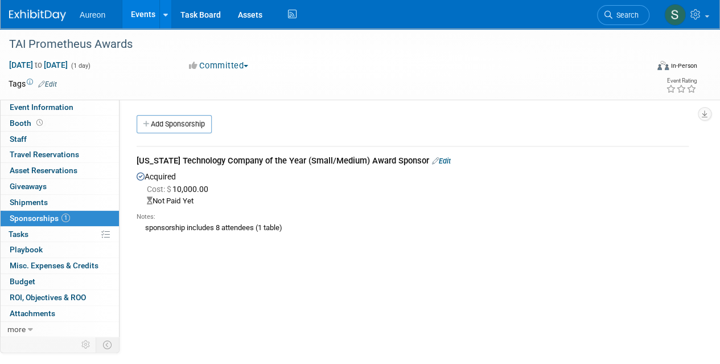
click at [17, 18] on img at bounding box center [37, 15] width 57 height 11
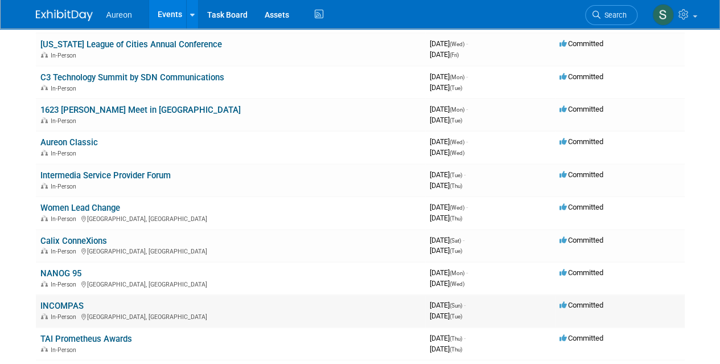
scroll to position [351, 0]
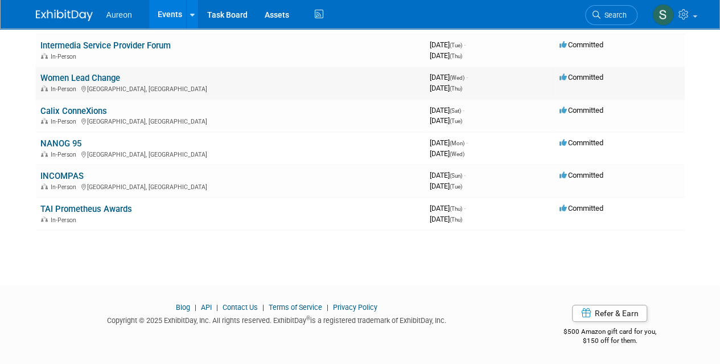
click at [144, 80] on td "Women Lead Change In-Person [GEOGRAPHIC_DATA], [GEOGRAPHIC_DATA]" at bounding box center [230, 83] width 389 height 32
click at [87, 73] on link "Women Lead Change" at bounding box center [80, 78] width 80 height 10
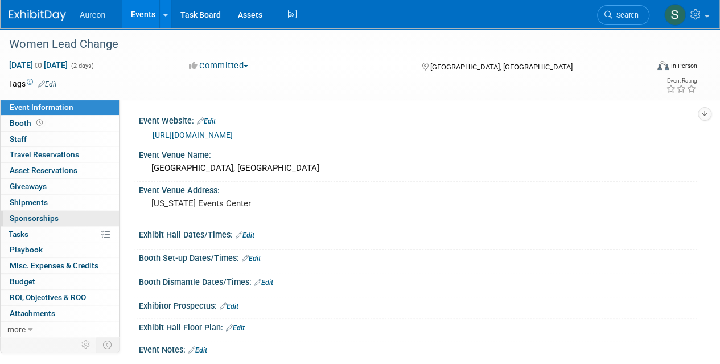
click at [46, 219] on span "Sponsorships 0" at bounding box center [34, 217] width 49 height 9
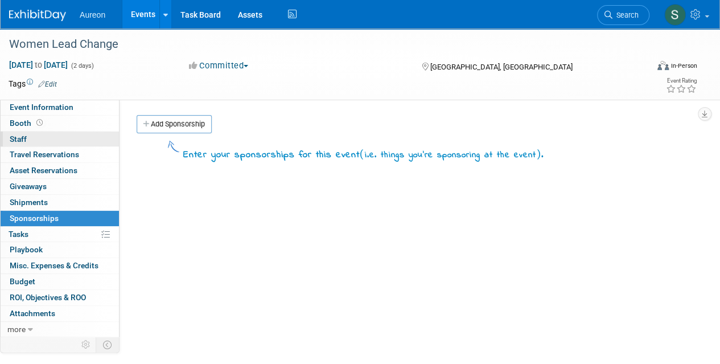
click at [56, 139] on link "0 Staff 0" at bounding box center [60, 138] width 118 height 15
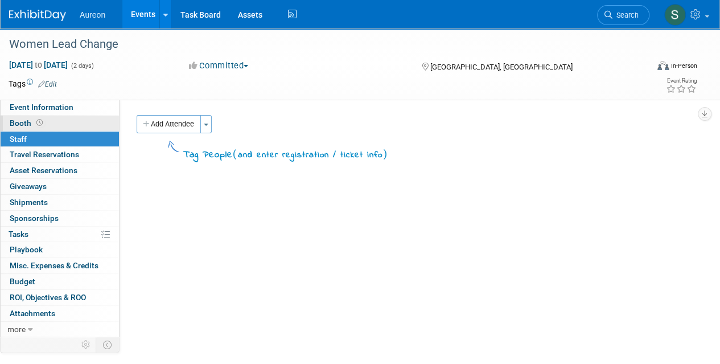
click at [60, 119] on link "Booth" at bounding box center [60, 123] width 118 height 15
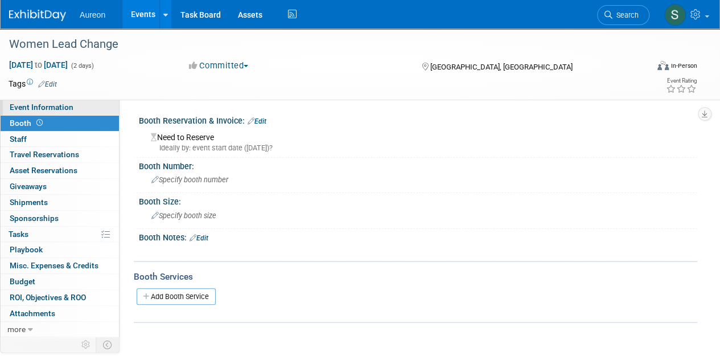
click at [65, 111] on span "Event Information" at bounding box center [42, 106] width 64 height 9
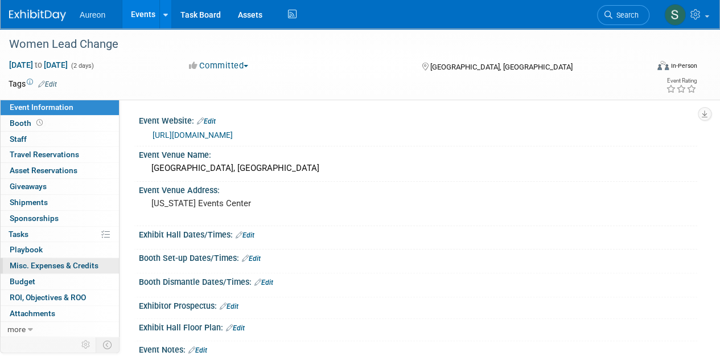
click at [53, 266] on span "Misc. Expenses & Credits 0" at bounding box center [54, 265] width 89 height 9
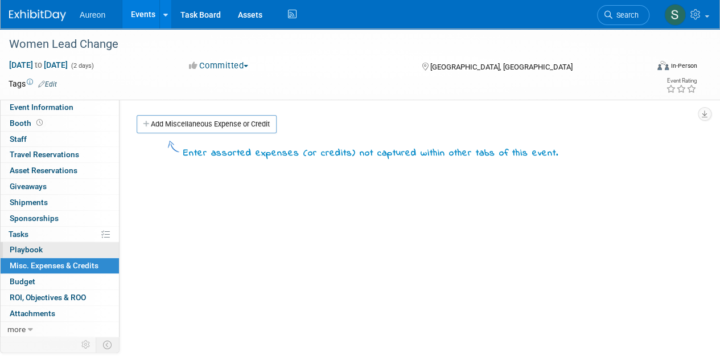
click at [57, 245] on link "0 Playbook 0" at bounding box center [60, 249] width 118 height 15
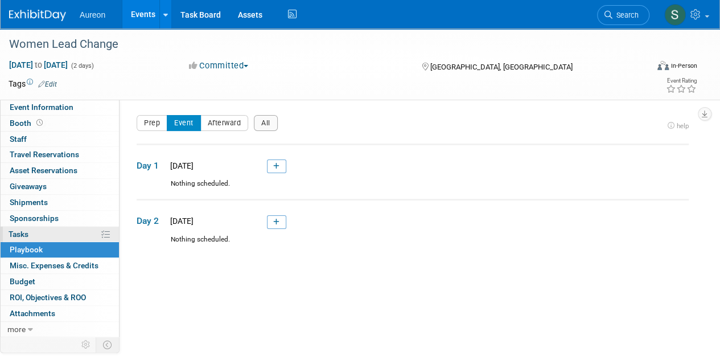
click at [60, 232] on link "0% Tasks 0%" at bounding box center [60, 234] width 118 height 15
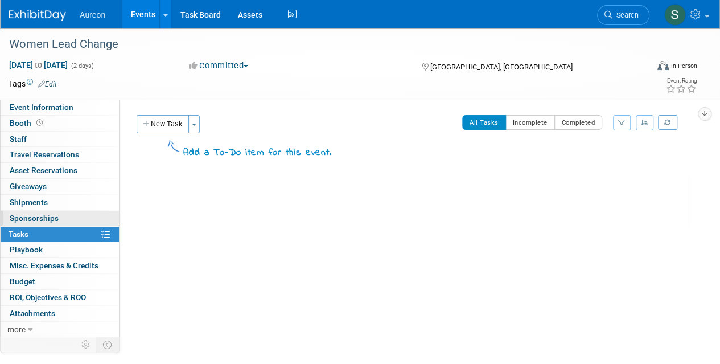
click at [56, 218] on span "Sponsorships 0" at bounding box center [34, 217] width 49 height 9
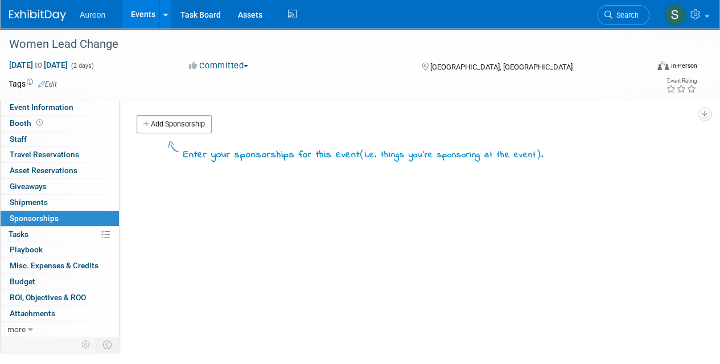
click at [189, 117] on link "Add Sponsorship" at bounding box center [174, 124] width 75 height 18
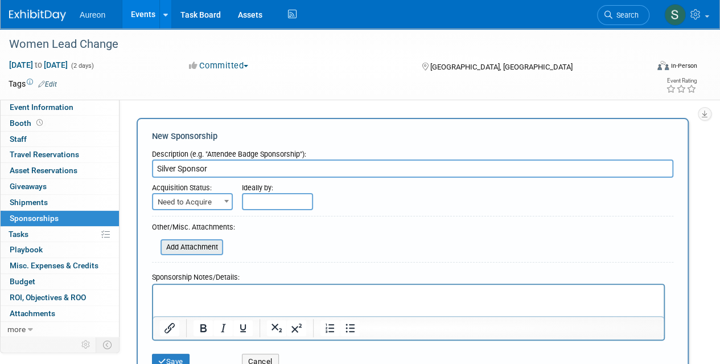
type input "Silver Sponsor"
click at [180, 250] on input "file" at bounding box center [154, 247] width 135 height 14
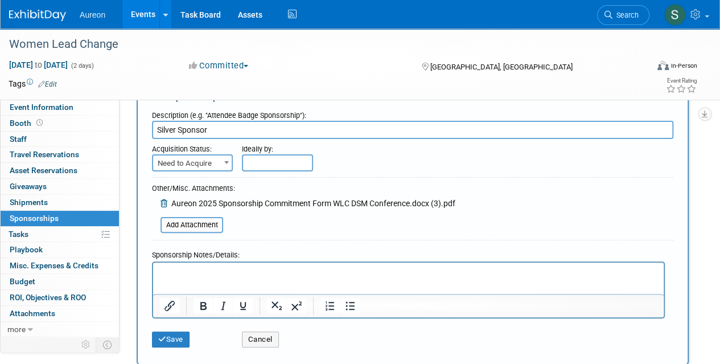
scroll to position [57, 0]
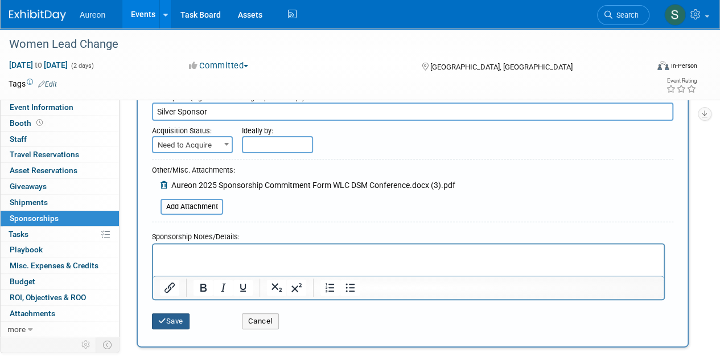
click at [166, 326] on button "Save" at bounding box center [171, 321] width 38 height 16
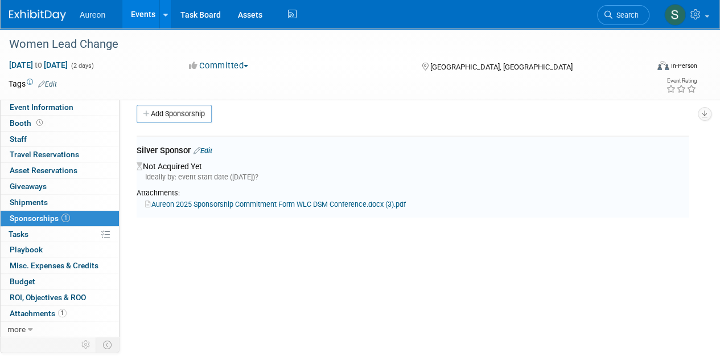
scroll to position [0, 0]
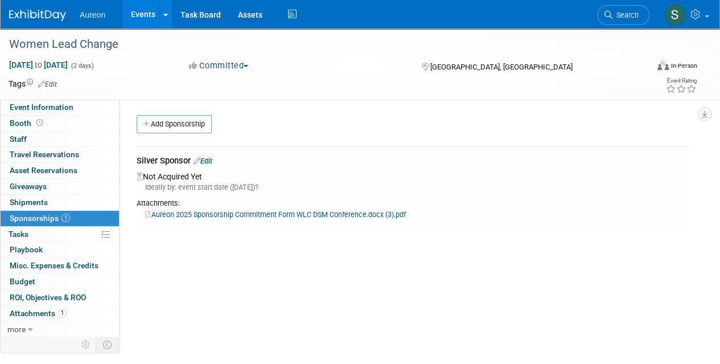
click at [216, 163] on div "Silver Sponsor Edit" at bounding box center [413, 162] width 552 height 14
click at [212, 161] on link "Edit" at bounding box center [203, 161] width 19 height 9
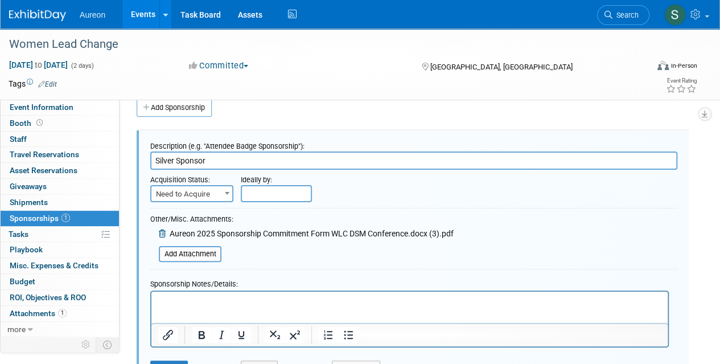
click at [220, 195] on span "Need to Acquire" at bounding box center [191, 194] width 81 height 16
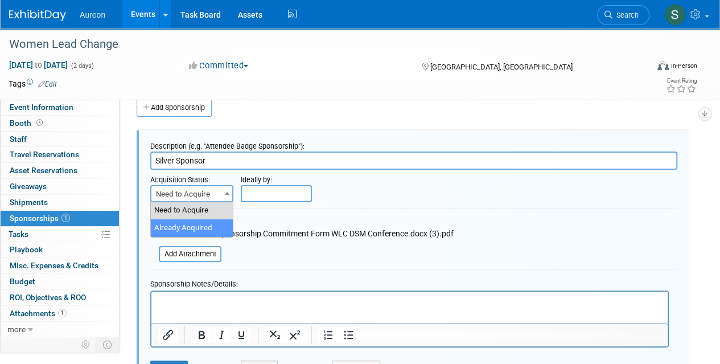
select select "2"
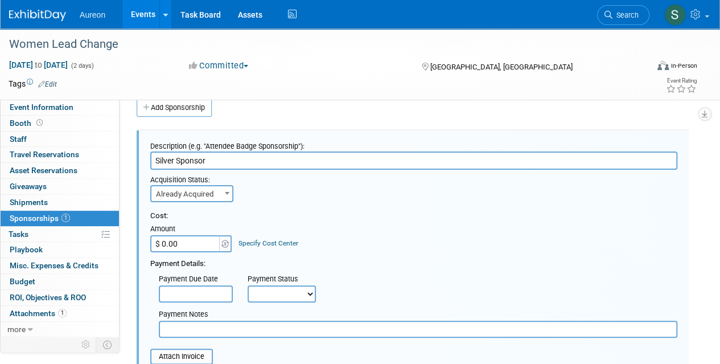
click at [187, 241] on input "$ 0.00" at bounding box center [185, 243] width 71 height 17
type input "$ 10,000.00"
click at [493, 286] on div "Payment Due Date Payment Status Not Paid Yet Partially Paid Paid in Full Next P…" at bounding box center [414, 285] width 544 height 33
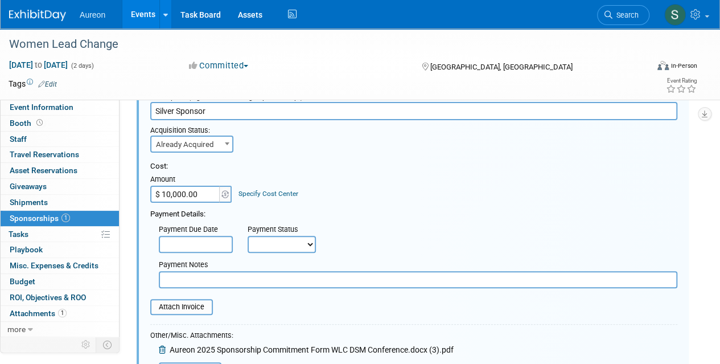
scroll to position [130, 0]
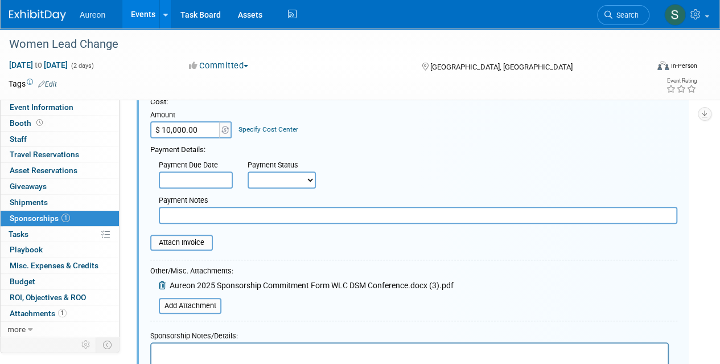
click at [270, 185] on select "Not Paid Yet Partially Paid Paid in Full" at bounding box center [282, 179] width 68 height 17
select select "3"
click at [248, 171] on select "Not Paid Yet Partially Paid Paid in Full" at bounding box center [282, 179] width 68 height 17
click at [290, 241] on table "Attach Invoice" at bounding box center [413, 242] width 527 height 16
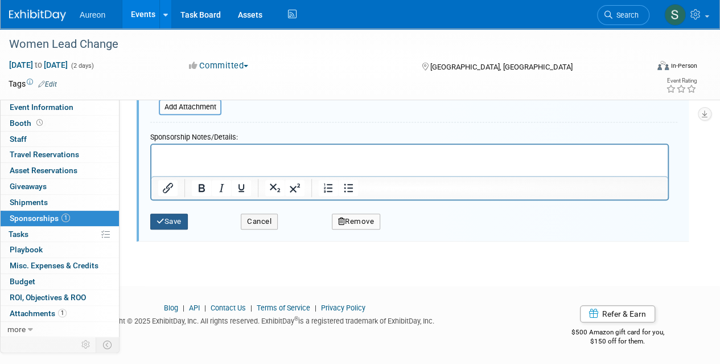
click at [178, 216] on button "Save" at bounding box center [169, 221] width 38 height 16
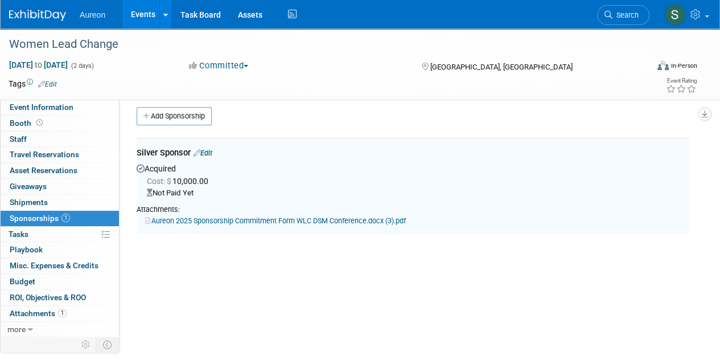
scroll to position [0, 0]
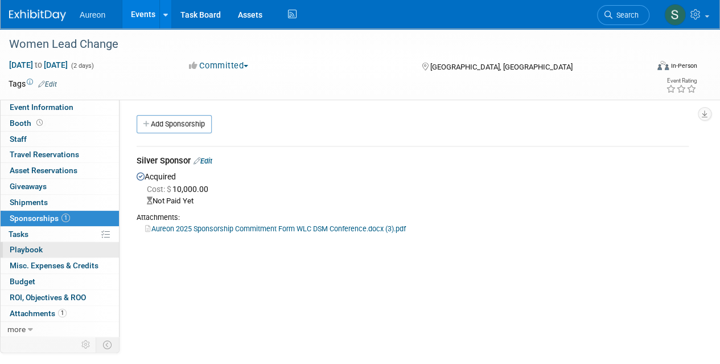
click at [58, 247] on link "0 Playbook 0" at bounding box center [60, 249] width 118 height 15
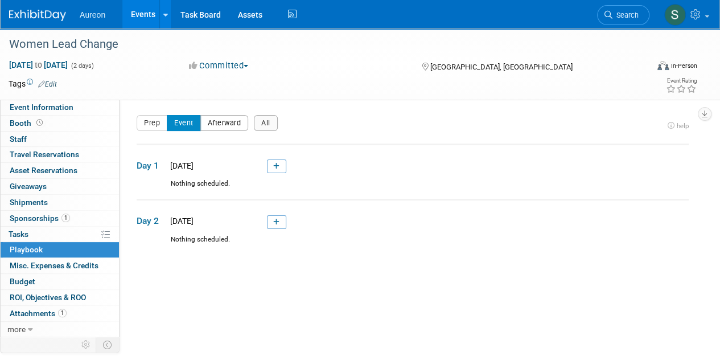
click at [225, 125] on button "Afterward" at bounding box center [224, 123] width 48 height 16
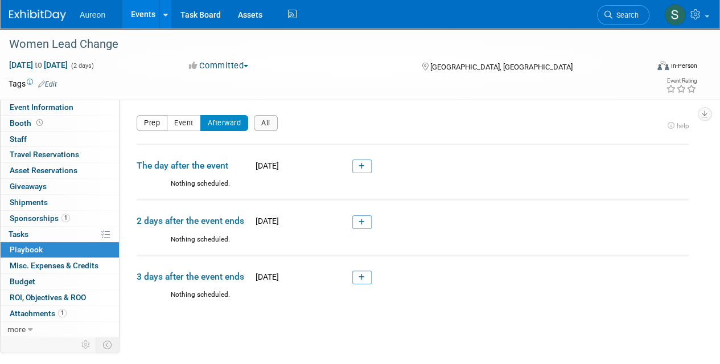
click at [158, 125] on button "Prep" at bounding box center [152, 123] width 31 height 16
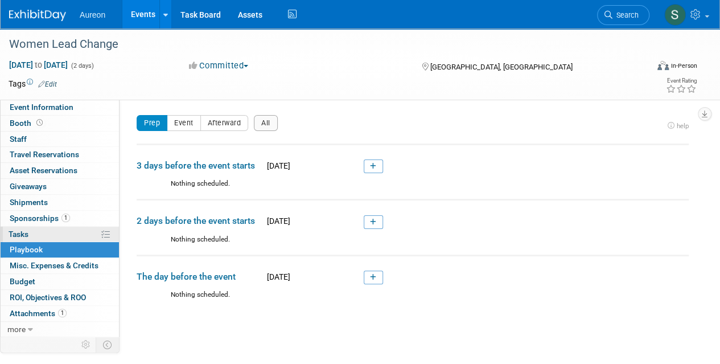
click at [31, 236] on link "0% Tasks 0%" at bounding box center [60, 234] width 118 height 15
